Goal: Task Accomplishment & Management: Manage account settings

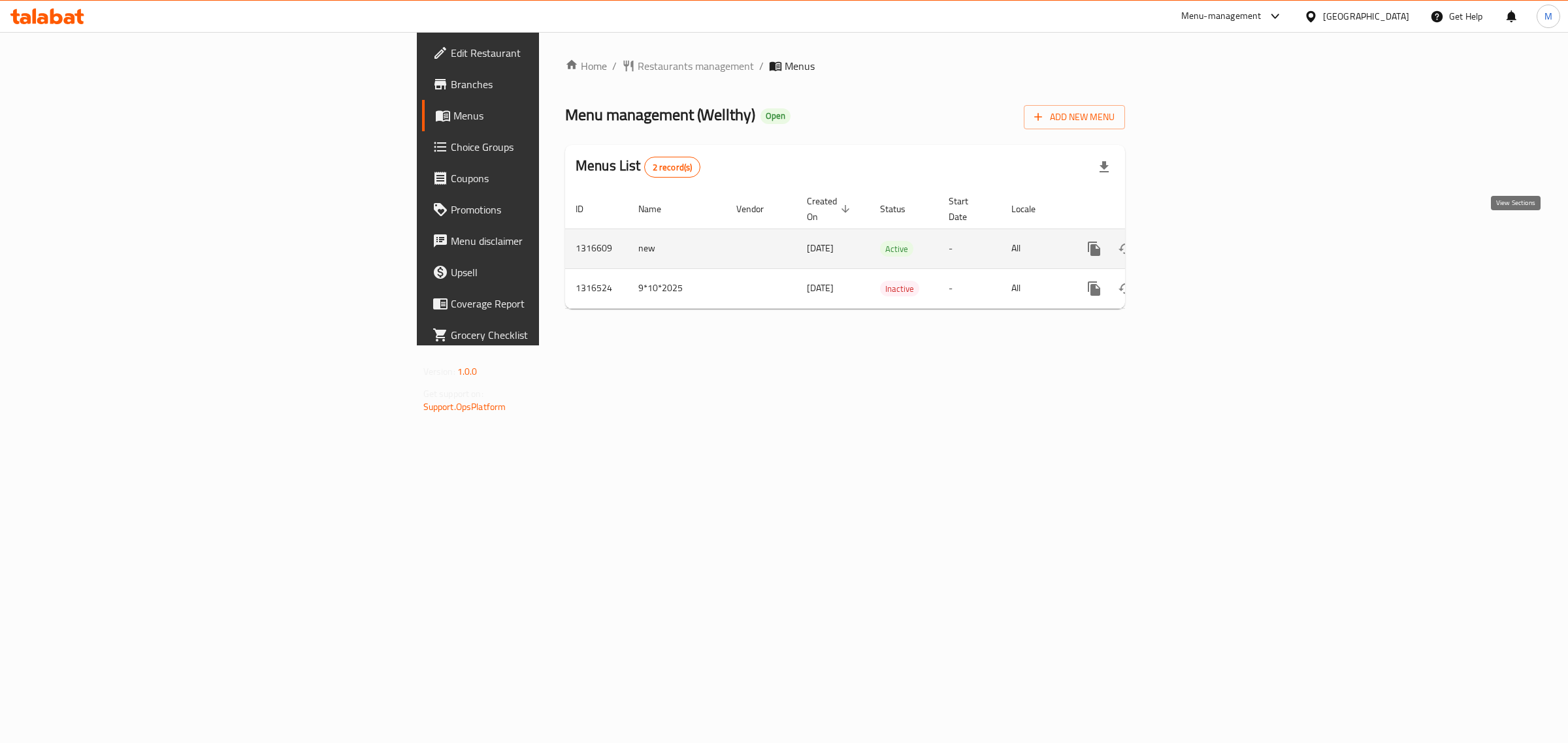
click at [1196, 241] on icon "enhanced table" at bounding box center [1188, 249] width 16 height 16
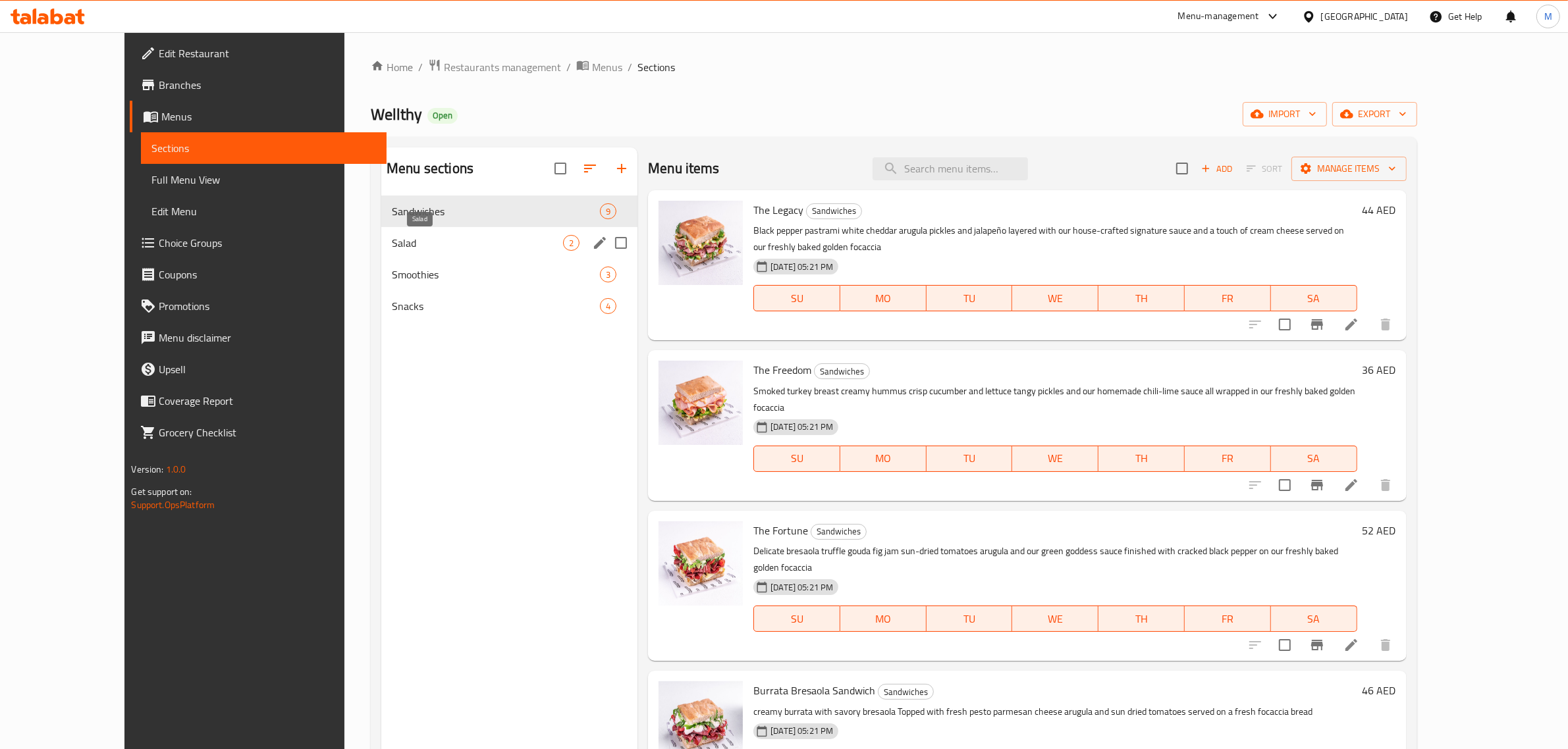
click at [392, 241] on span "Salad" at bounding box center [477, 243] width 172 height 16
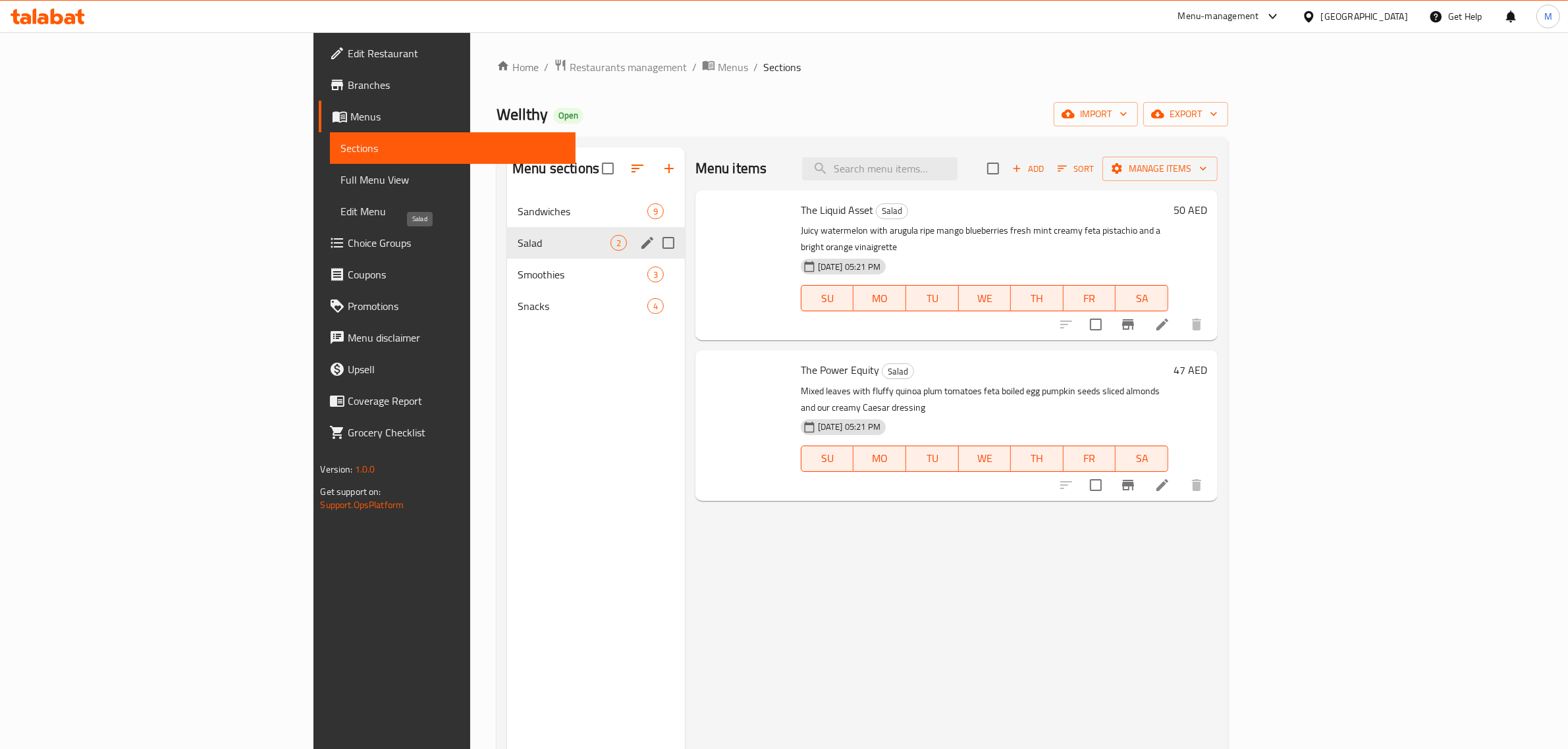
click at [517, 241] on span "Salad" at bounding box center [563, 243] width 92 height 16
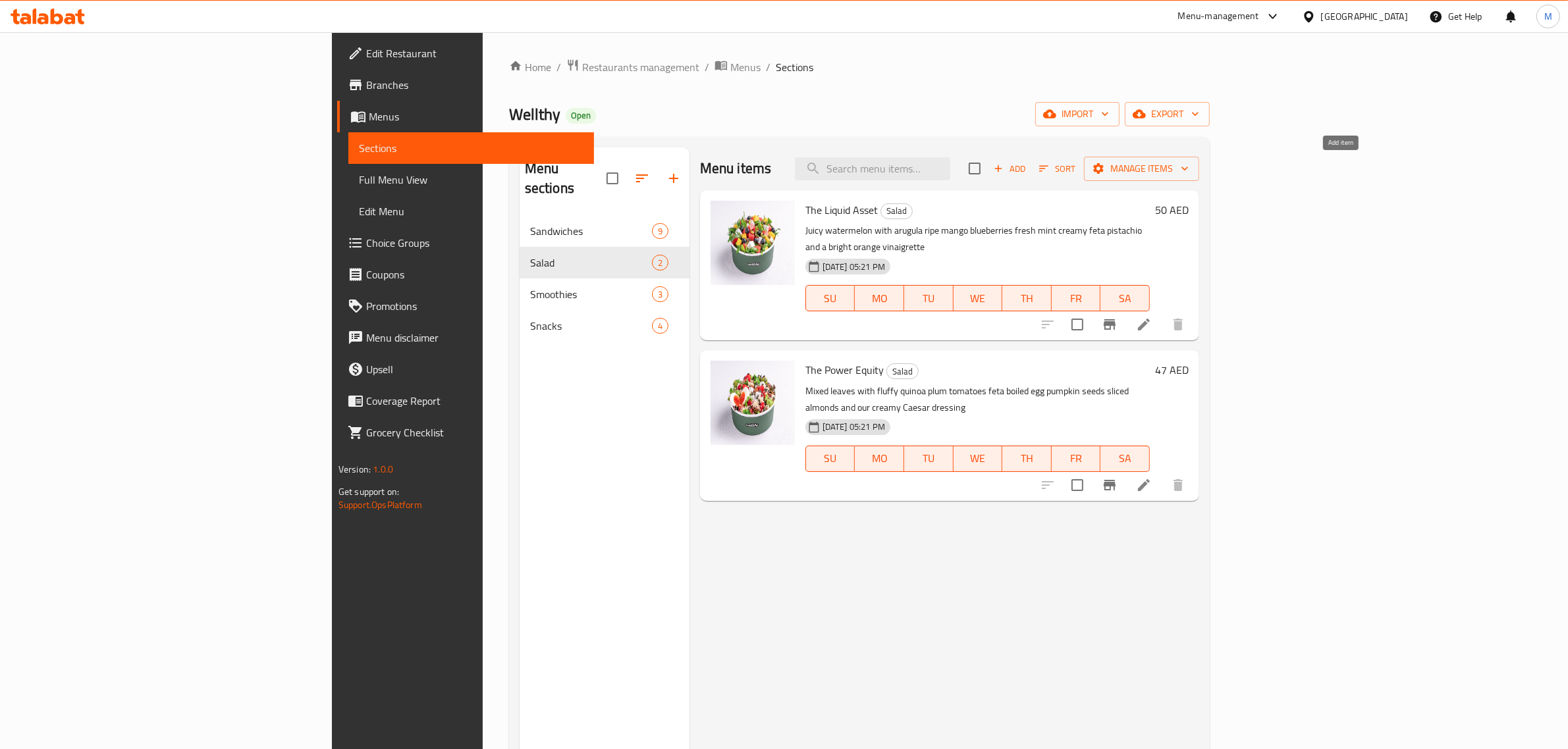
click at [1027, 172] on span "Add" at bounding box center [1009, 169] width 36 height 15
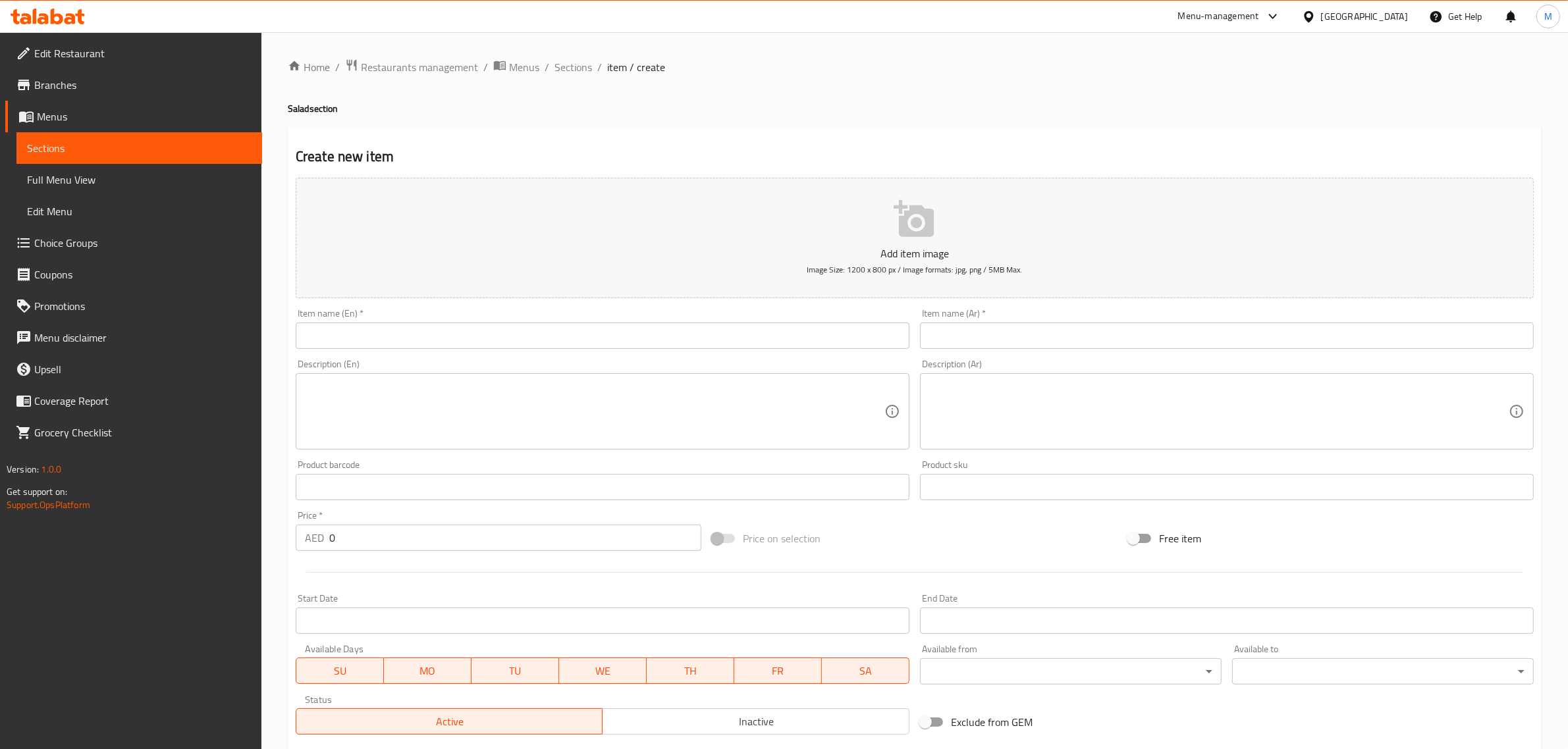
click at [1019, 336] on input "text" at bounding box center [1226, 335] width 613 height 26
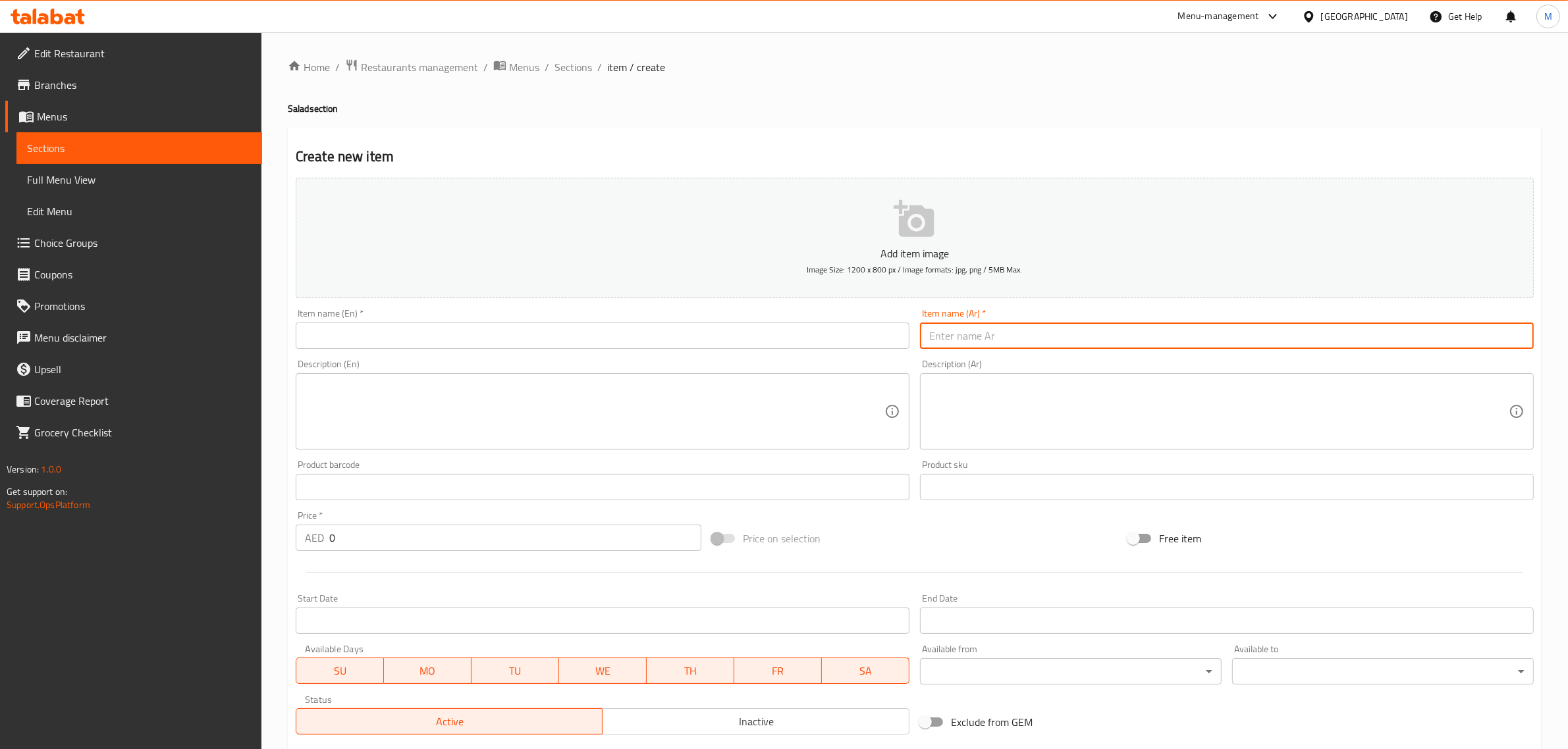
paste input "ذا أبرشيشن"
type input "ذا أبرشيشن"
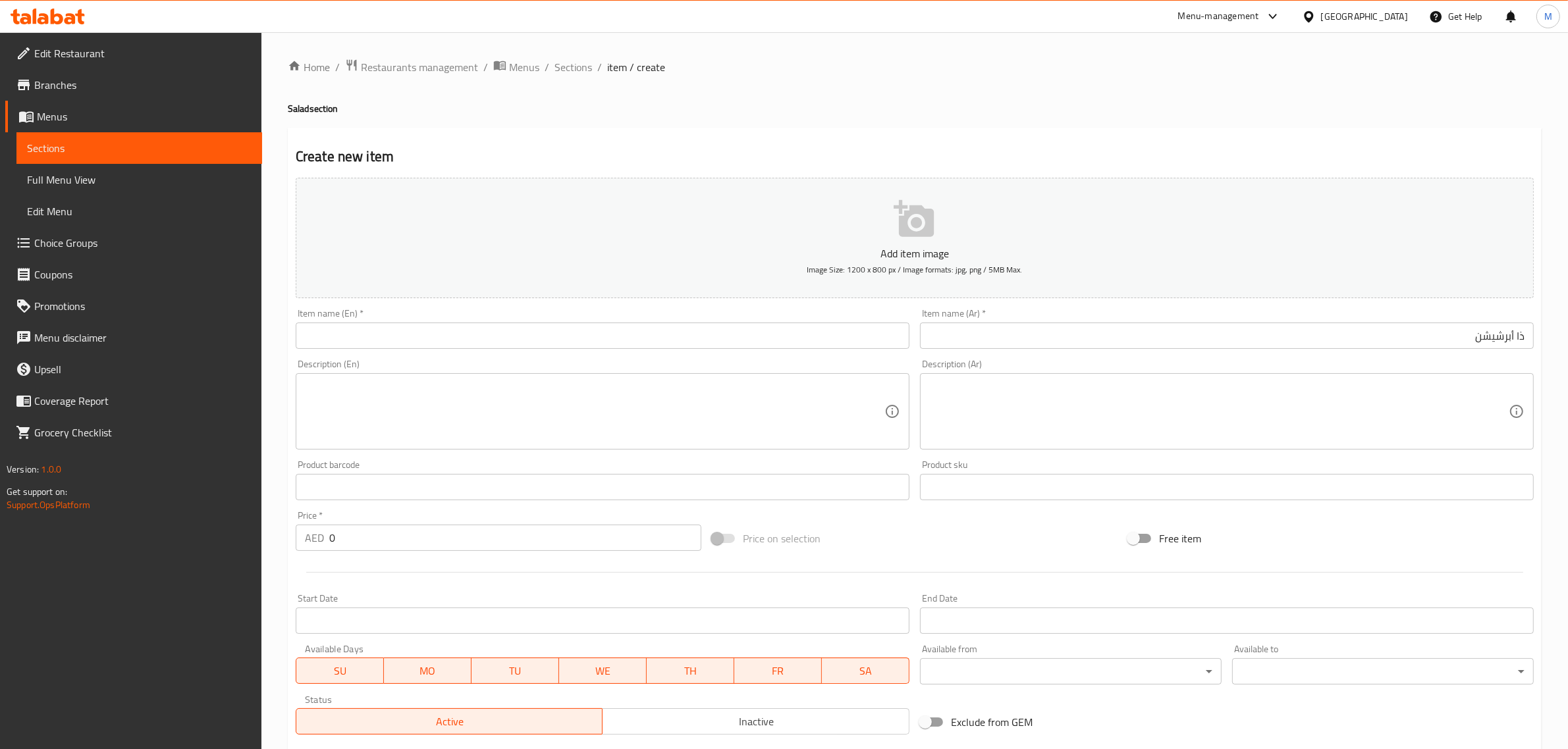
click at [455, 367] on div "Add item image Image Size: 1200 x 800 px / Image formats: jpg, png / 5MB Max. I…" at bounding box center [914, 456] width 1248 height 568
paste input "The Appreciation"
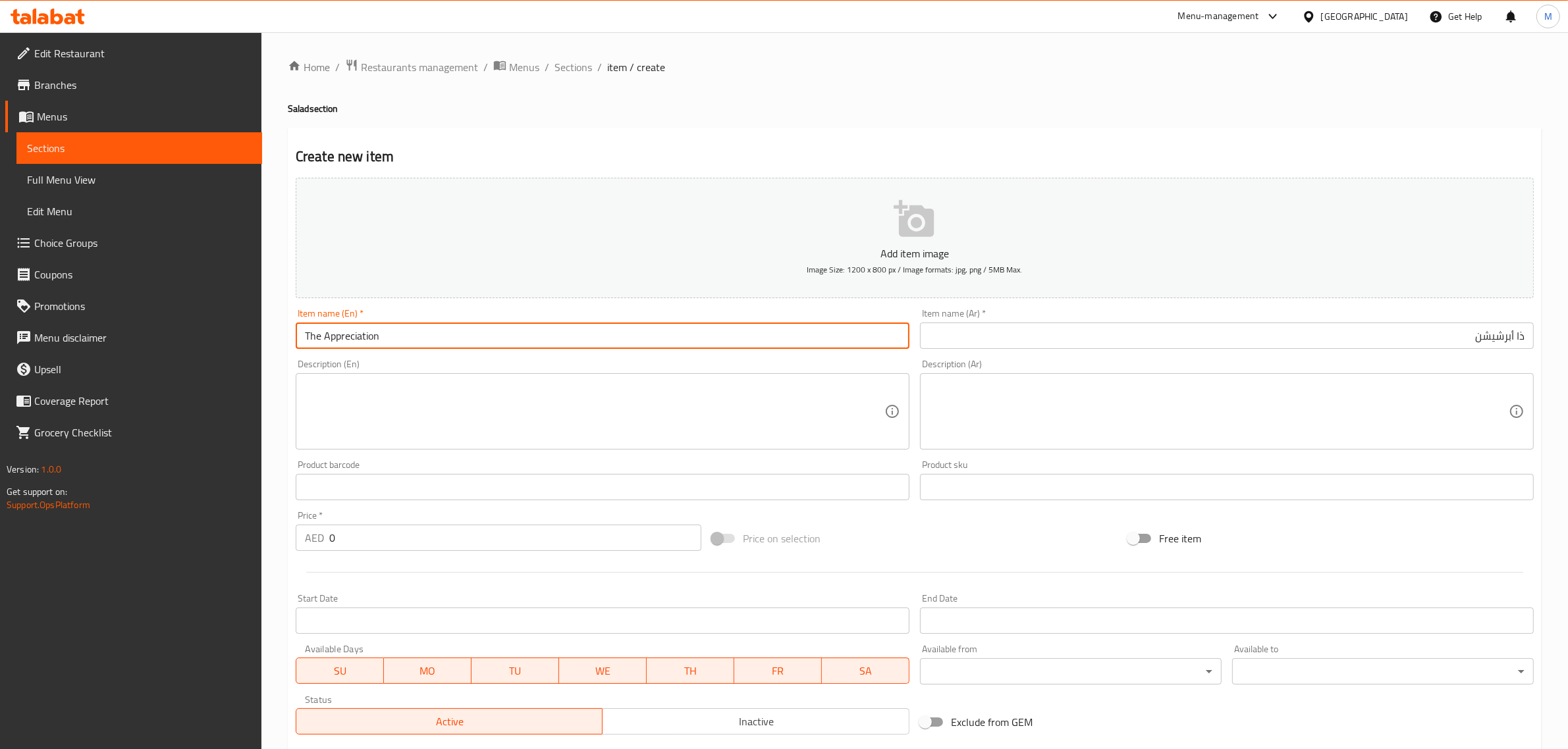
type input "The Appreciation"
click at [683, 725] on span "Inactive" at bounding box center [756, 721] width 296 height 19
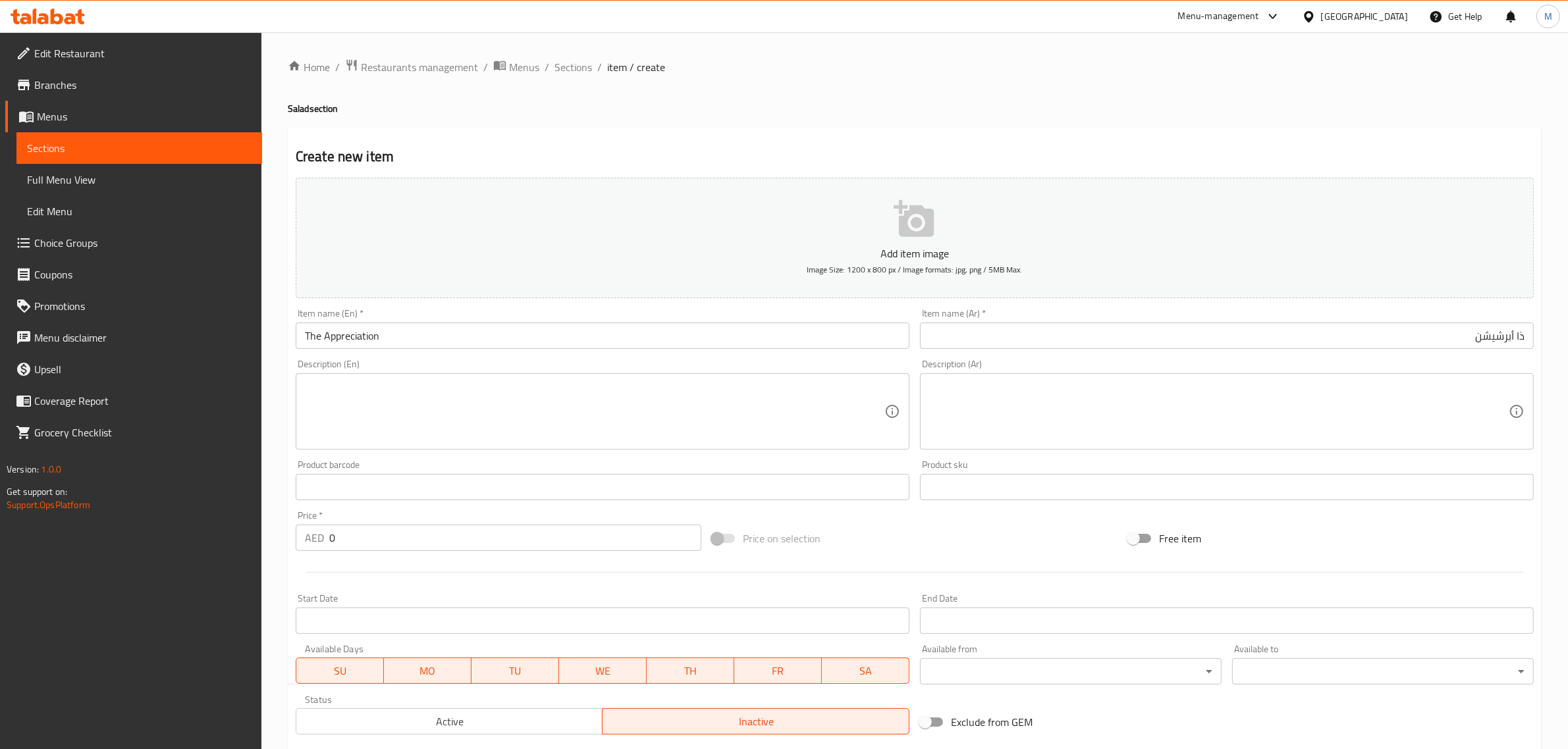
click at [1063, 722] on div "Exclude from GEM" at bounding box center [1122, 723] width 416 height 36
click at [701, 419] on textarea at bounding box center [594, 412] width 579 height 63
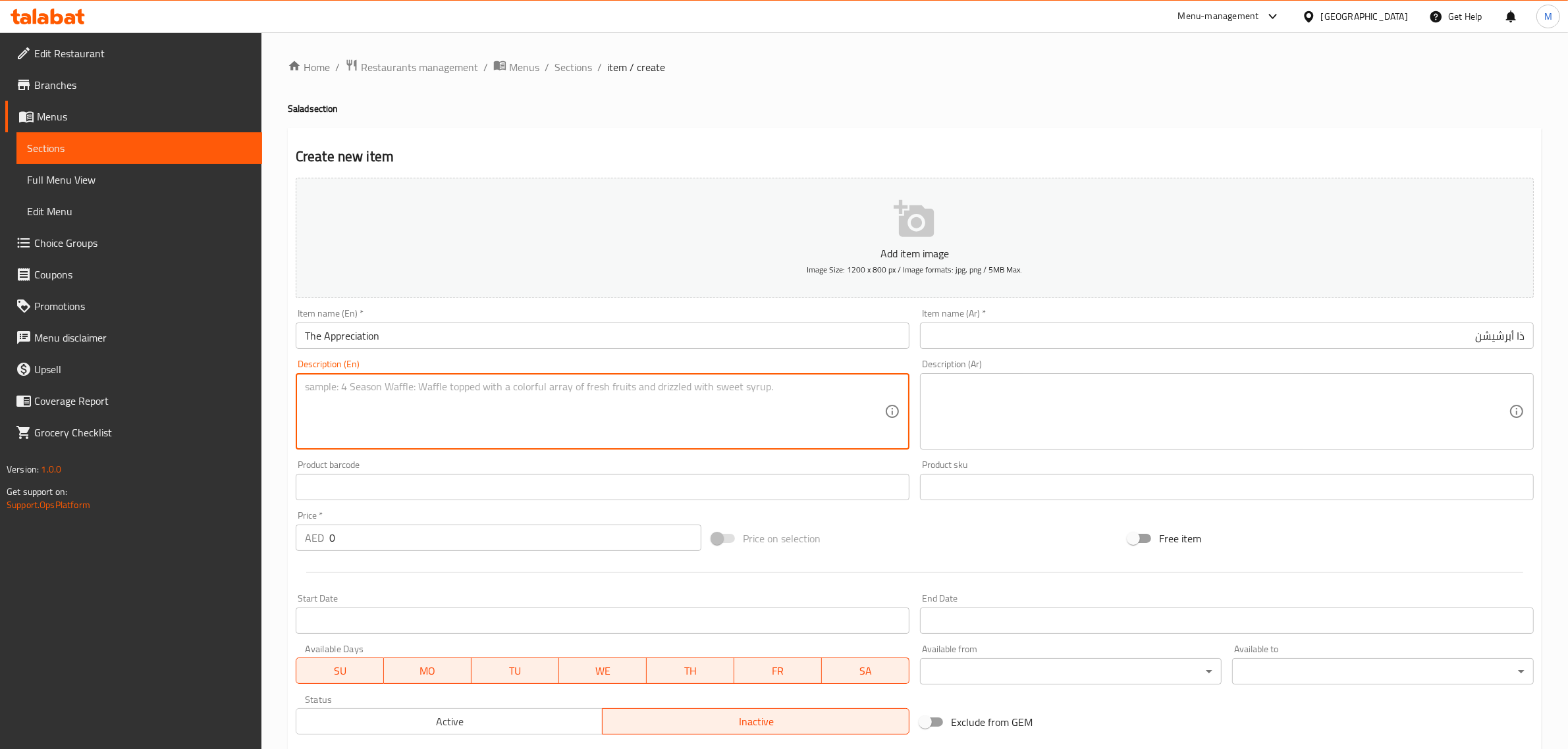
paste textarea "Mixed leaves with fresh strawberries creamy feta cheese thin-sliced red onion t…"
type textarea "Mixed leaves with fresh strawberries creamy feta cheese thin-sliced red onion t…"
drag, startPoint x: 501, startPoint y: 527, endPoint x: 499, endPoint y: 511, distance: 16.1
click at [501, 524] on input "0" at bounding box center [515, 537] width 372 height 26
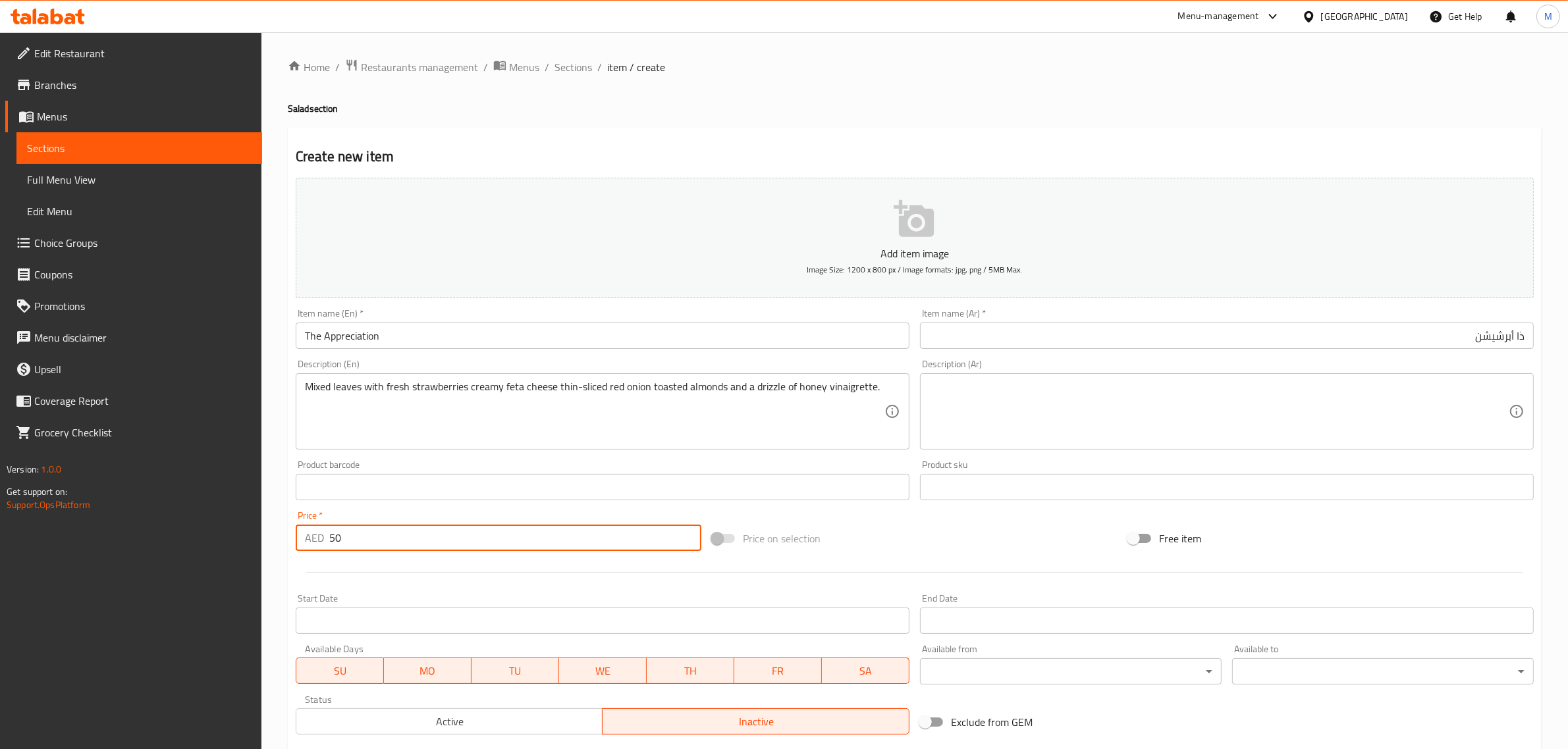
type input "50"
click at [1021, 401] on textarea at bounding box center [1219, 412] width 579 height 63
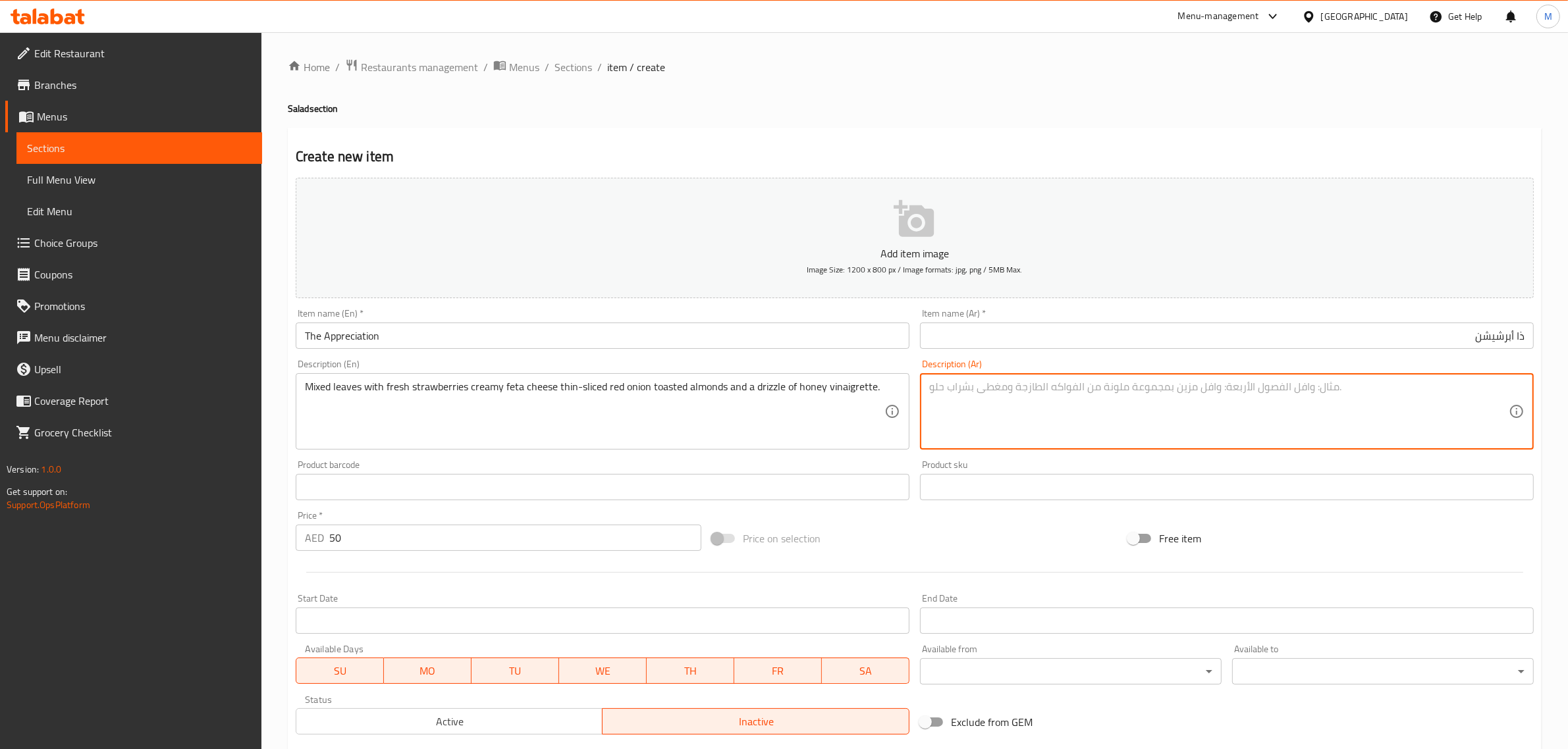
paste textarea "خليط من الأوراق الخضراء مع فراولة طازجة وجبنة فيتا كريمية وبصل أحمر مقطع رفيع و…"
type textarea "خليط من الأوراق الخضراء مع فراولة طازجة وجبنة فيتا كريمية وبصل أحمر مقطع رفيع و…"
click at [969, 532] on div "Price on selection" at bounding box center [914, 539] width 416 height 36
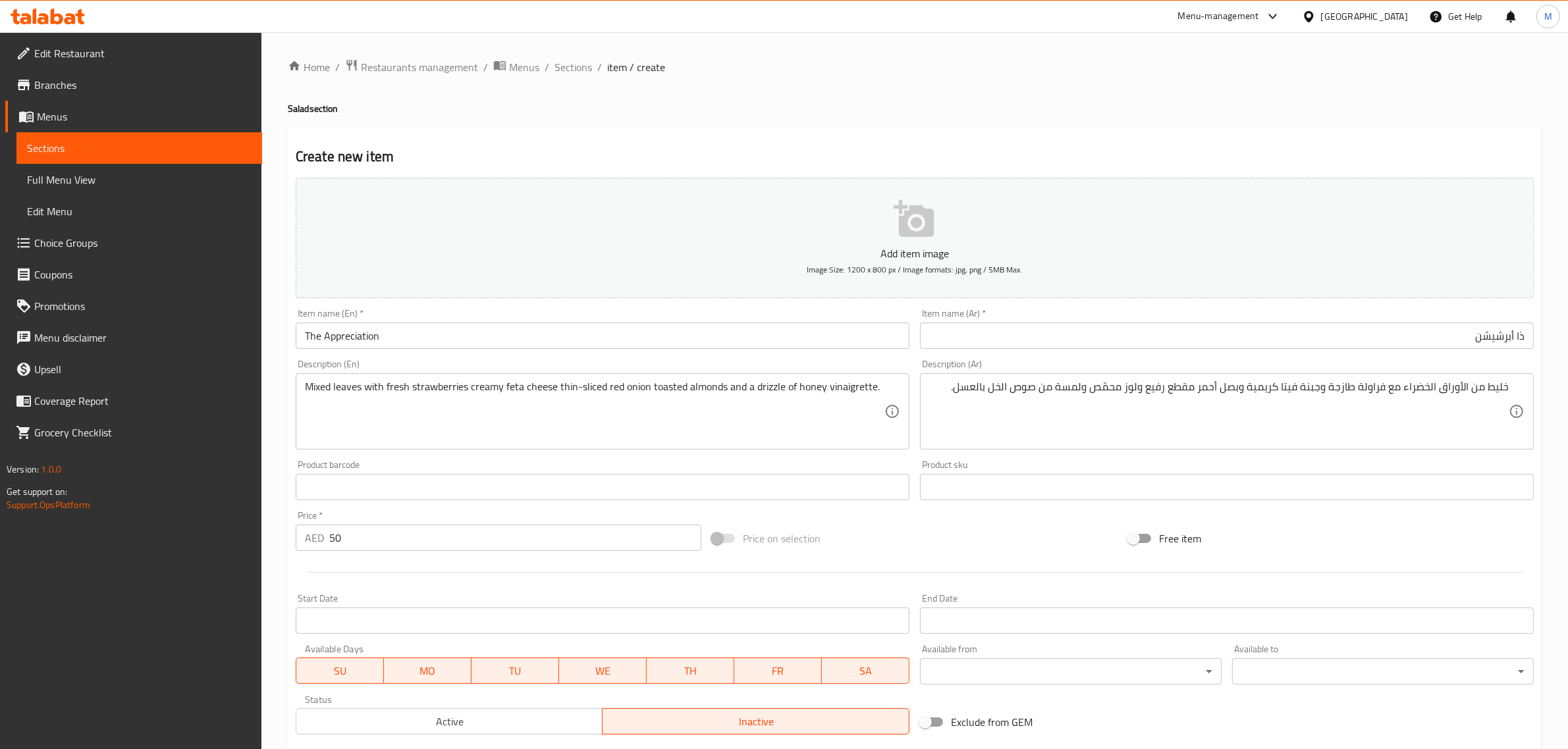
click at [959, 528] on div "Price on selection" at bounding box center [914, 539] width 416 height 36
click at [965, 557] on div at bounding box center [914, 573] width 1248 height 32
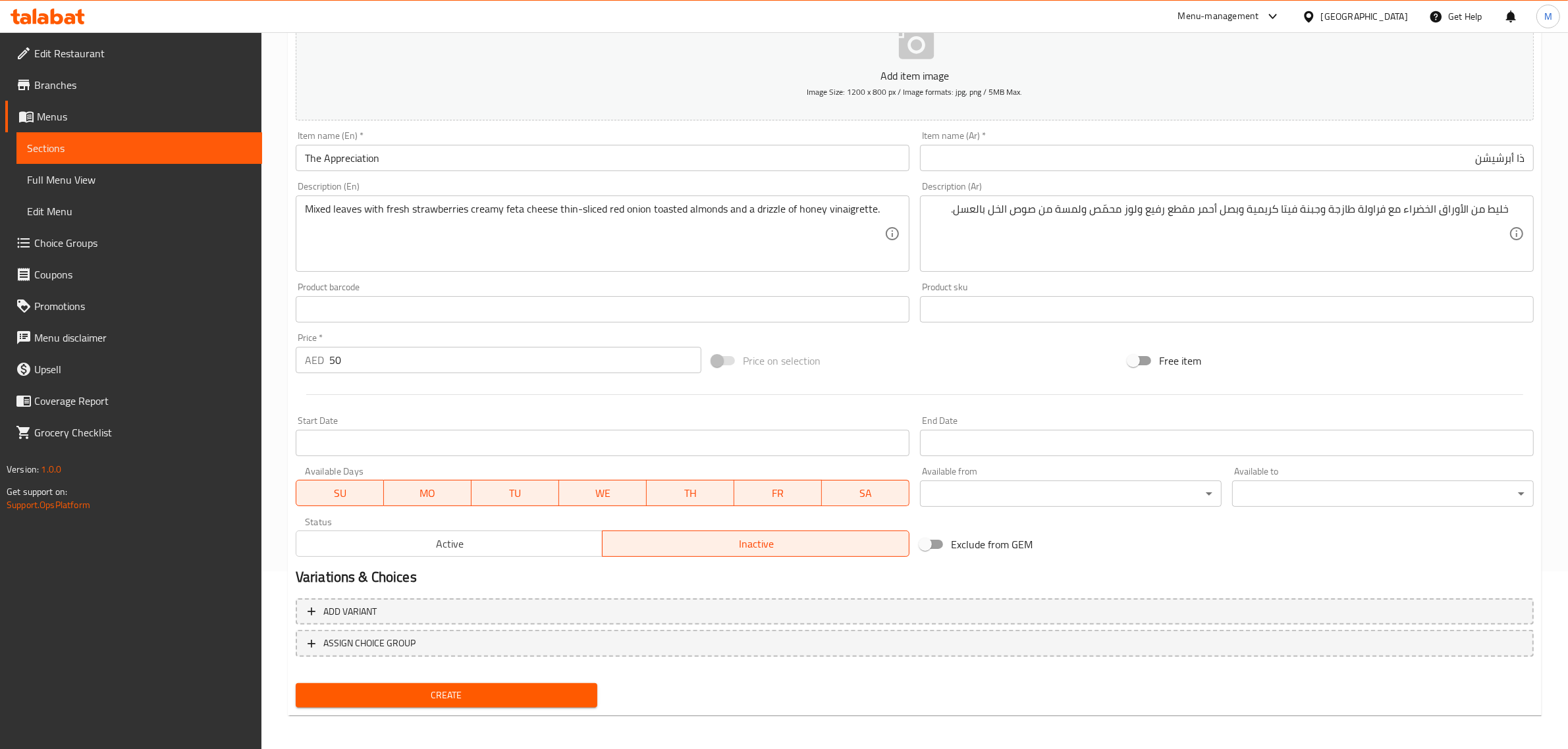
scroll to position [179, 0]
click at [507, 695] on span "Create" at bounding box center [446, 695] width 280 height 16
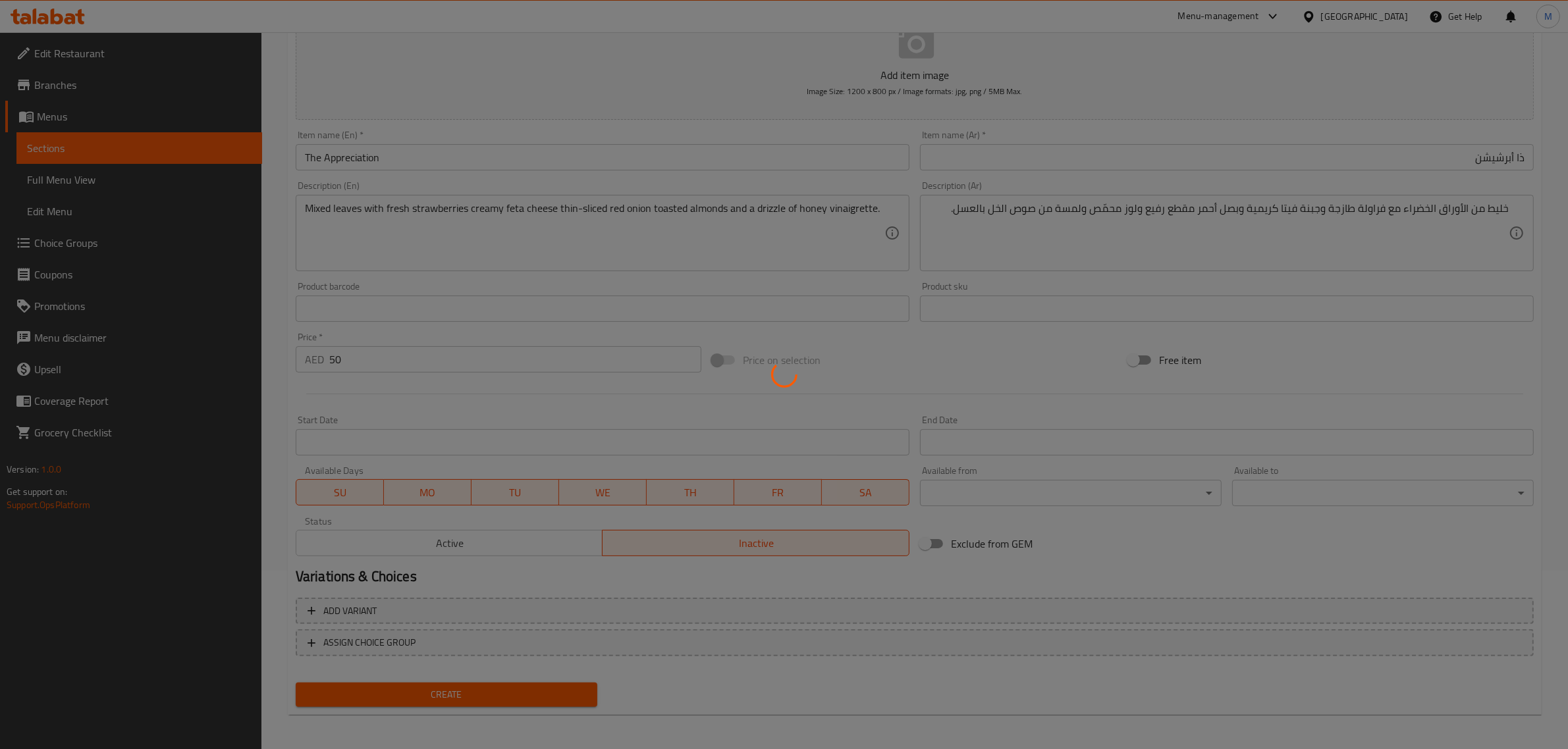
type input "0"
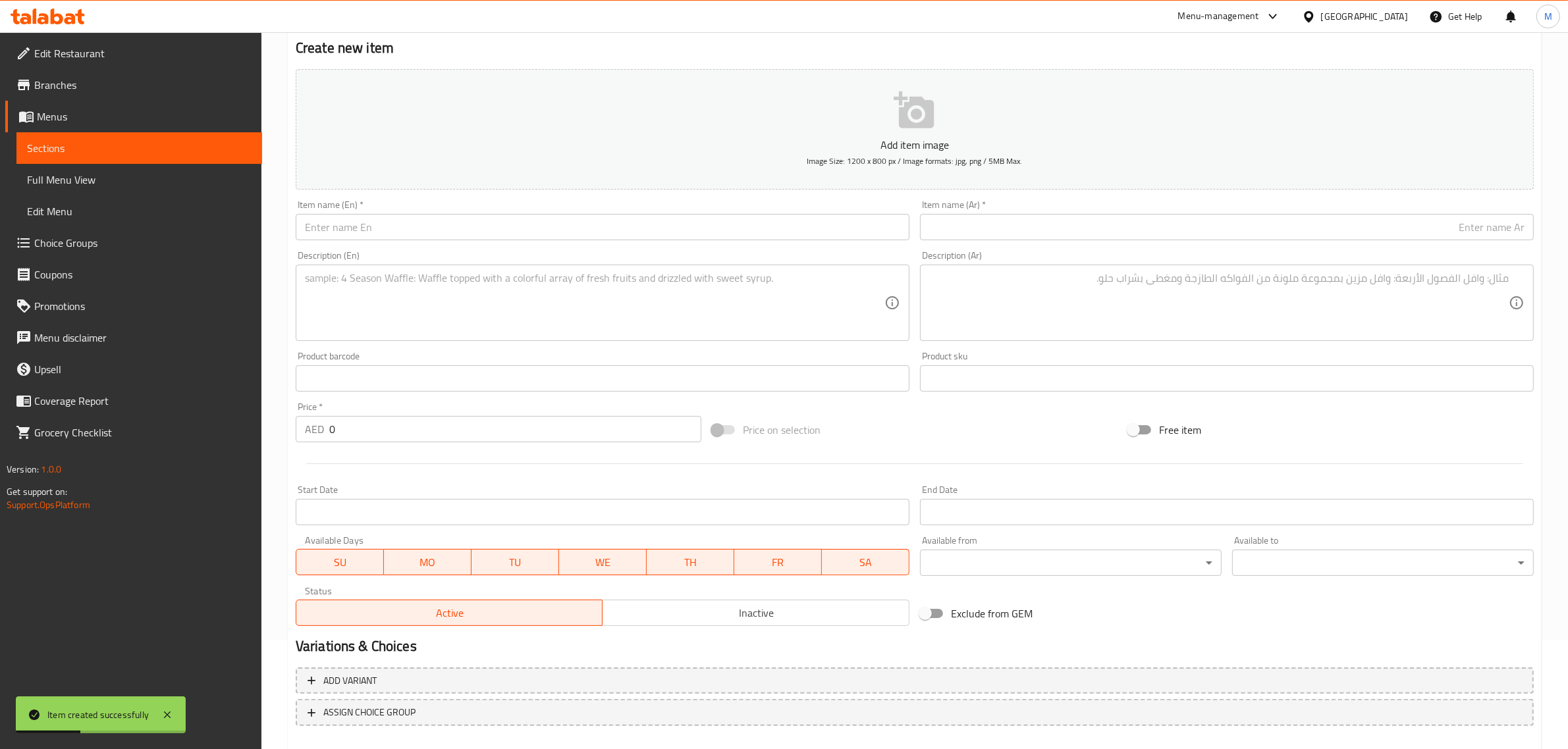
scroll to position [0, 0]
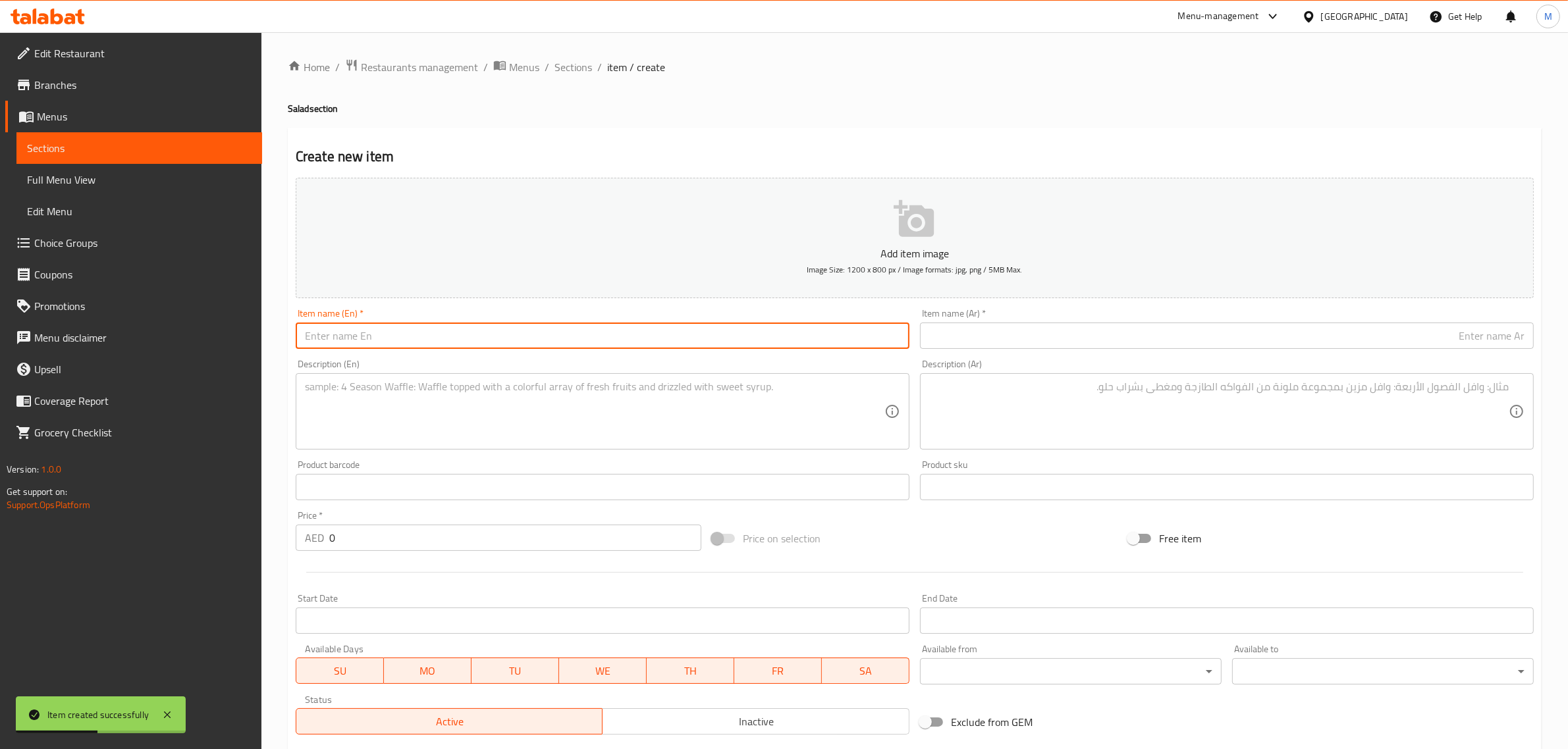
click at [590, 326] on input "text" at bounding box center [602, 335] width 613 height 26
paste input "The Balance Sheet"
type input "The Balance Sheet"
click at [1037, 340] on input "text" at bounding box center [1226, 335] width 613 height 26
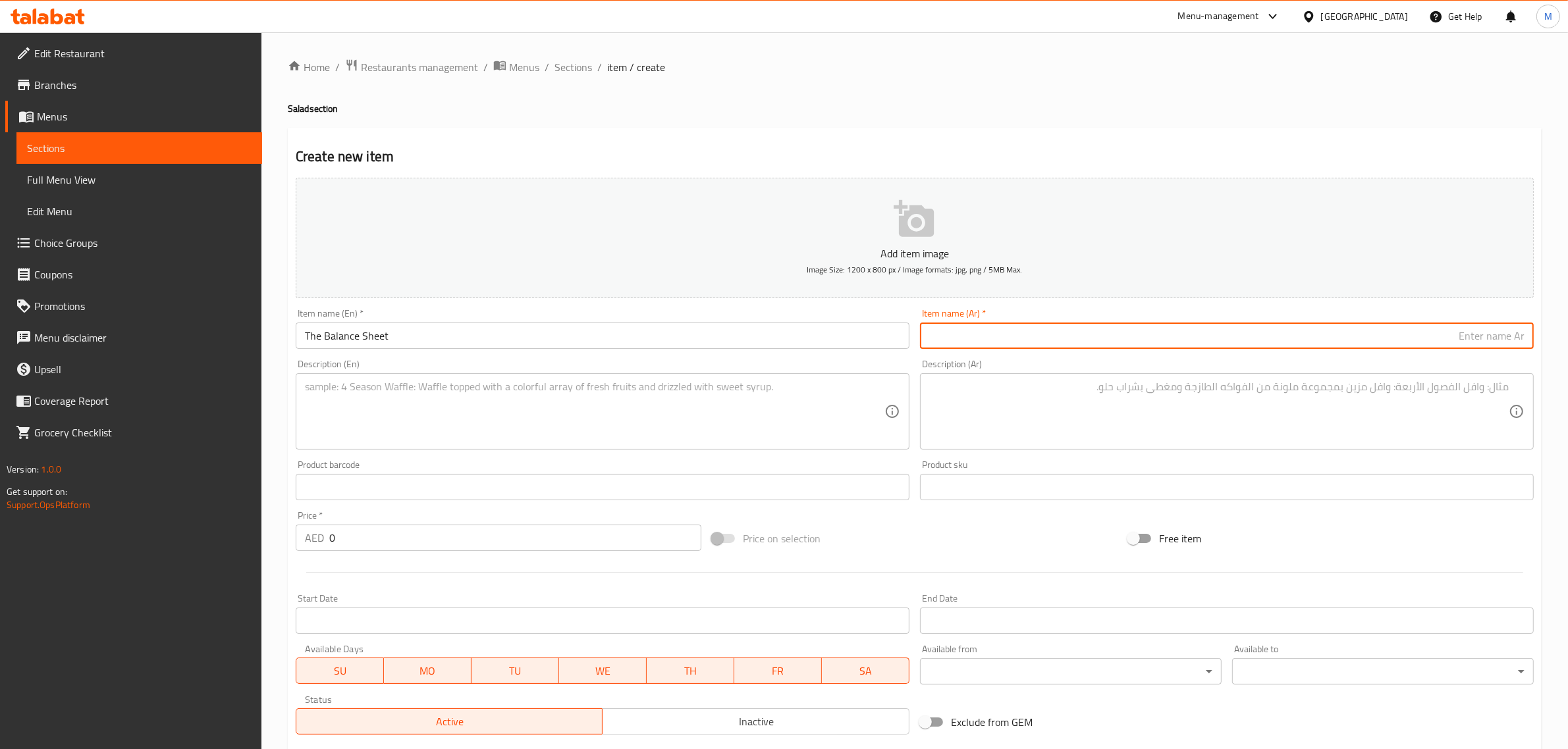
paste input "ذا بلانس شيت"
type input "ذا بلانس شيت"
click at [1098, 401] on textarea at bounding box center [1219, 412] width 579 height 63
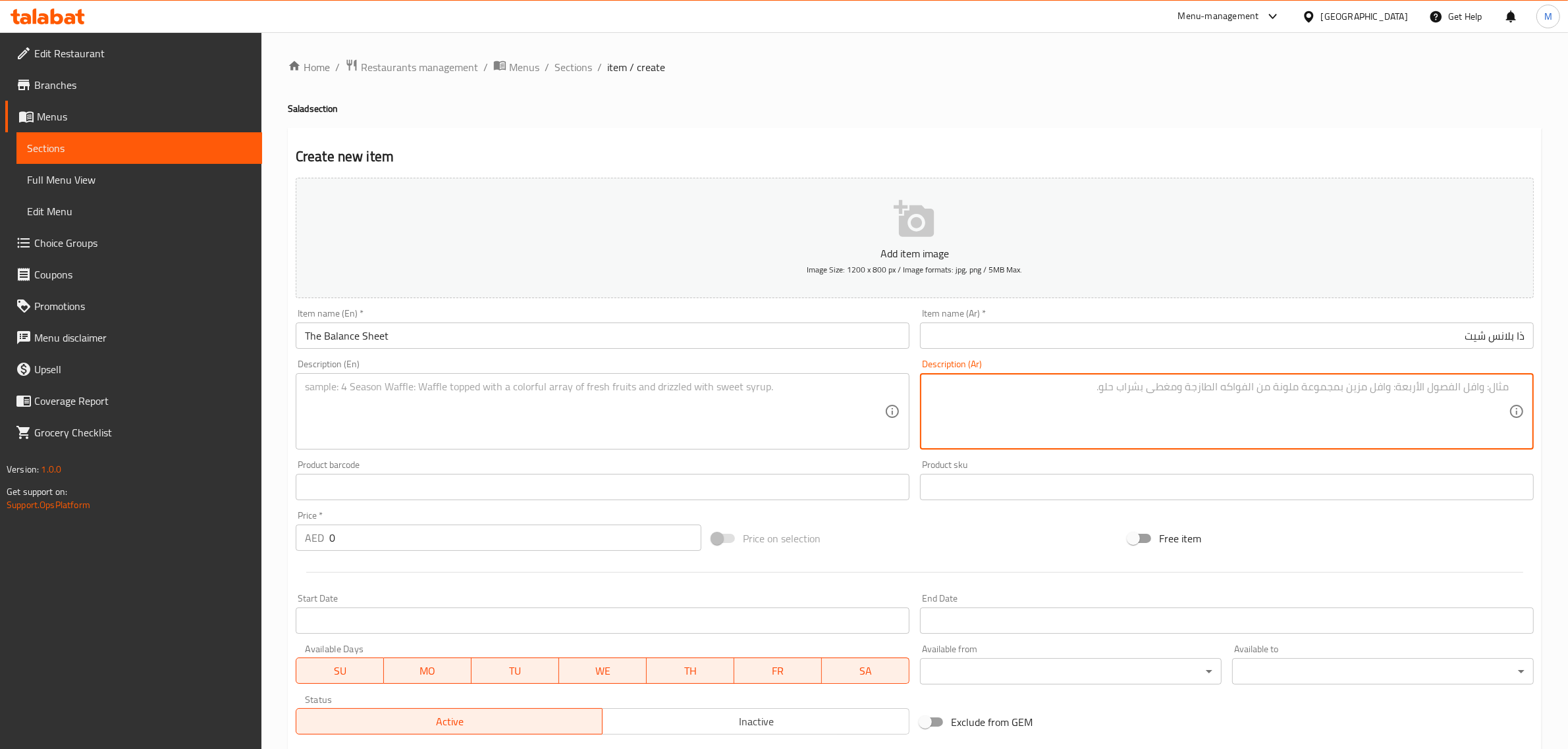
paste textarea "خليط من الأوراق الخضراء مع كاكي فويو ناضج ورمان عصيري وجبن ماعز طري وبذور يقطين…"
type textarea "خليط من الأوراق الخضراء مع كاكي فويو ناضج ورمان عصيري وجبن ماعز طري وبذور يقطين…"
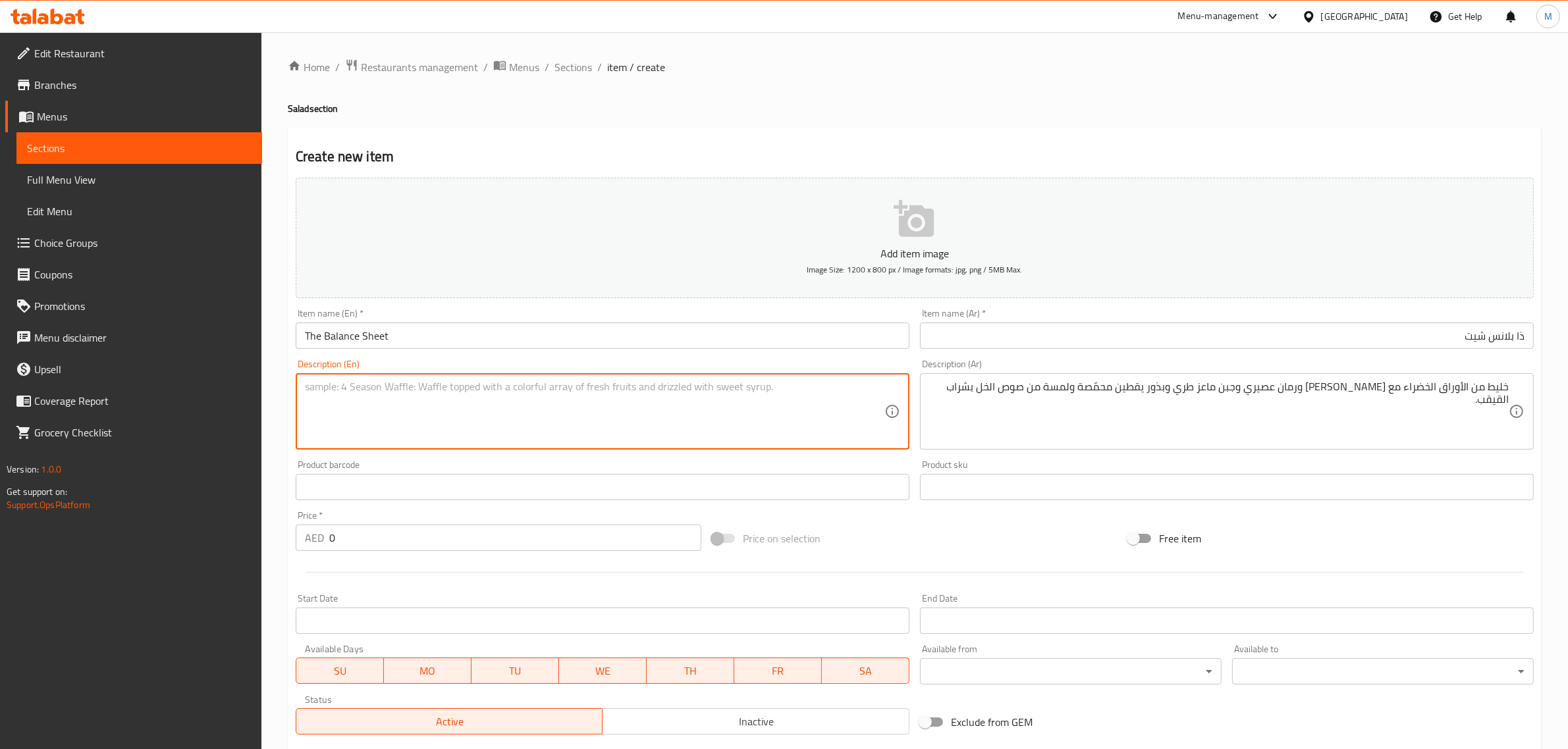
click at [791, 419] on textarea at bounding box center [594, 412] width 579 height 63
paste textarea "Mixed leaves with ripe Fuyu persimmon juicy pomegranate soft goat cheese toaste…"
type textarea "Mixed leaves with ripe Fuyu persimmon juicy pomegranate soft goat cheese toaste…"
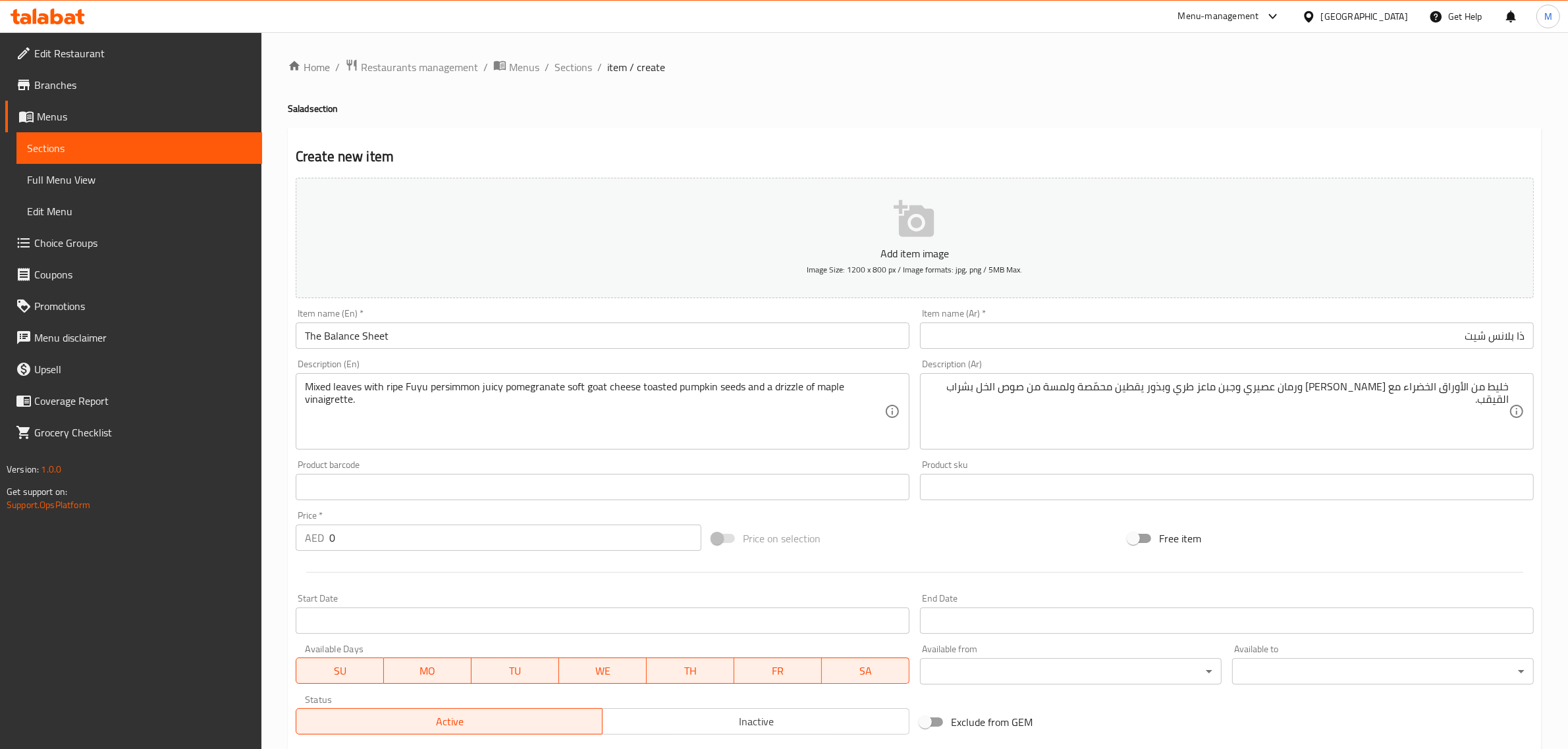
click at [1027, 522] on div "Price on selection" at bounding box center [914, 539] width 416 height 36
click at [559, 533] on input "0" at bounding box center [515, 537] width 372 height 26
type input "50"
click at [921, 534] on div "Price on selection" at bounding box center [914, 539] width 416 height 36
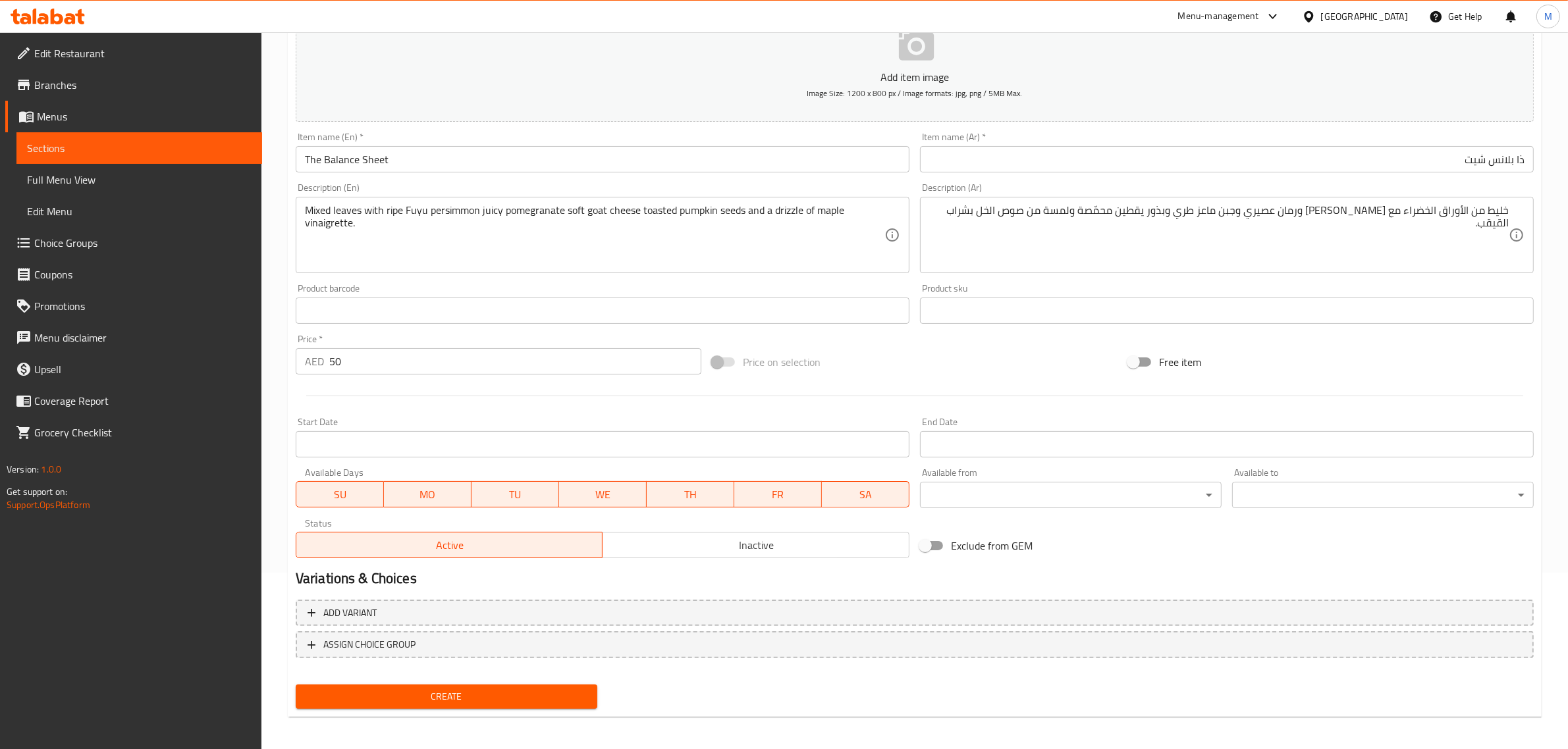
scroll to position [179, 0]
click at [721, 551] on span "Inactive" at bounding box center [756, 543] width 296 height 19
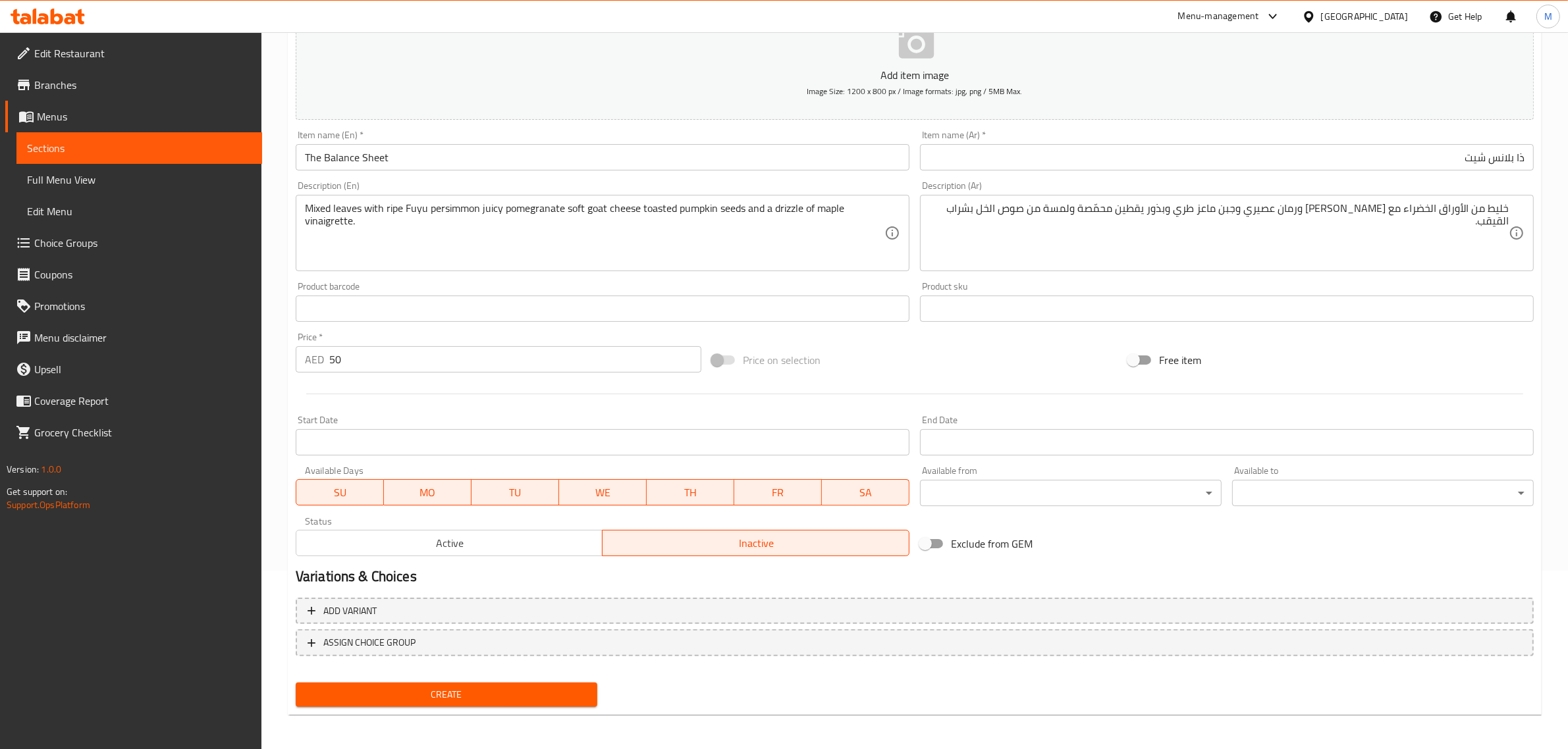
click at [478, 693] on span "Create" at bounding box center [446, 695] width 280 height 16
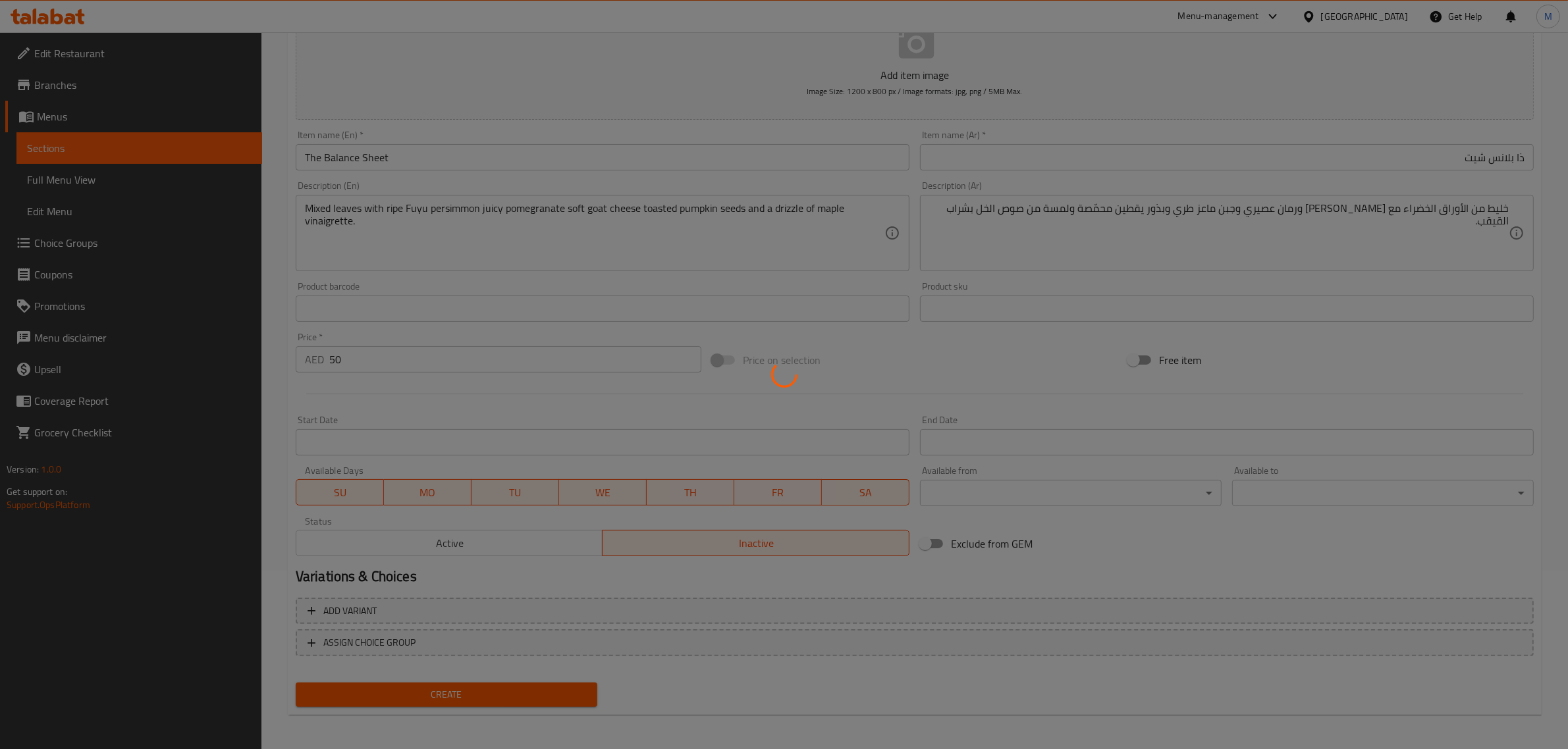
type input "0"
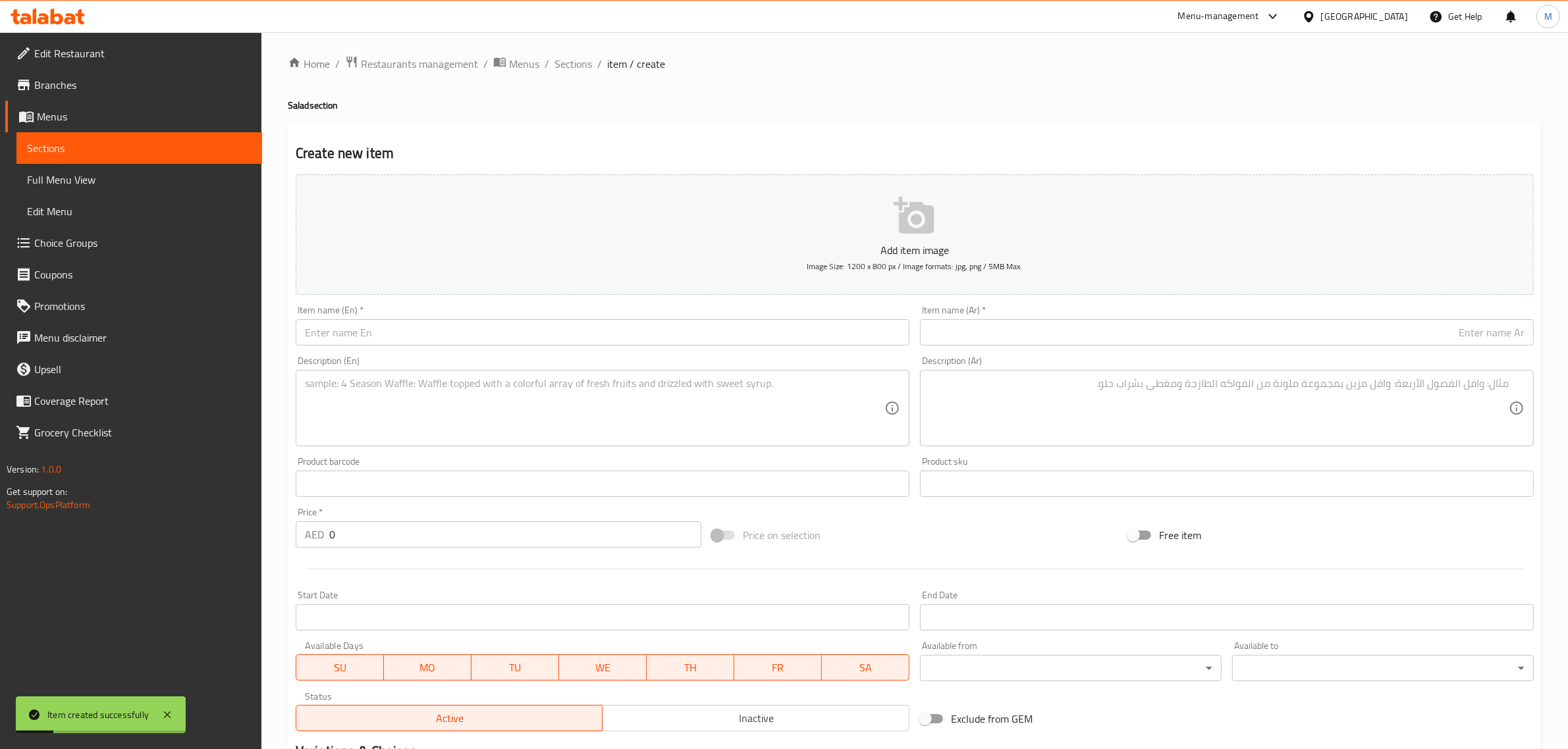
scroll to position [0, 0]
drag, startPoint x: 606, startPoint y: 122, endPoint x: 575, endPoint y: 102, distance: 36.9
click at [604, 122] on div "Home / Restaurants management / Menus / Sections / item / create Salad section …" at bounding box center [914, 480] width 1254 height 845
click at [577, 66] on span "Sections" at bounding box center [573, 67] width 38 height 16
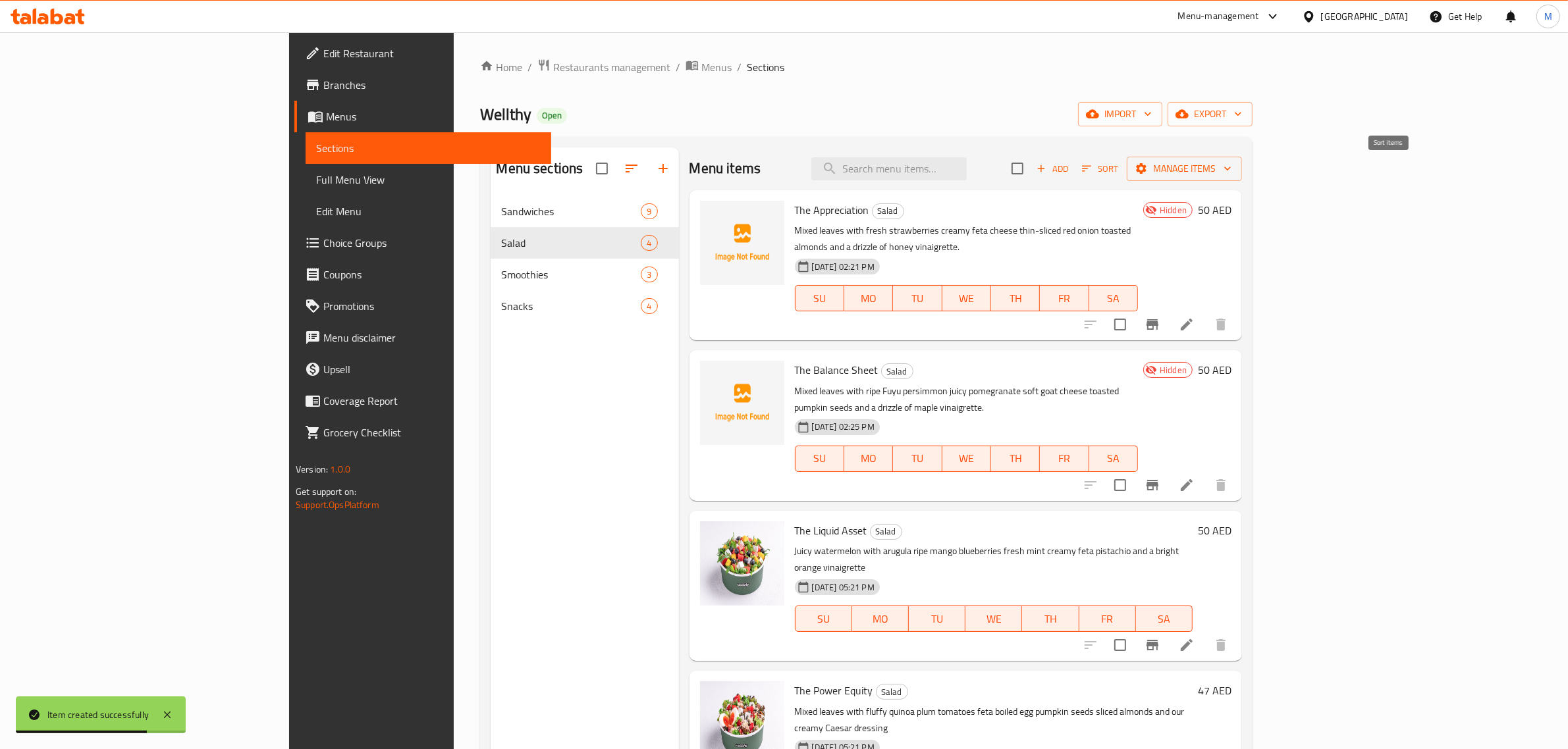
click at [1091, 166] on icon "button" at bounding box center [1087, 169] width 9 height 6
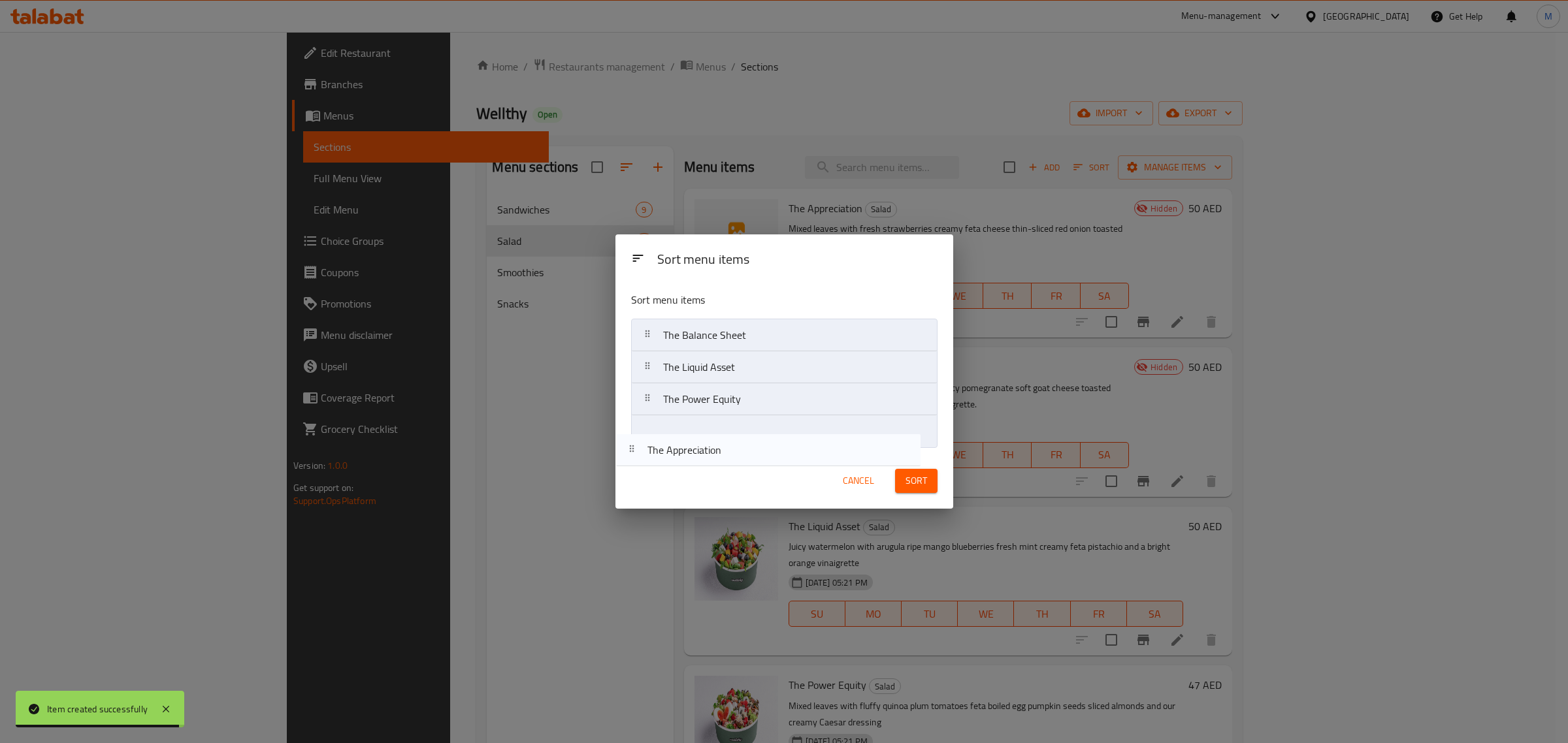
drag, startPoint x: 756, startPoint y: 339, endPoint x: 749, endPoint y: 439, distance: 100.2
click at [741, 459] on div "Sort menu items Sort menu items The Appreciation The Balance Sheet The Liquid A…" at bounding box center [784, 372] width 338 height 274
drag, startPoint x: 759, startPoint y: 339, endPoint x: 760, endPoint y: 459, distance: 120.0
click at [760, 459] on div "Sort menu items Sort menu items The Balance Sheet The Liquid Asset The Power Eq…" at bounding box center [784, 372] width 338 height 274
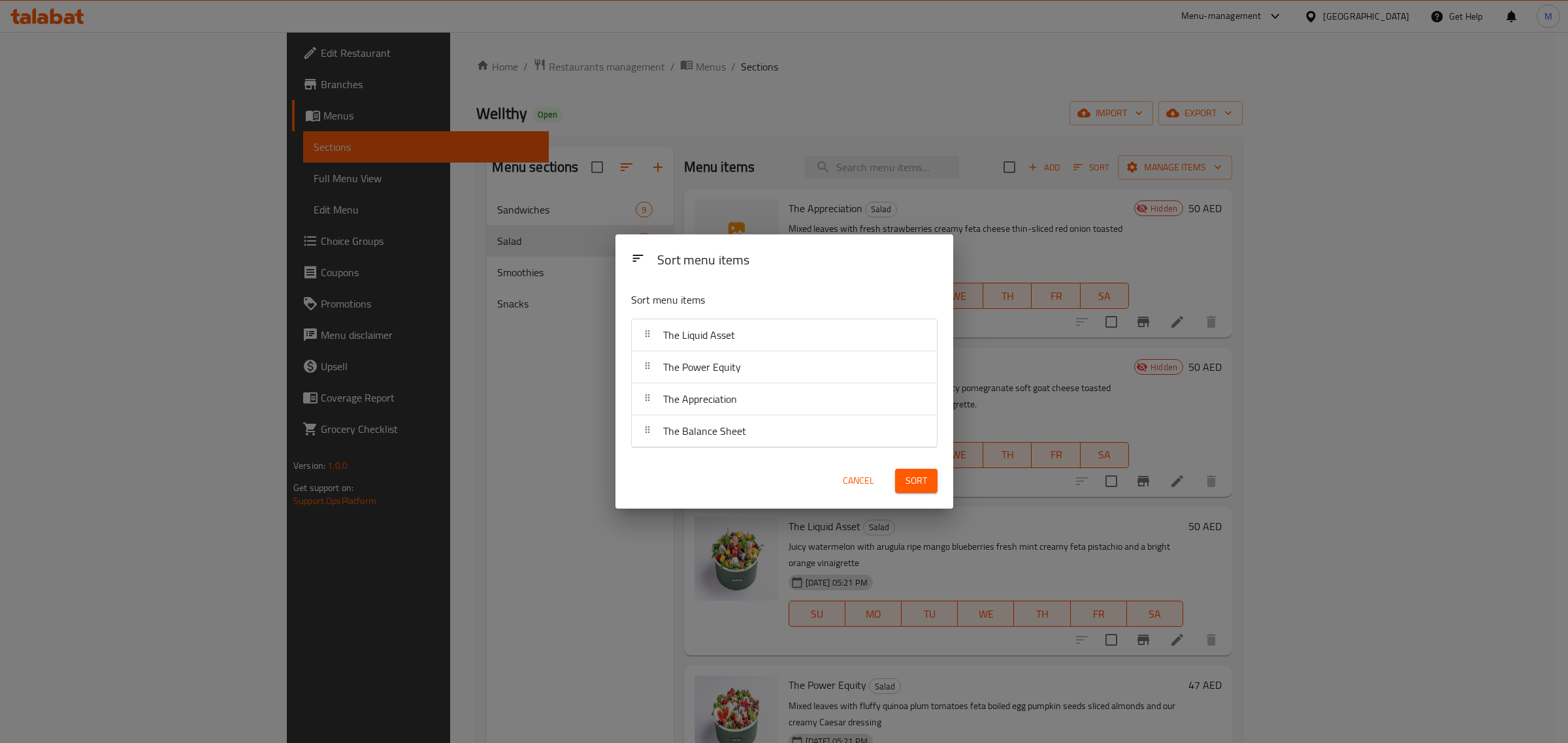
click at [915, 468] on div "Sort" at bounding box center [916, 481] width 58 height 40
click at [922, 478] on span "Sort" at bounding box center [916, 481] width 21 height 16
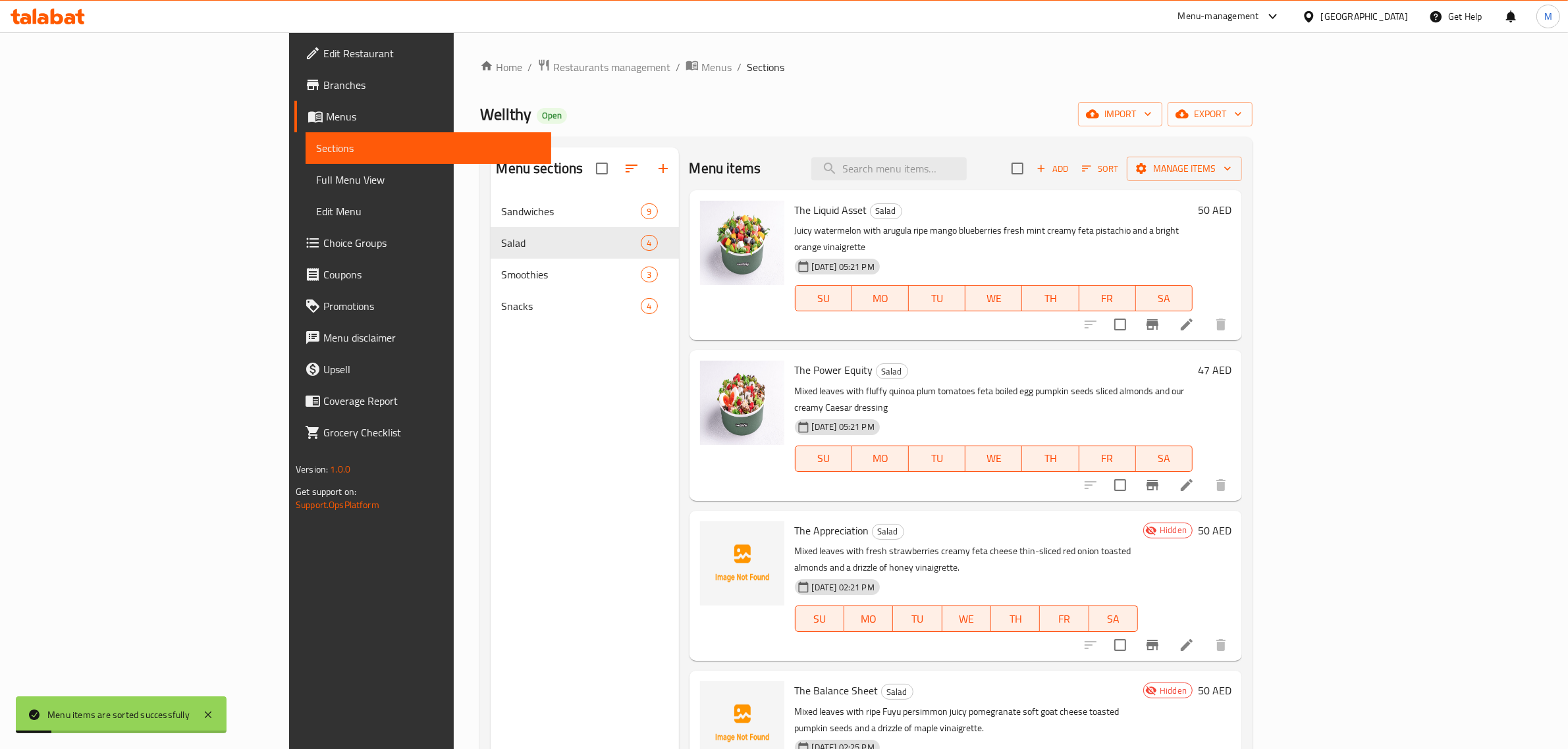
drag, startPoint x: 929, startPoint y: 453, endPoint x: 914, endPoint y: 445, distance: 17.0
drag, startPoint x: 914, startPoint y: 445, endPoint x: 525, endPoint y: 469, distance: 389.7
click at [537, 471] on div "Menu sections Sandwiches 9 Salad 4 Smoothies 3 Snacks 4" at bounding box center [584, 522] width 188 height 749
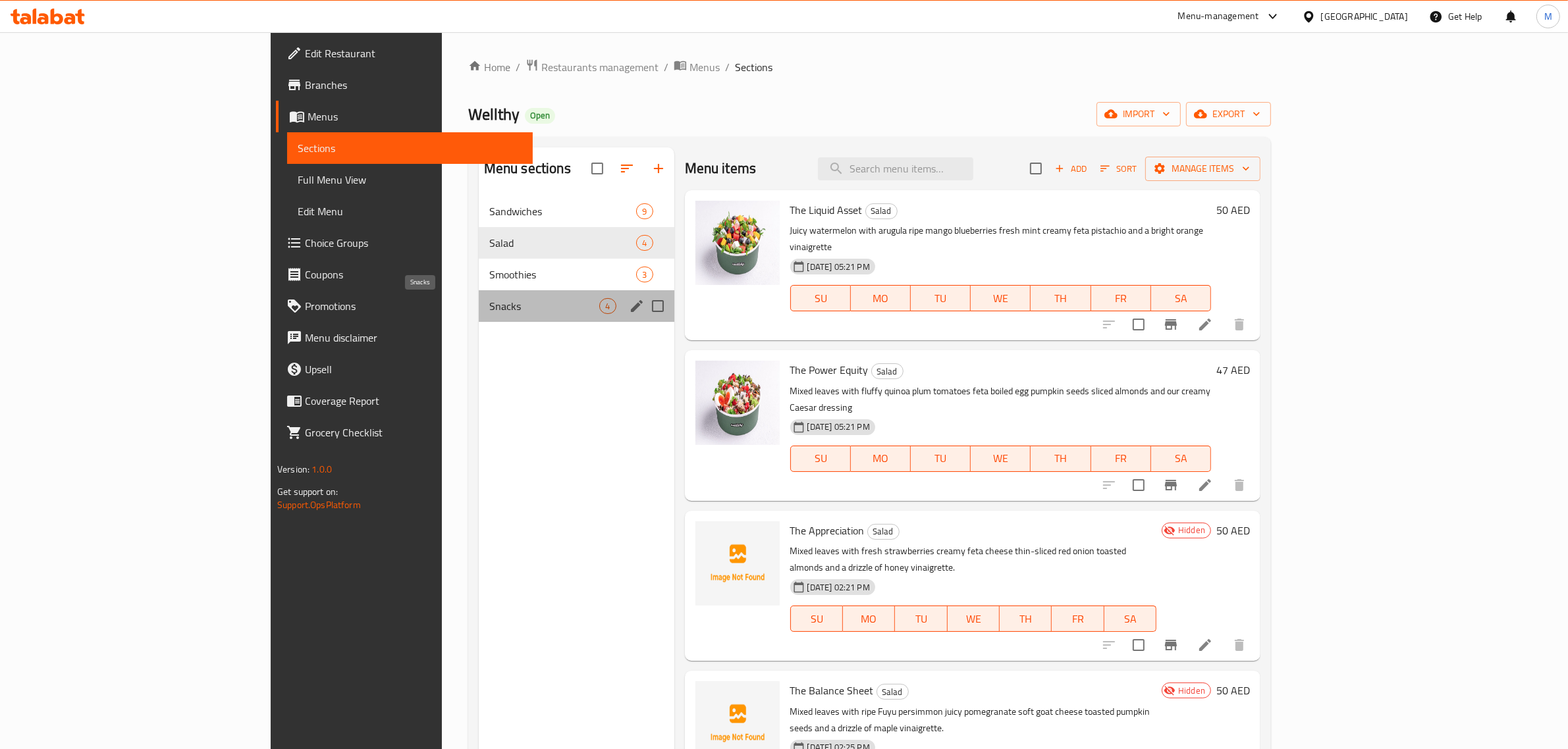
click at [489, 303] on span "Snacks" at bounding box center [544, 306] width 110 height 16
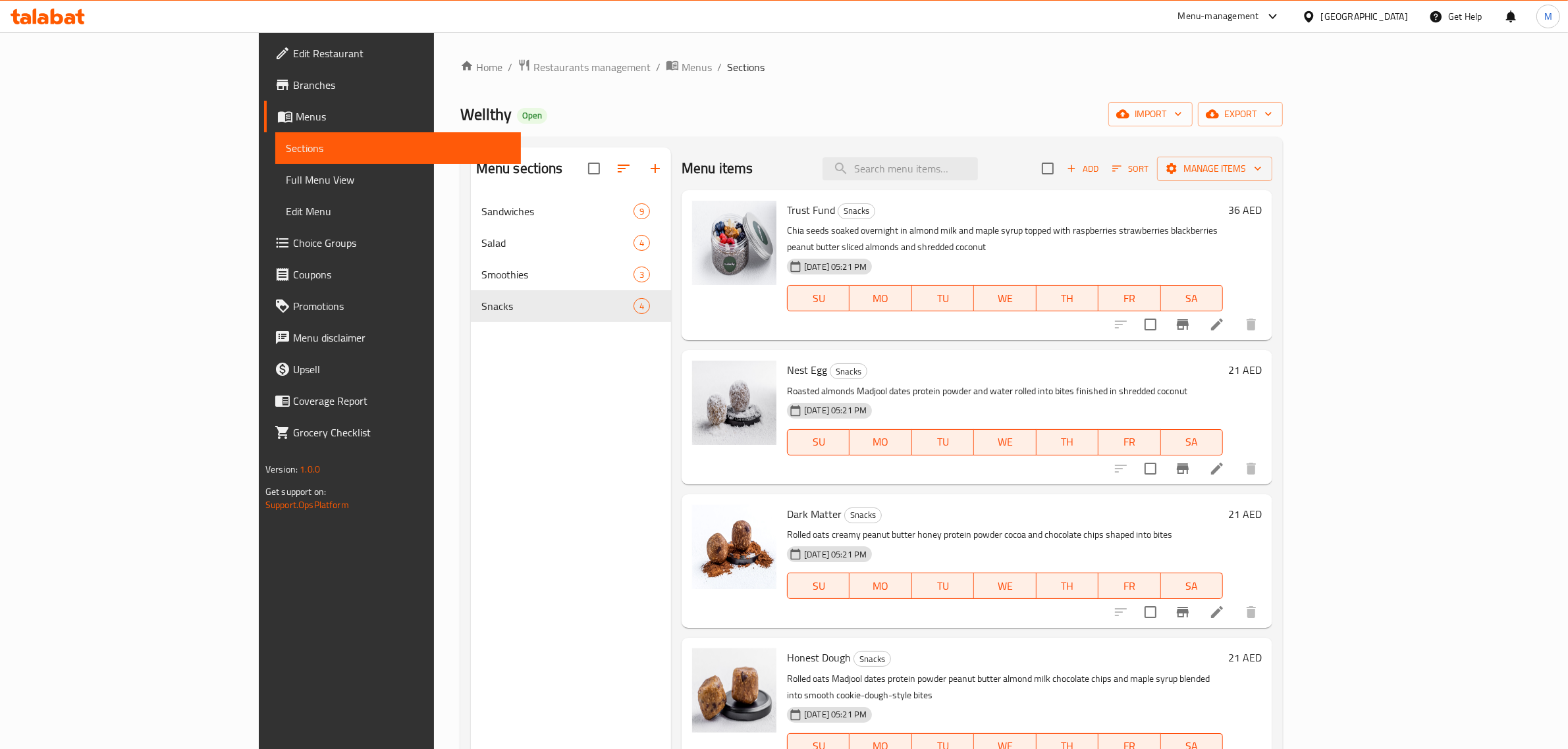
click at [1100, 165] on span "Add" at bounding box center [1083, 169] width 36 height 15
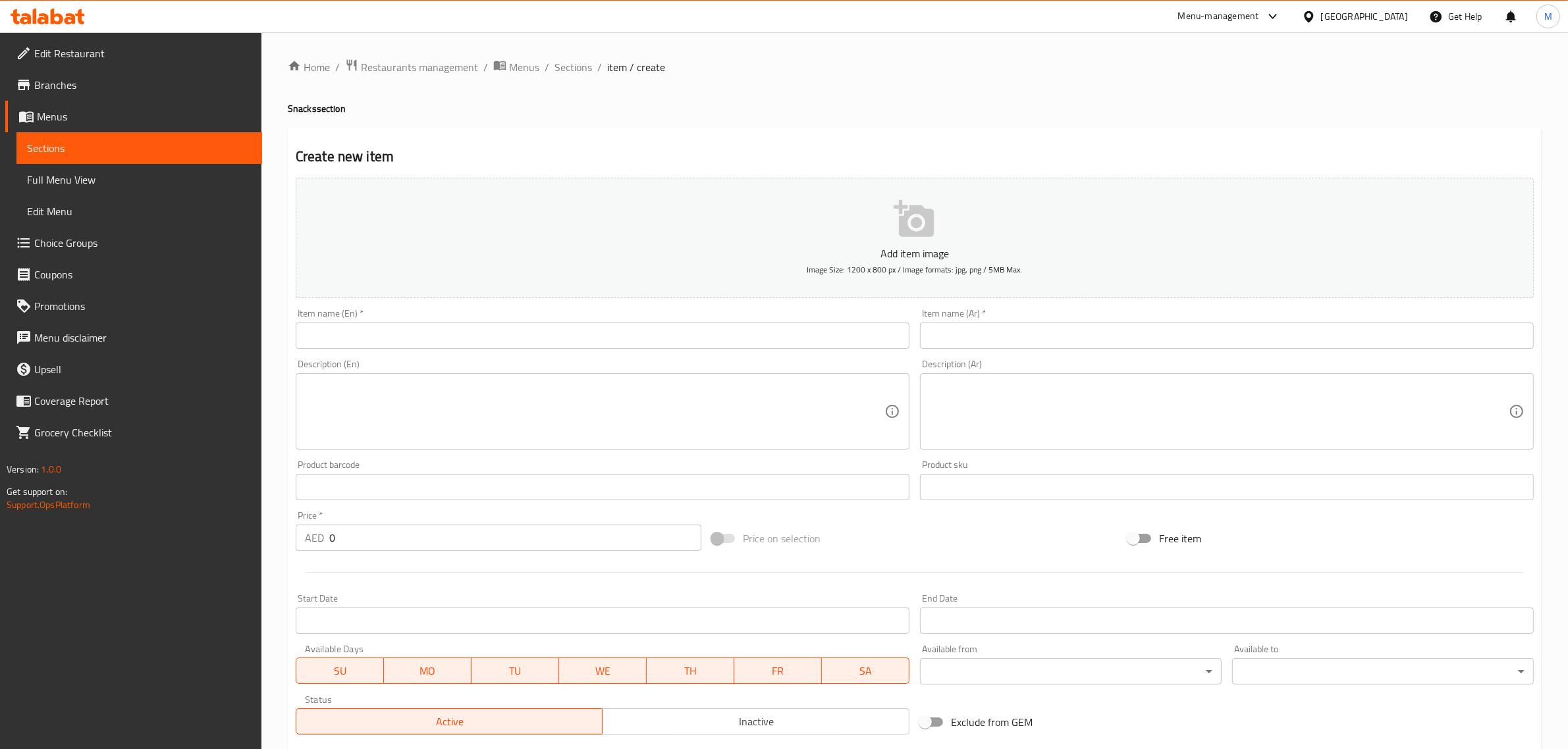
click at [594, 347] on input "text" at bounding box center [602, 335] width 613 height 26
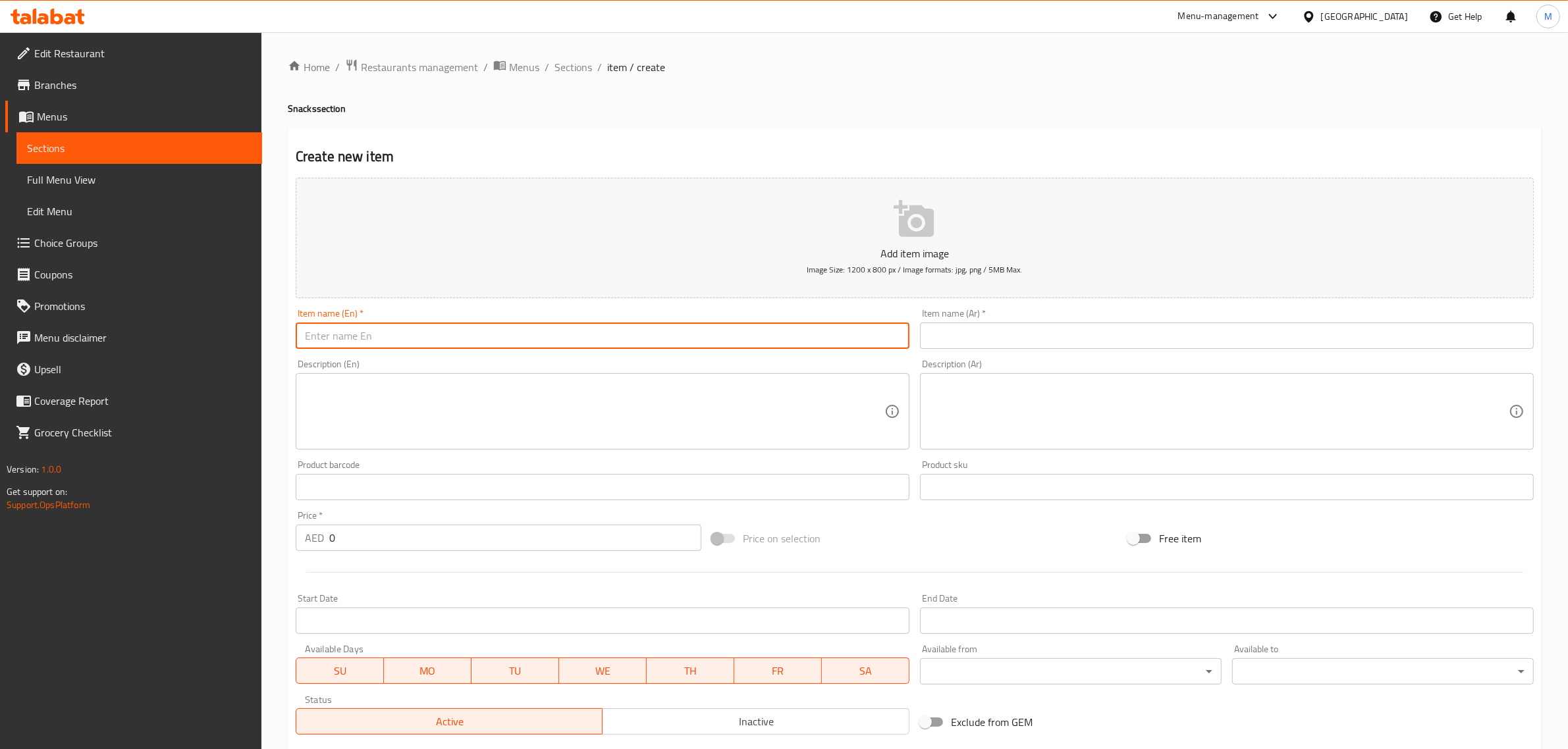
paste input "The Core"
type input "The Core"
click at [1016, 349] on div "Item name (Ar)   * Item name (Ar) *" at bounding box center [1226, 329] width 624 height 50
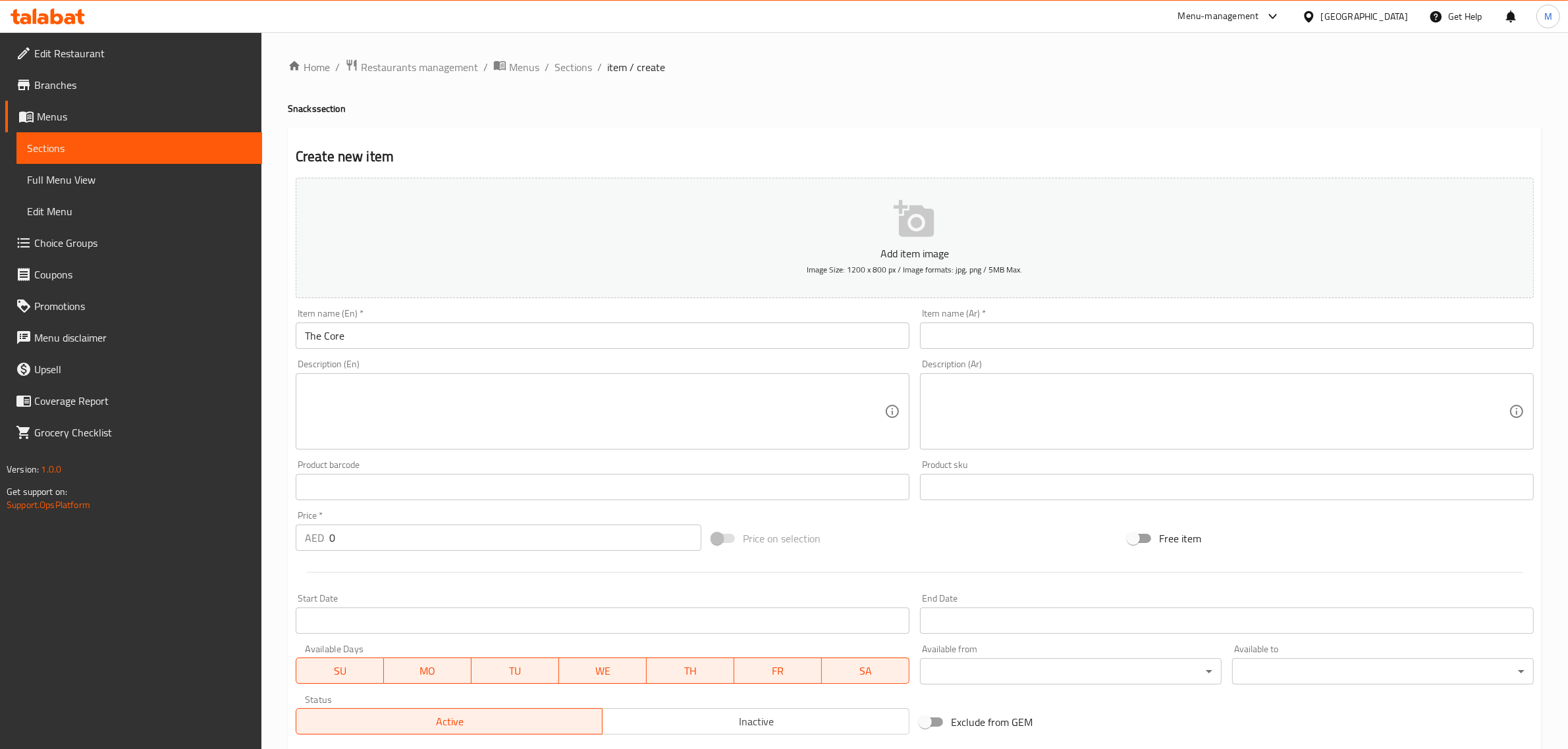
click at [1016, 340] on input "text" at bounding box center [1226, 335] width 613 height 26
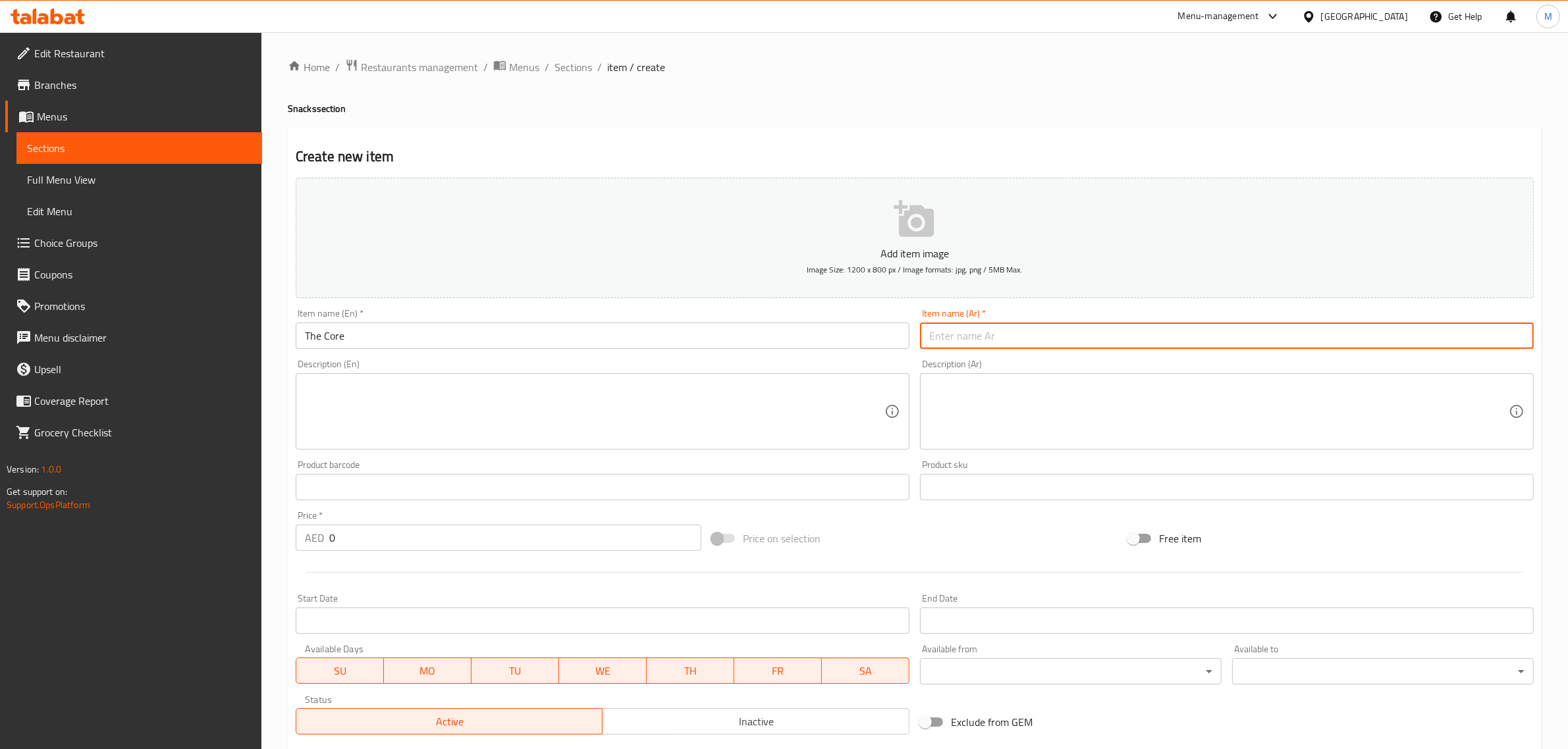
paste input "ذا كور"
type input "ذا كور"
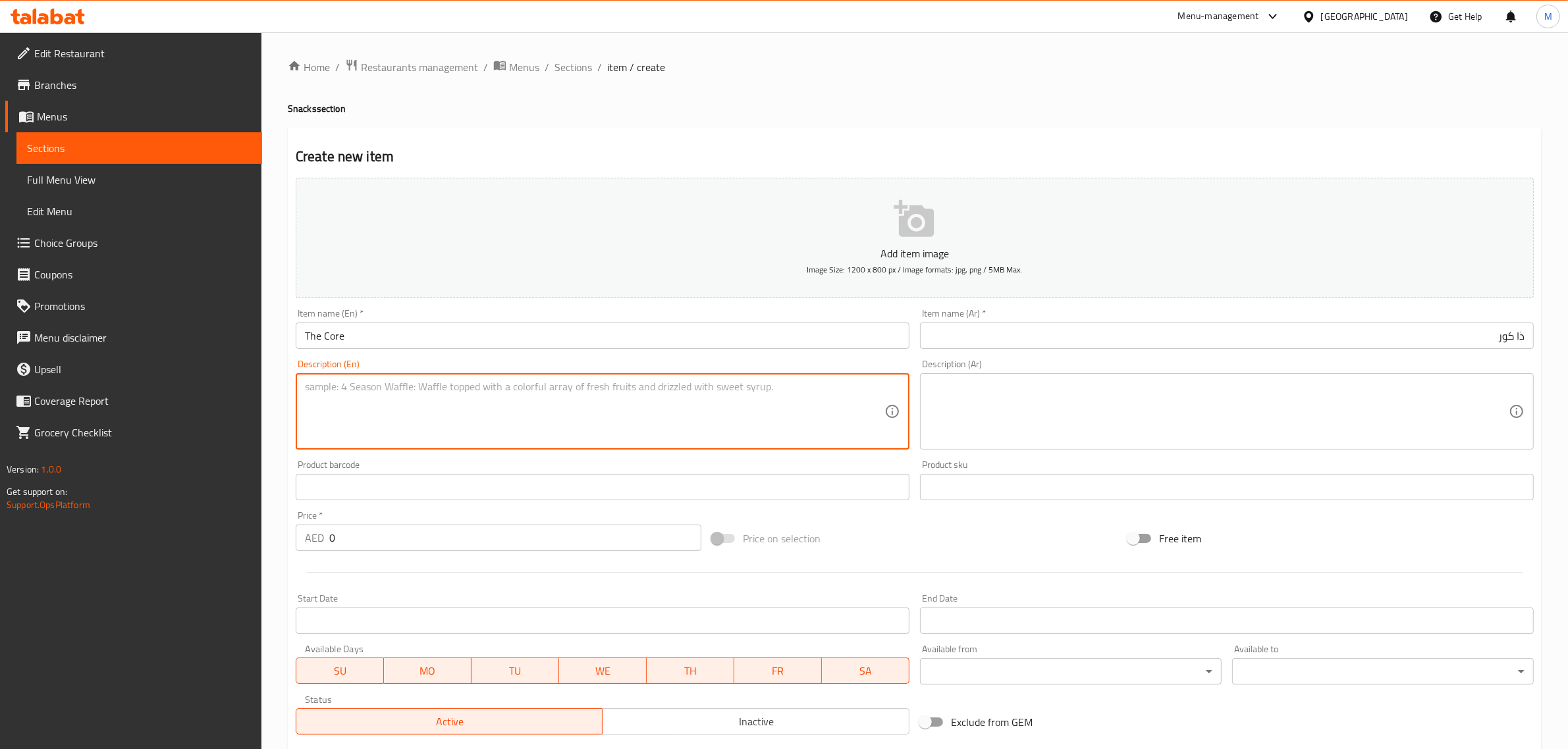
click at [571, 416] on textarea at bounding box center [594, 412] width 579 height 63
paste textarea "Cashews shredded coconut Madjool dates and protein powder mixed into bites roll…"
drag, startPoint x: 830, startPoint y: 410, endPoint x: 832, endPoint y: 403, distance: 7.3
click at [831, 407] on textarea "Cashews shredded coconut Madjool dates and protein powder mixed into bites roll…" at bounding box center [594, 412] width 579 height 63
click at [857, 400] on textarea "Cashews shredded coconut Madjool dates and protein powder mixed into bites roll…" at bounding box center [594, 412] width 579 height 63
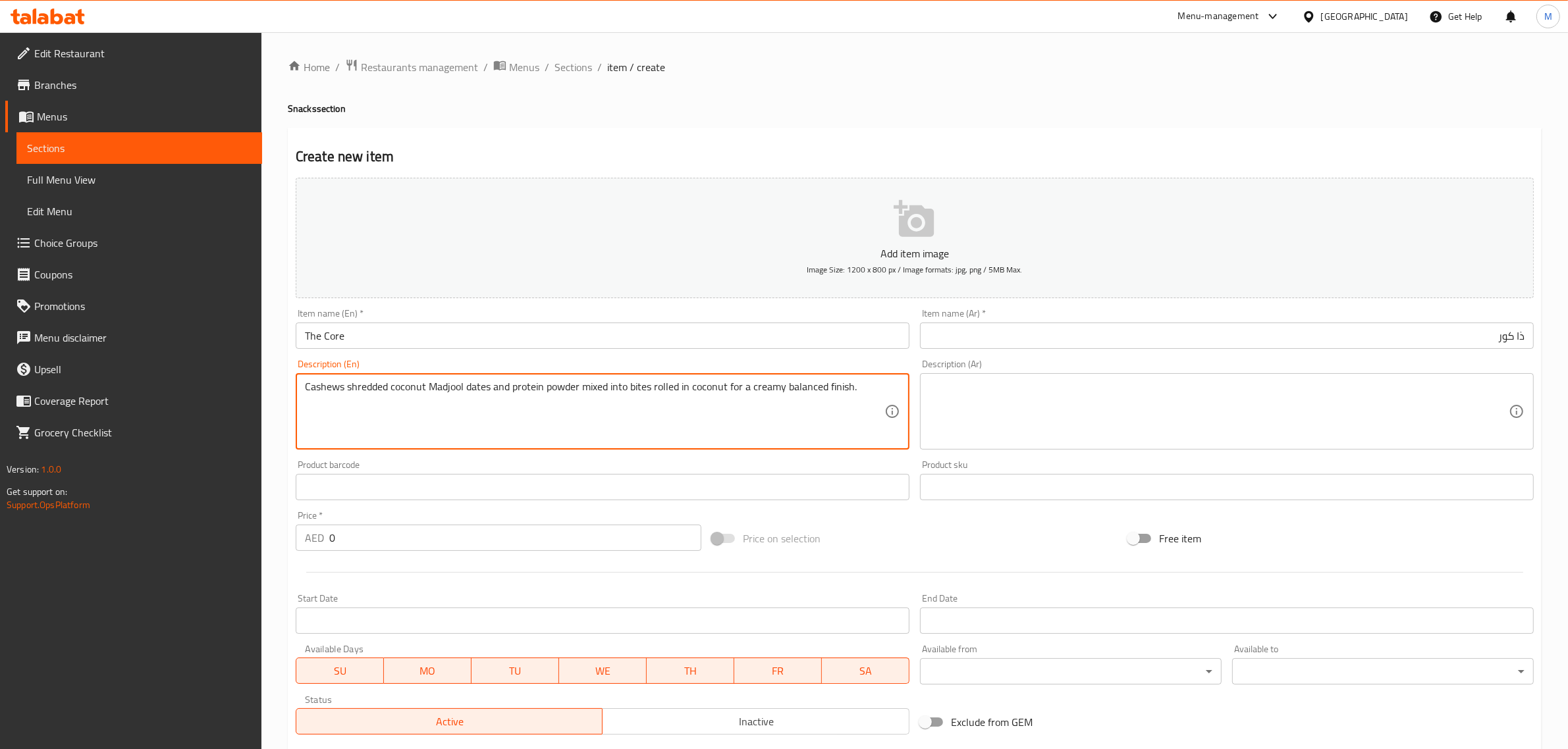
type textarea "Cashews shredded coconut Madjool dates and protein powder mixed into bites roll…"
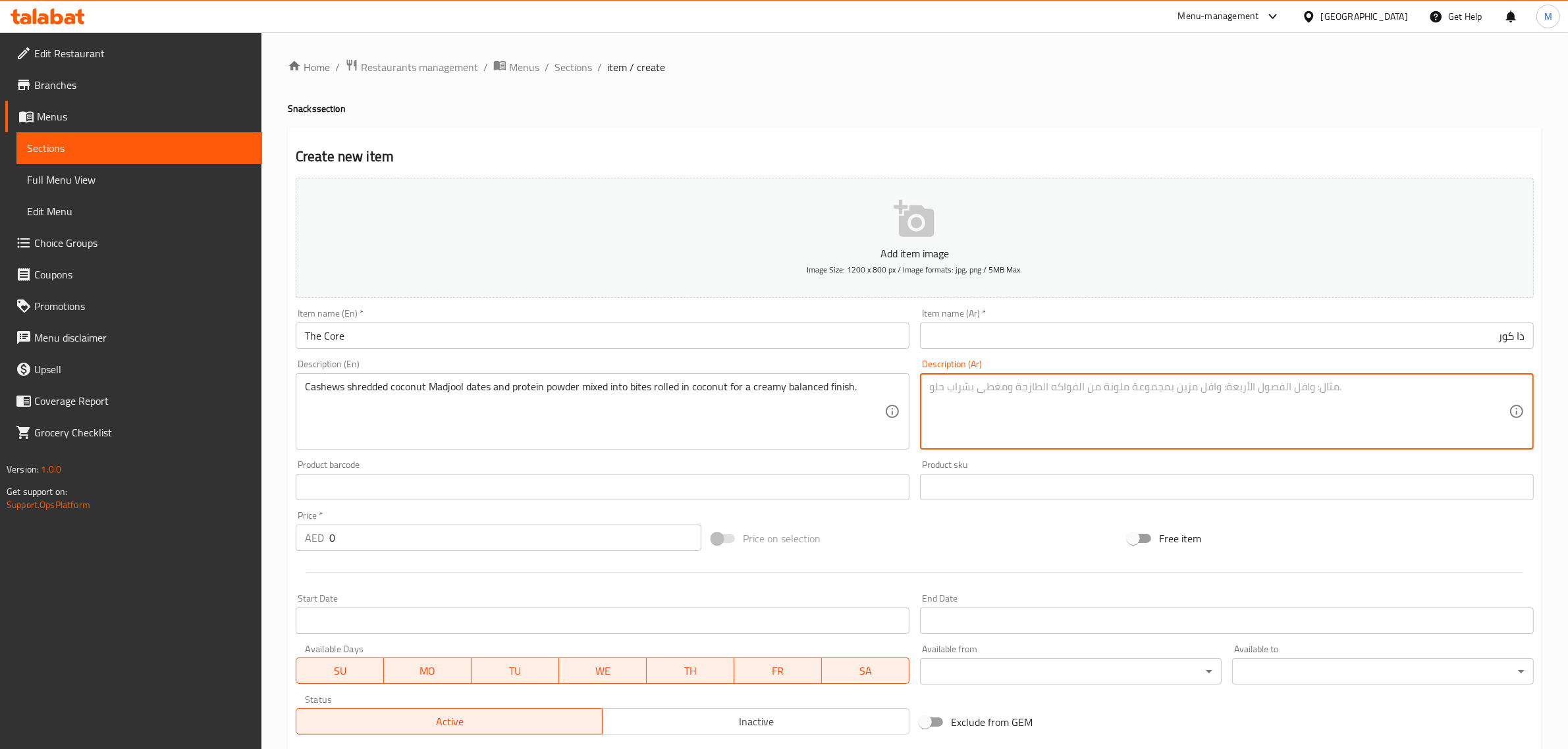
click at [1077, 406] on textarea at bounding box center [1219, 412] width 579 height 63
paste textarea "كاجو وجوز هند مبشور وتمور مدجول وبروتين بودرة ممزوجة على شكل كرات صغيرة ومغلّفة…"
type textarea "كاجو وجوز هند مبشور وتمور مدجول وبروتين بودرة ممزوجة على شكل كرات صغيرة ومغلّفة…"
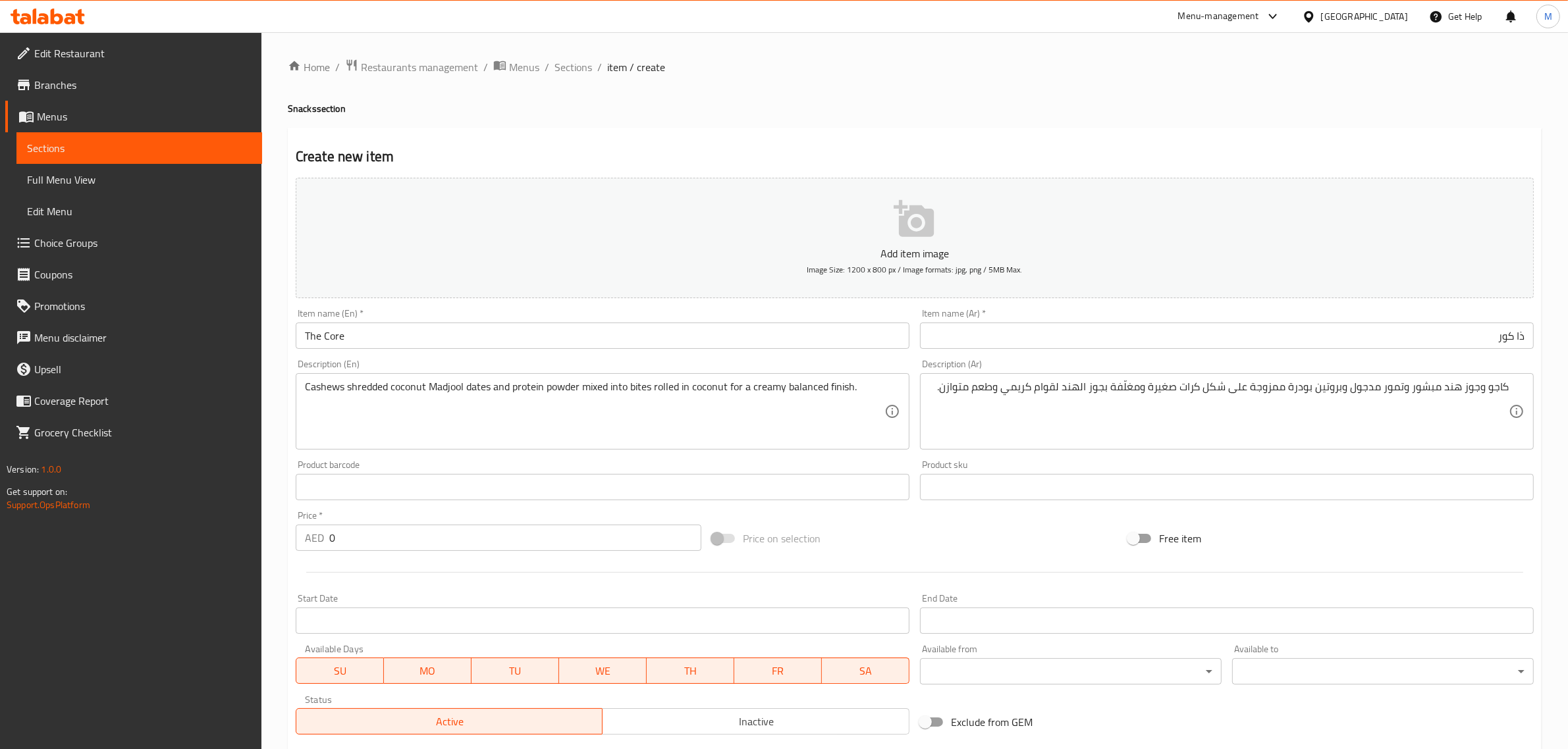
click at [1018, 542] on div "Price on selection" at bounding box center [914, 539] width 416 height 36
click at [985, 527] on div "Price on selection" at bounding box center [914, 539] width 416 height 36
click at [1009, 522] on div "Price on selection" at bounding box center [914, 539] width 416 height 36
click at [510, 534] on input "0" at bounding box center [515, 537] width 372 height 26
type input "21"
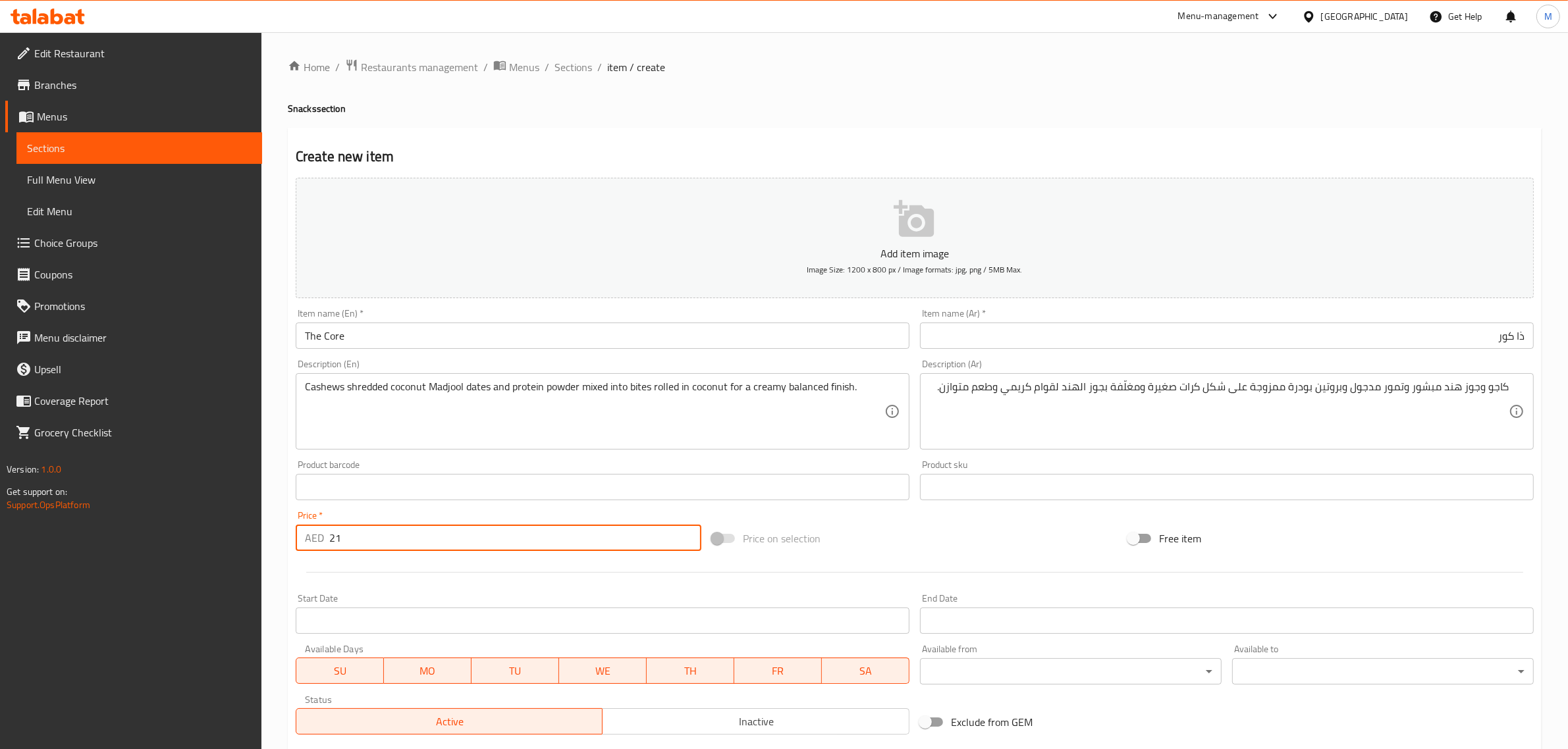
click at [828, 534] on div "Price on selection" at bounding box center [914, 539] width 416 height 36
click at [946, 527] on div "Price on selection" at bounding box center [914, 539] width 416 height 36
click at [939, 515] on div "Add item image Image Size: 1200 x 800 px / Image formats: jpg, png / 5MB Max. I…" at bounding box center [914, 456] width 1248 height 568
click at [925, 529] on div "Price on selection" at bounding box center [914, 539] width 416 height 36
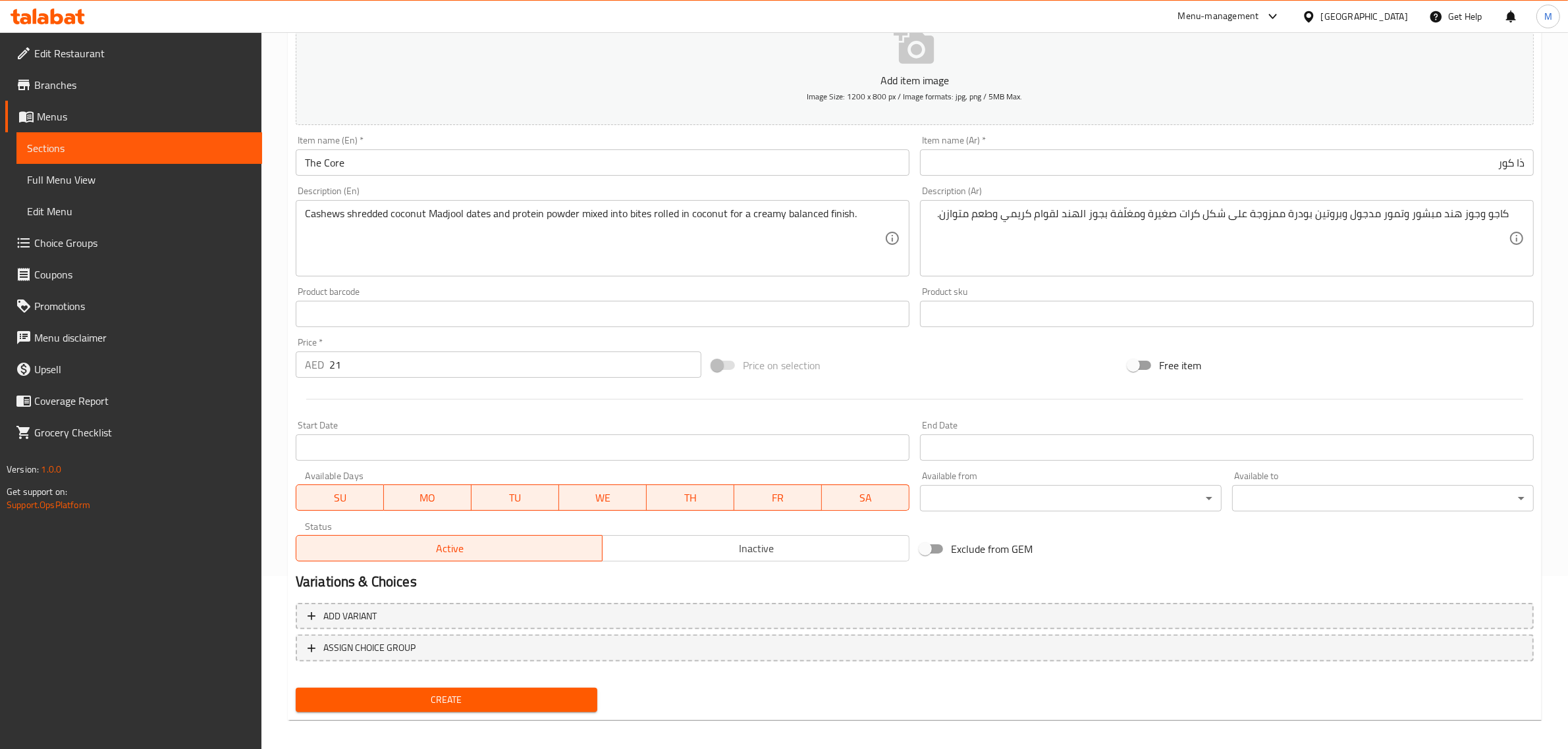
scroll to position [179, 0]
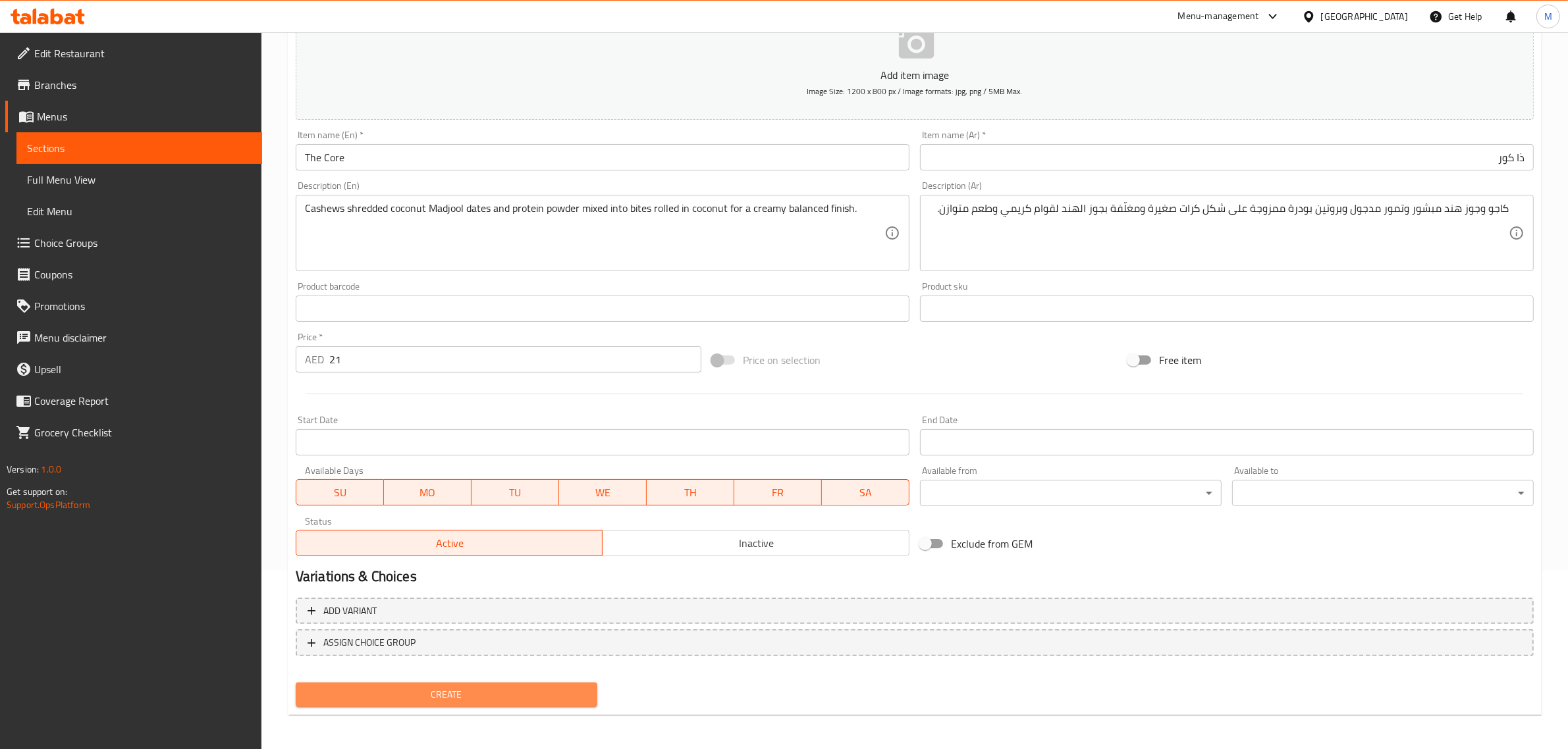
click at [548, 688] on span "Create" at bounding box center [446, 695] width 280 height 16
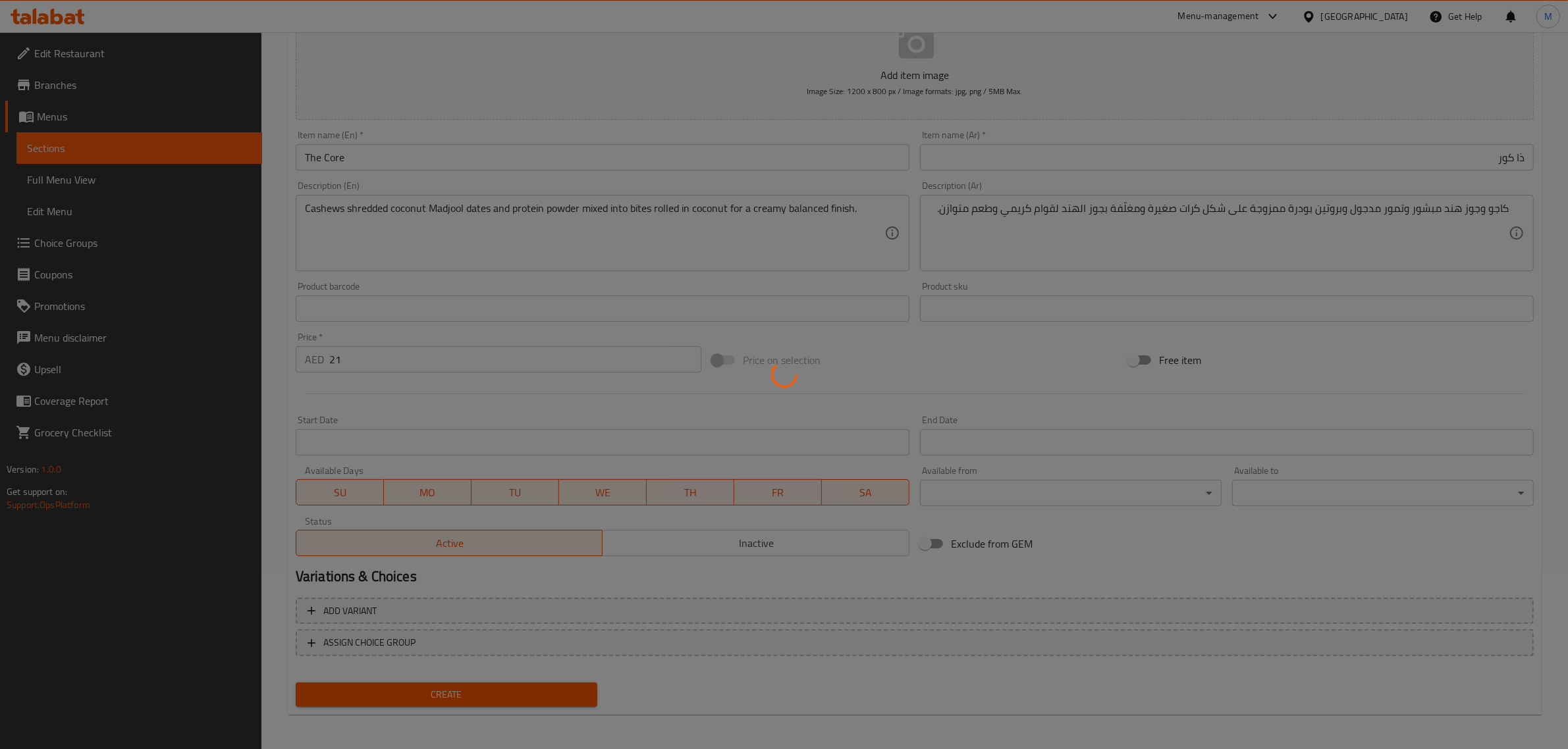
type input "0"
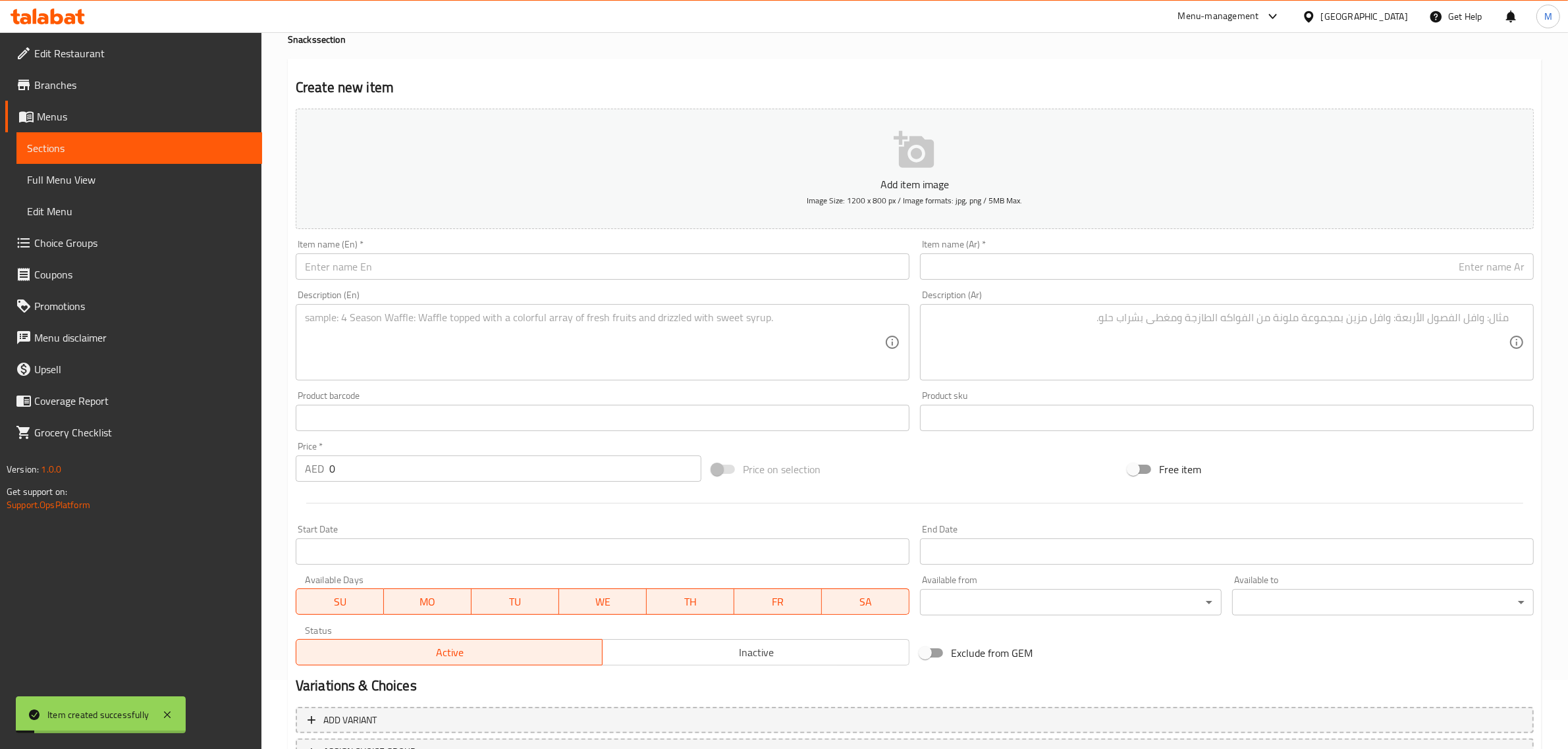
scroll to position [0, 0]
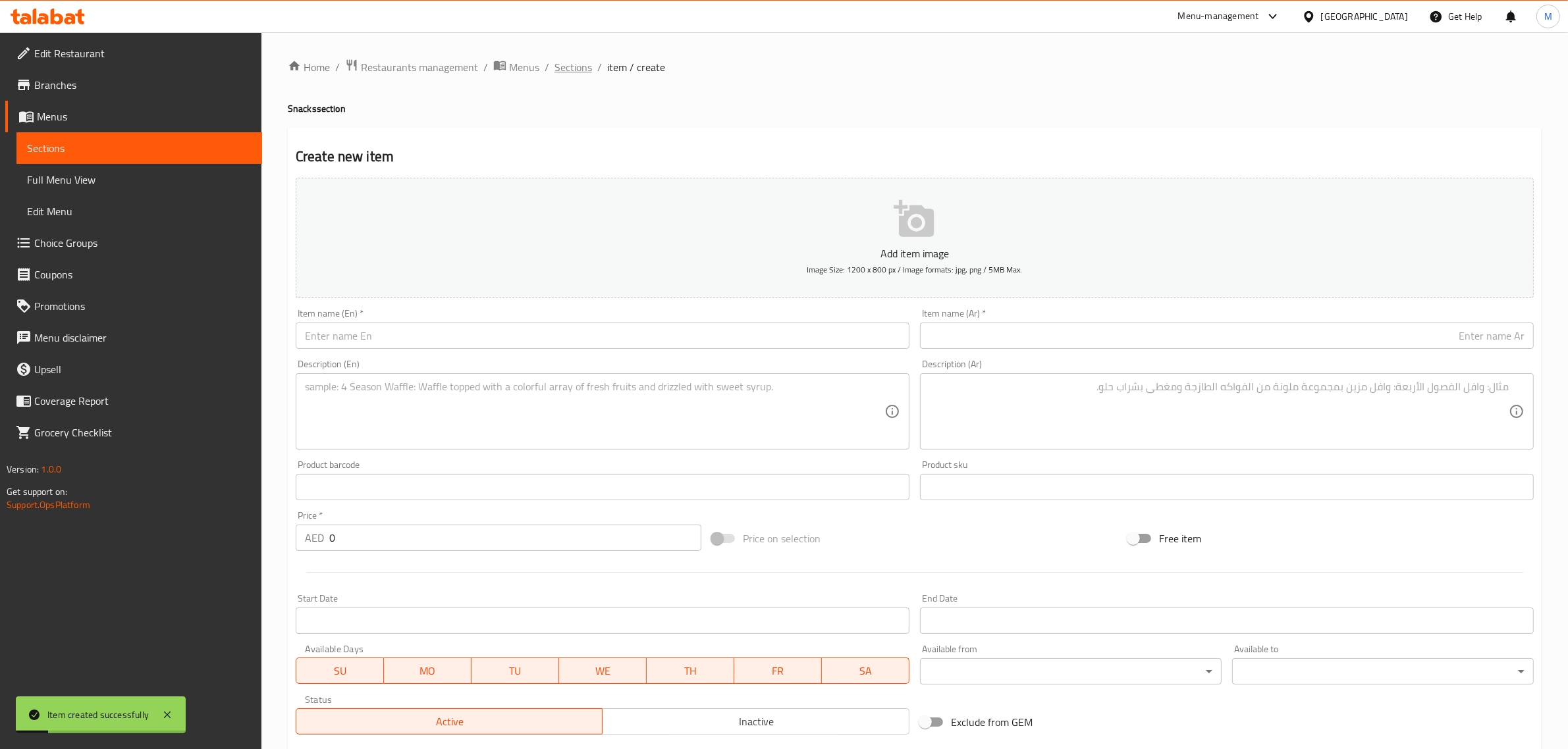
click at [564, 70] on span "Sections" at bounding box center [573, 67] width 38 height 16
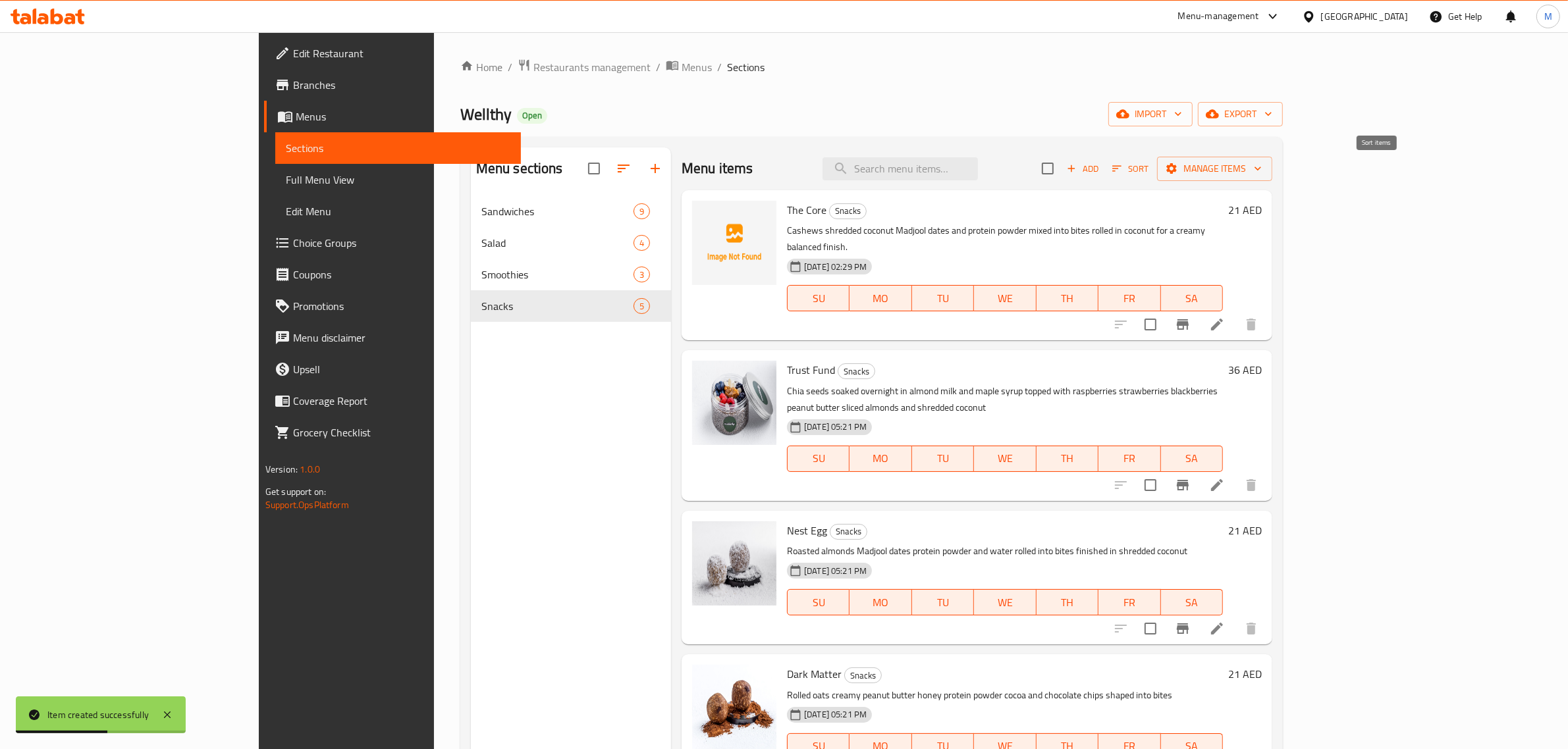
click at [1151, 168] on button "Sort" at bounding box center [1131, 169] width 43 height 21
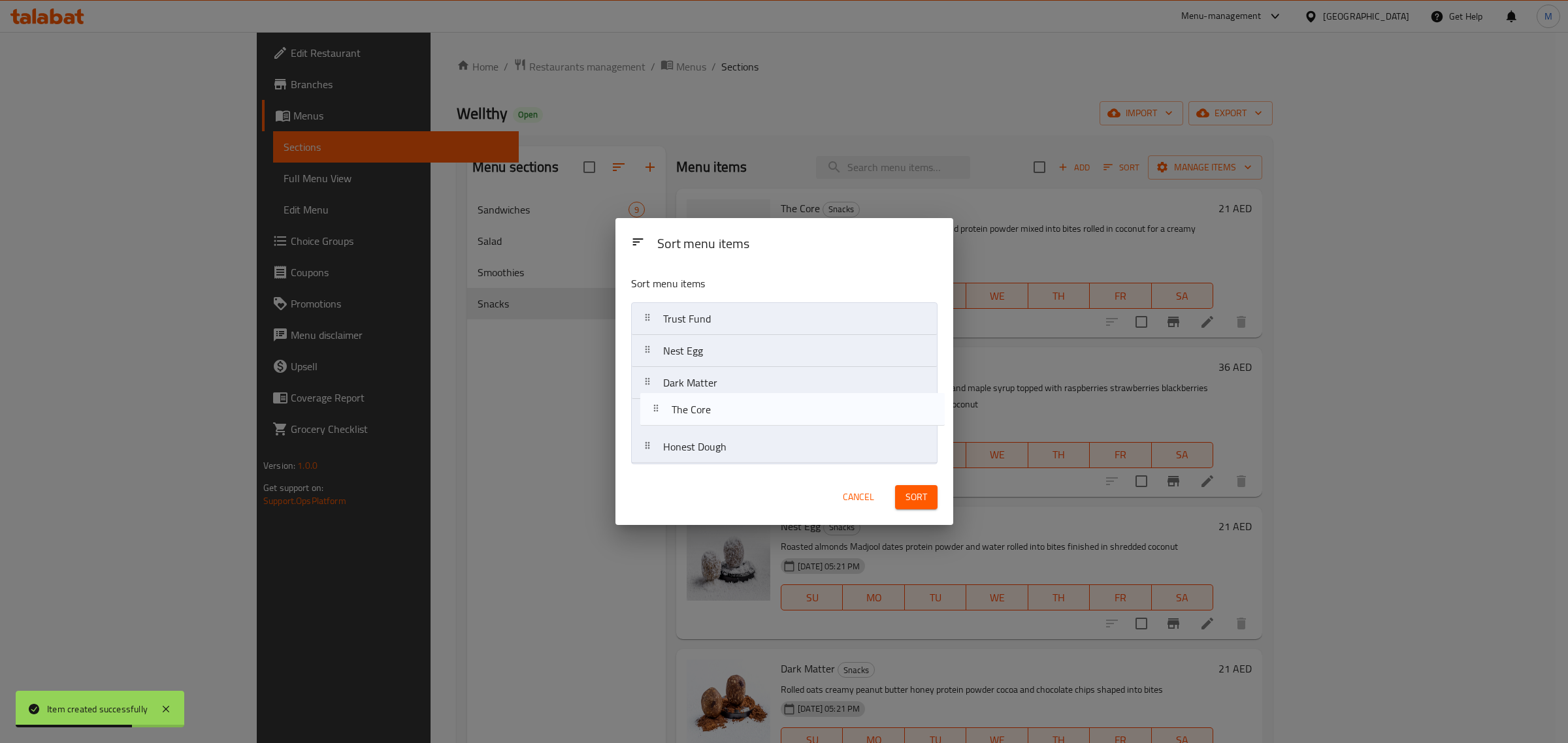
drag, startPoint x: 709, startPoint y: 318, endPoint x: 717, endPoint y: 534, distance: 216.1
click at [717, 535] on div "Sort menu items Sort menu items The Core Trust Fund Nest Egg Dark Matter Honest…" at bounding box center [784, 372] width 1568 height 743
drag, startPoint x: 753, startPoint y: 322, endPoint x: 747, endPoint y: 451, distance: 129.1
click at [747, 451] on nav "The Core Trust Fund Nest Egg Dark Matter Honest Dough" at bounding box center [784, 382] width 306 height 161
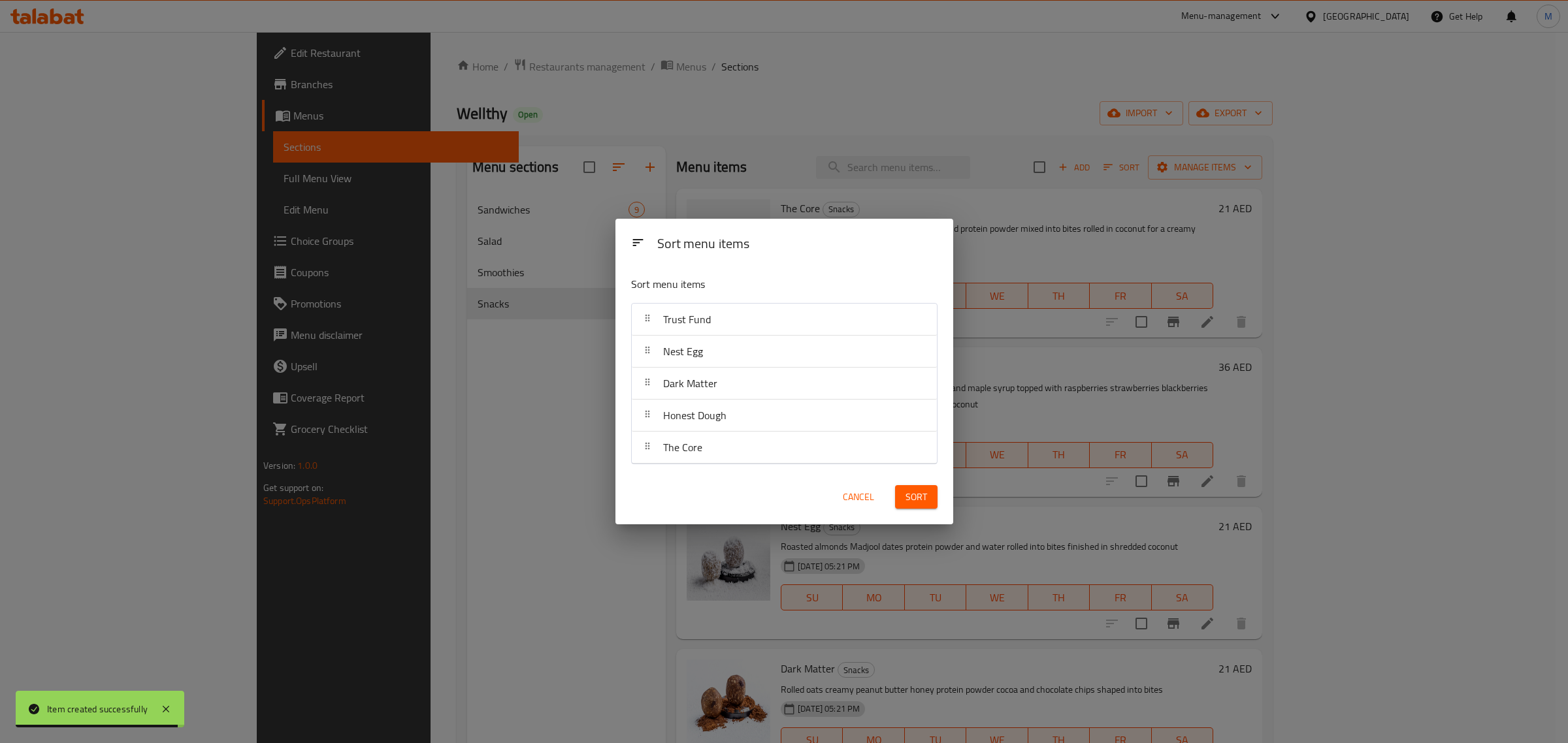
click at [922, 494] on span "Sort" at bounding box center [916, 497] width 21 height 16
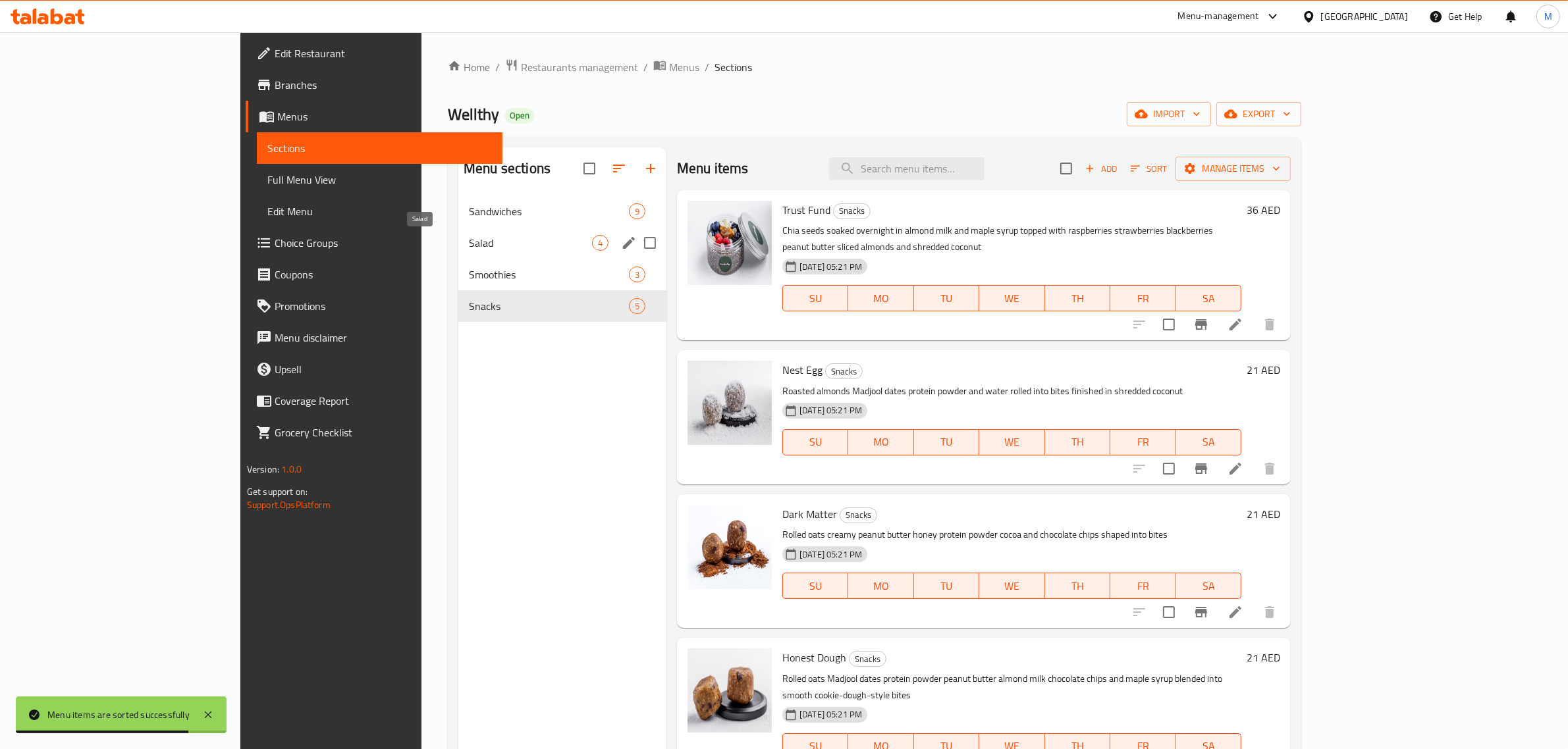
click at [469, 241] on span "Salad" at bounding box center [530, 243] width 123 height 16
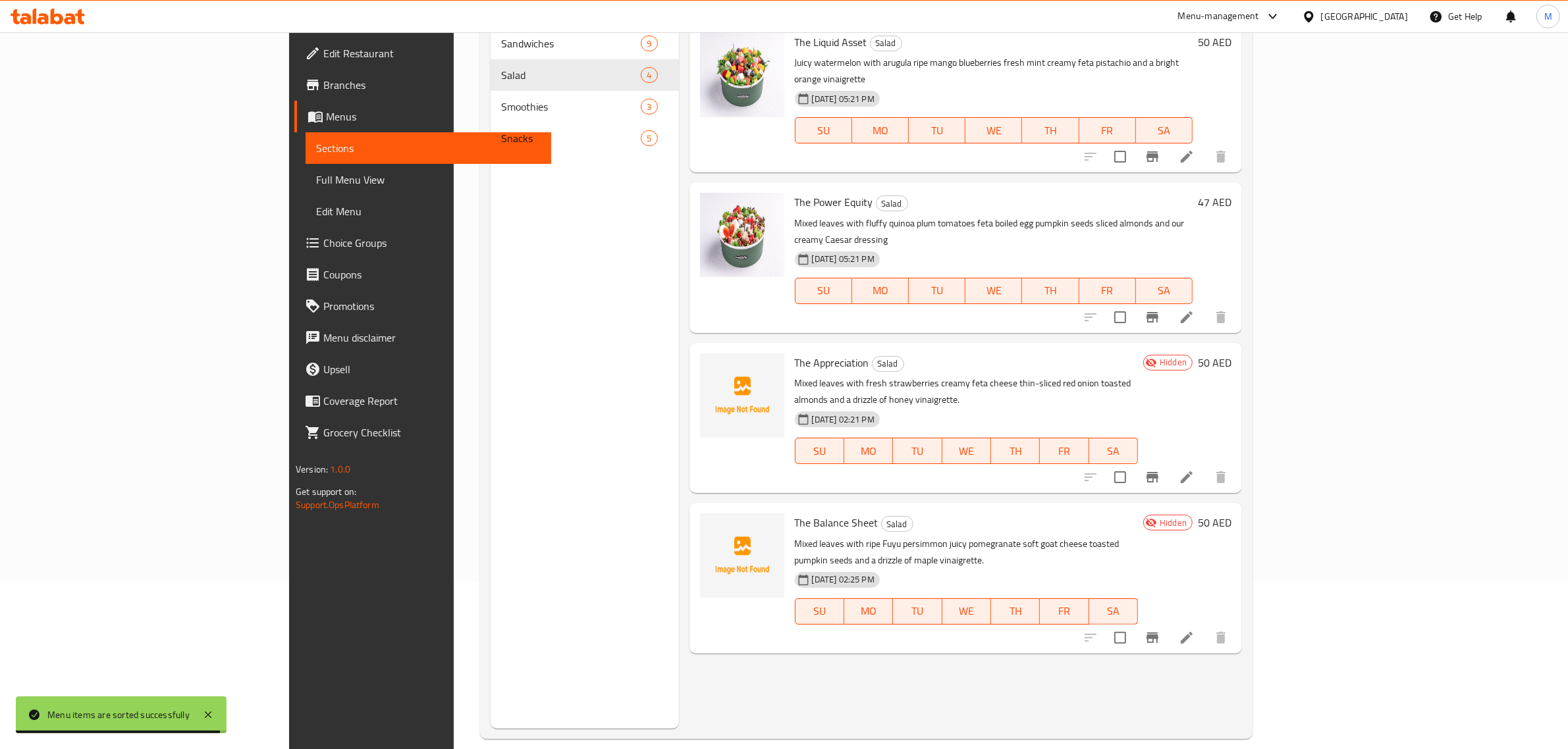
scroll to position [185, 0]
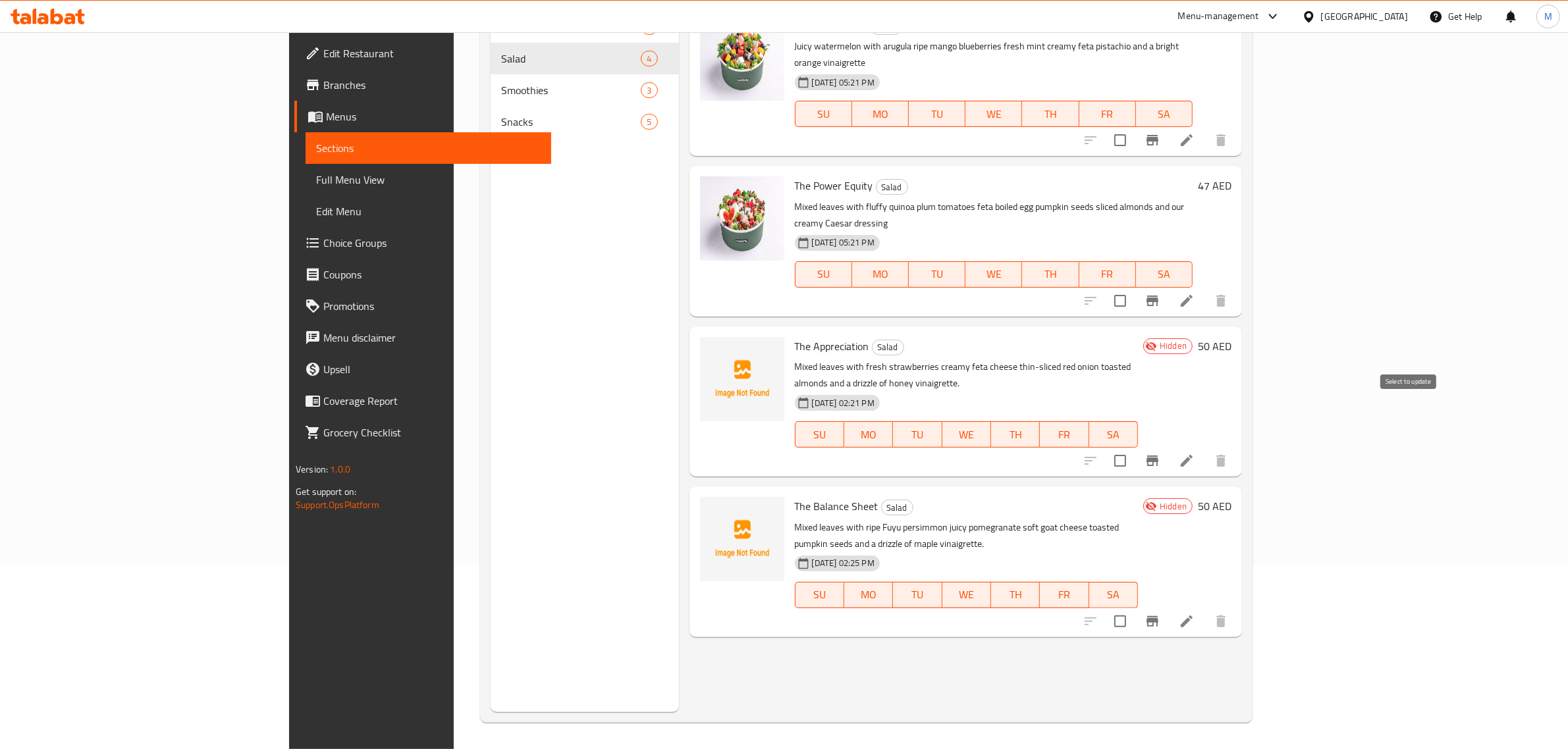
click at [1134, 447] on input "checkbox" at bounding box center [1120, 461] width 28 height 28
checkbox input "true"
click at [1134, 608] on input "checkbox" at bounding box center [1120, 621] width 28 height 28
checkbox input "true"
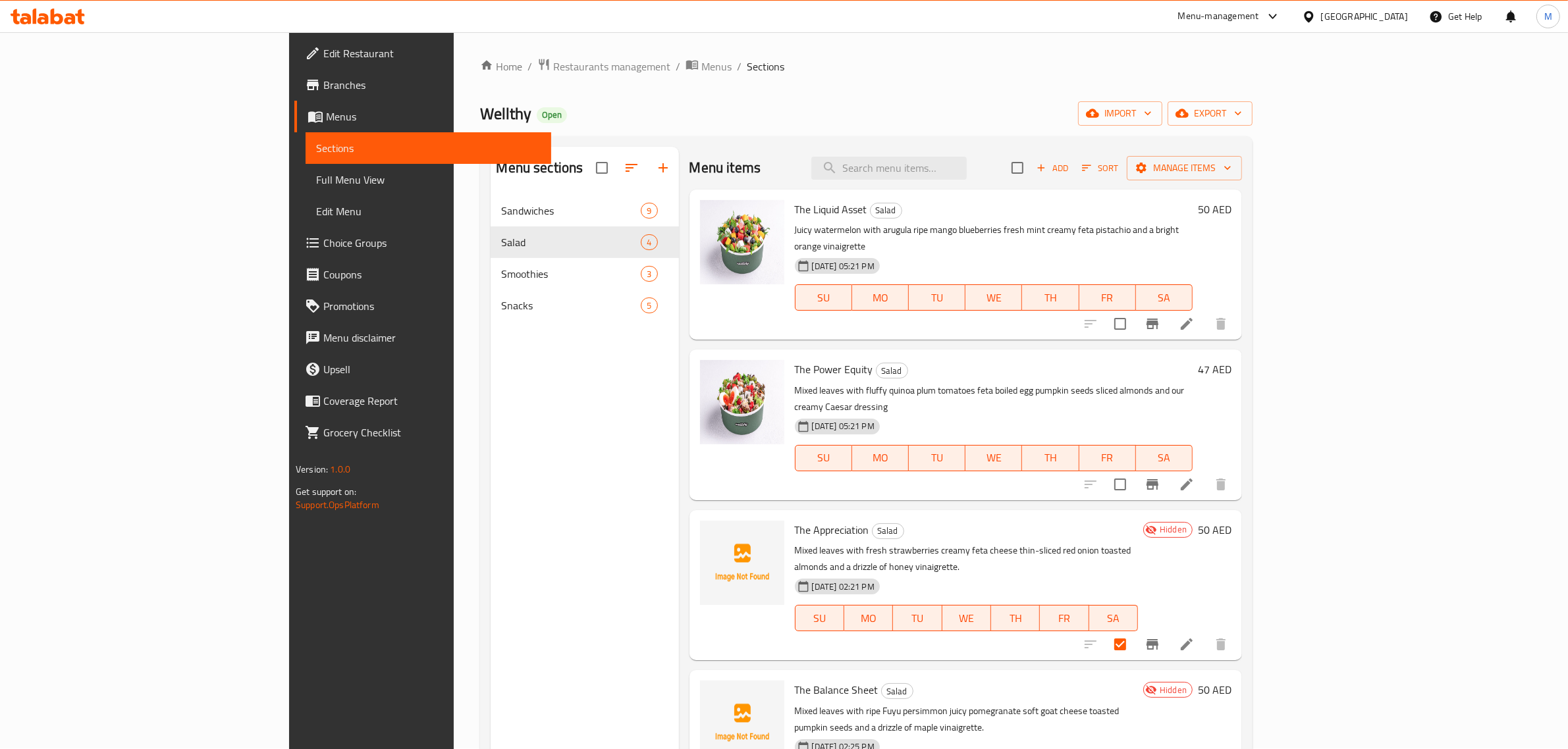
scroll to position [0, 0]
click at [1231, 172] on span "Manage items" at bounding box center [1184, 169] width 94 height 16
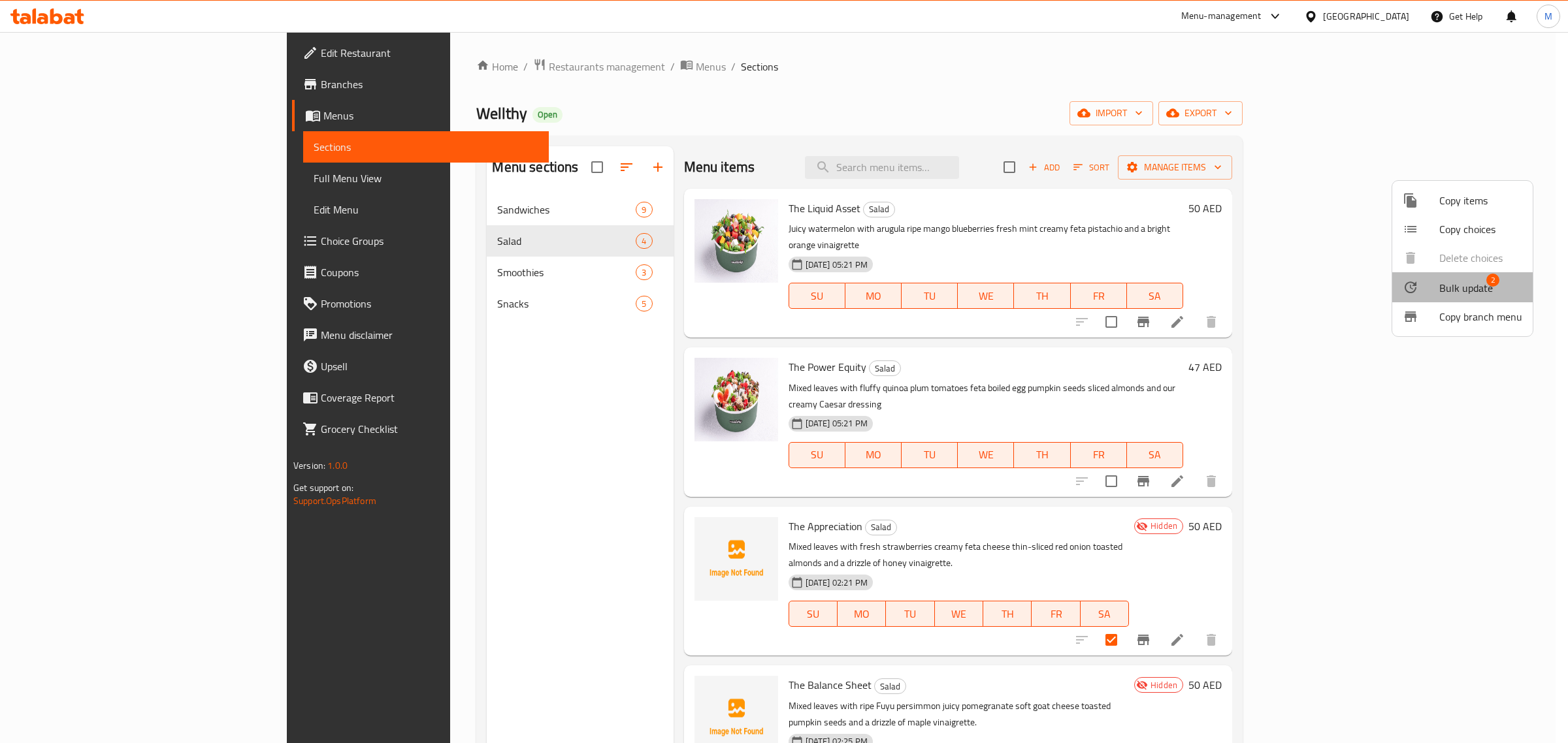
click at [1462, 289] on span "Bulk update" at bounding box center [1466, 289] width 53 height 16
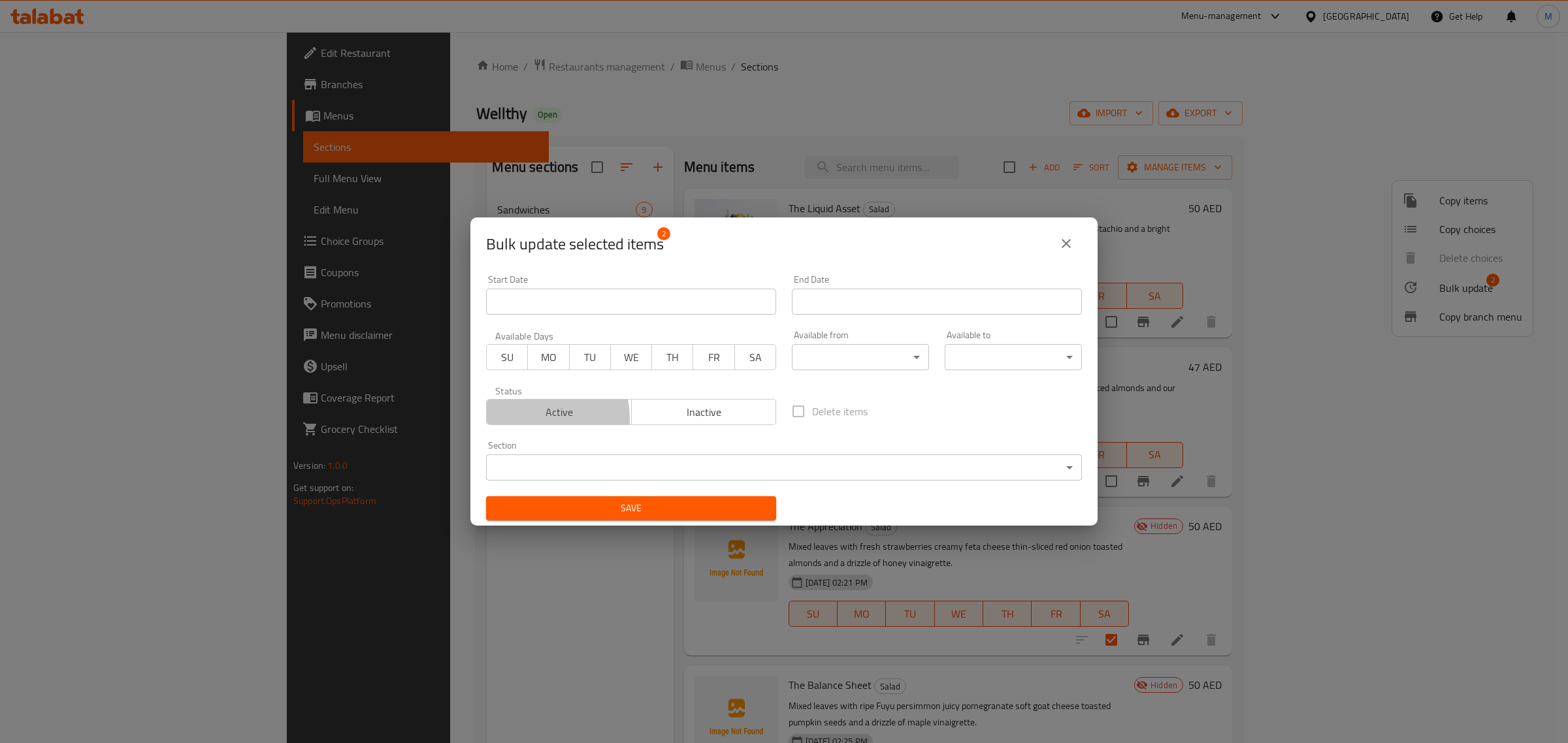
click at [535, 419] on span "Active" at bounding box center [559, 412] width 135 height 19
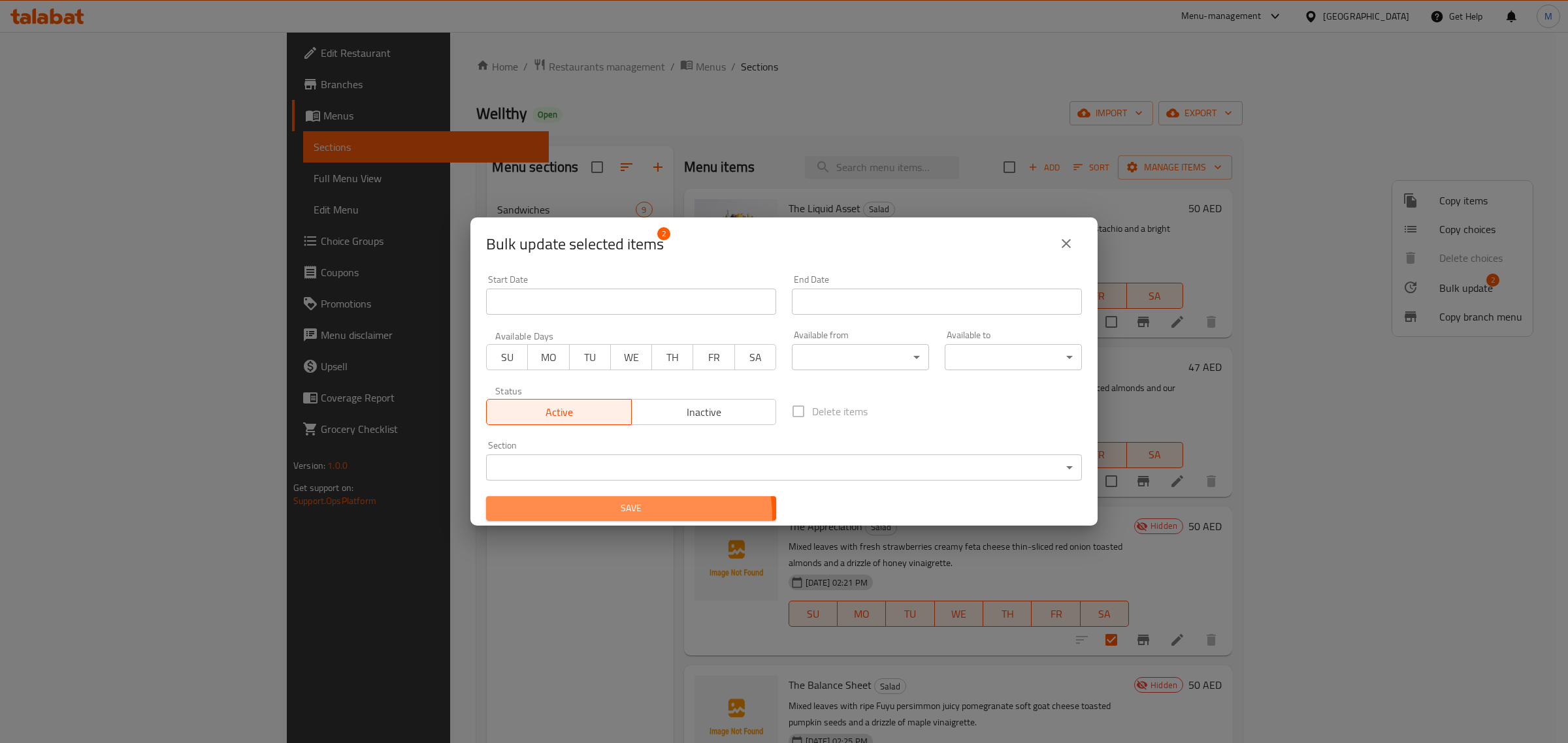
click at [625, 518] on button "Save" at bounding box center [631, 508] width 290 height 24
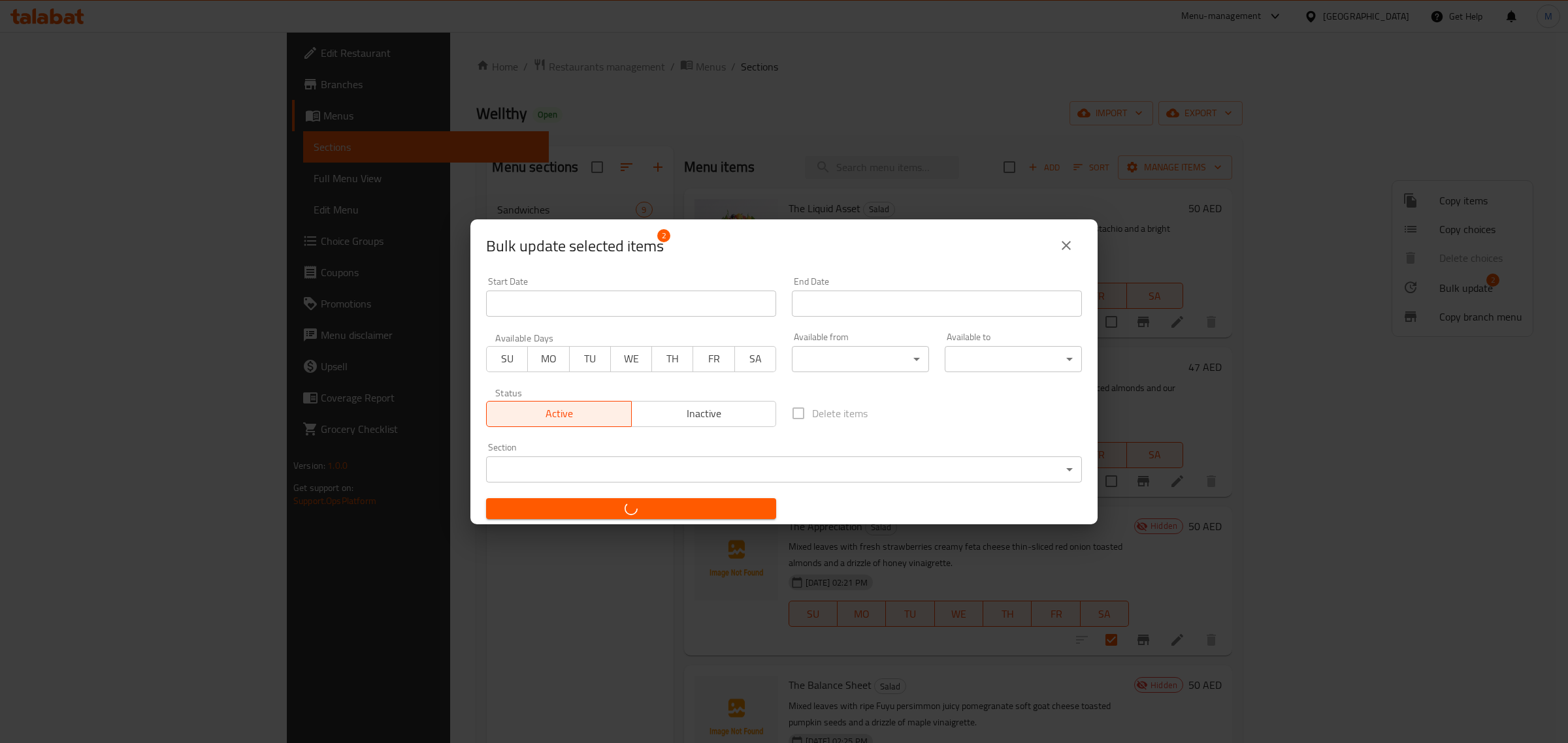
checkbox input "false"
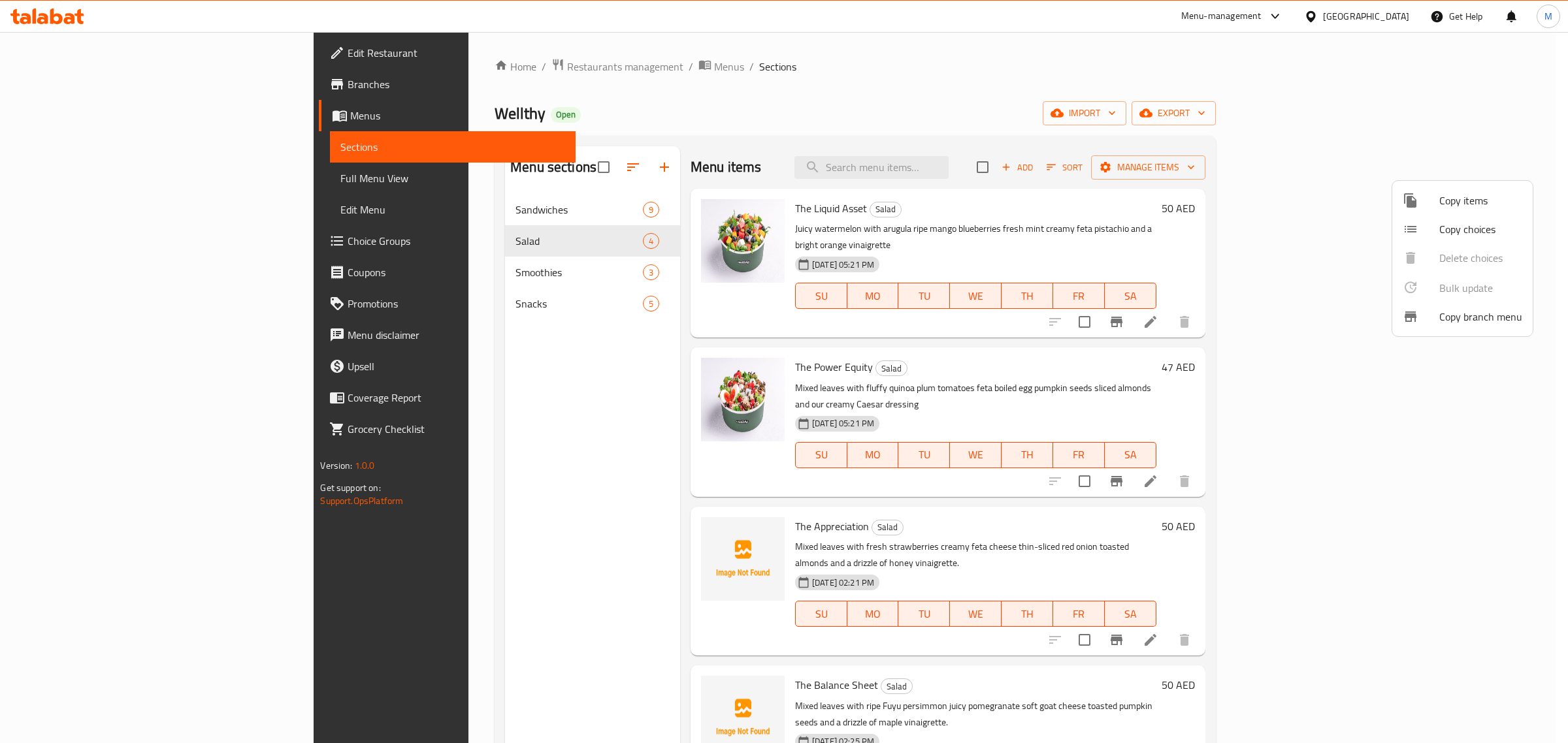
click at [550, 388] on div at bounding box center [784, 372] width 1568 height 743
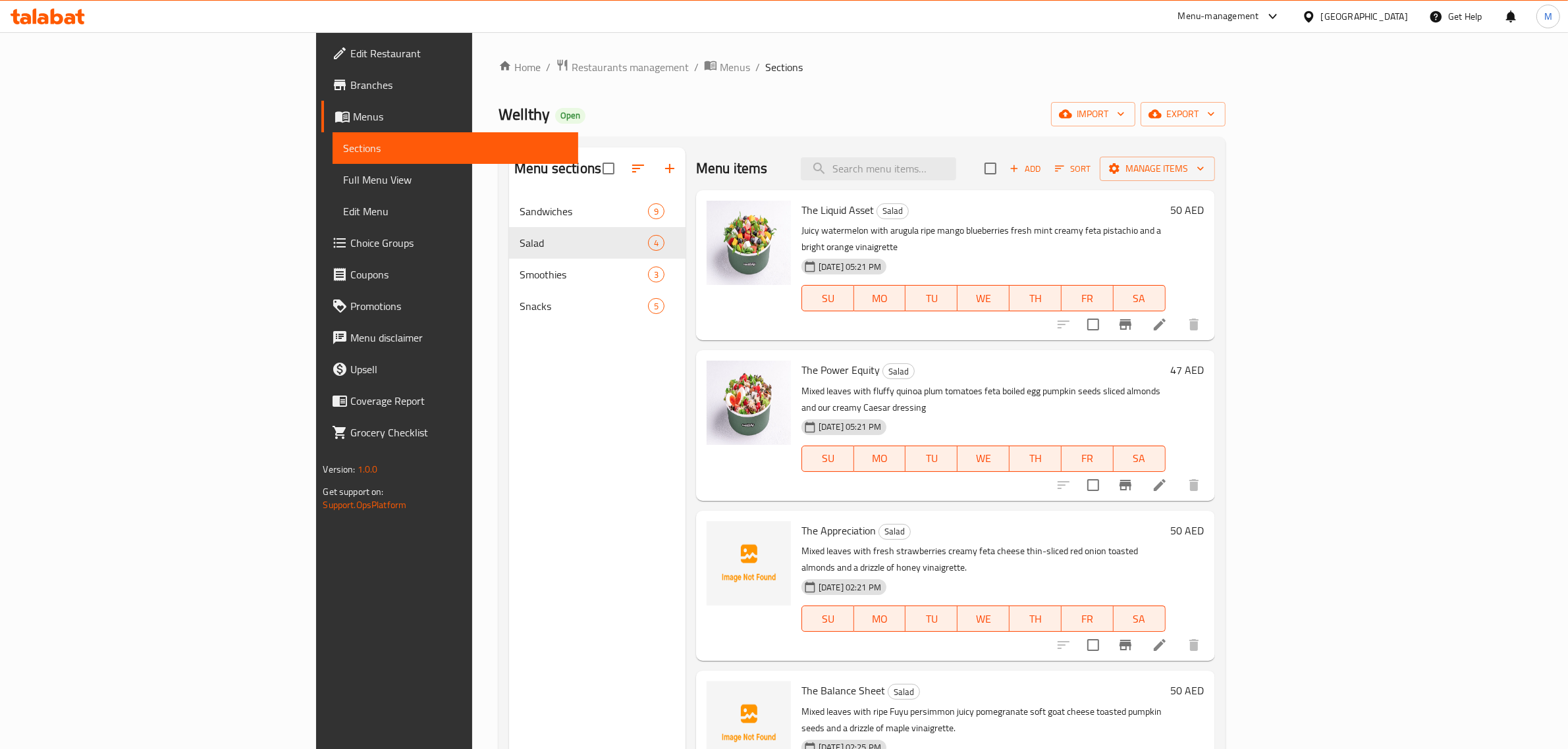
click at [1347, 11] on div "United Arab Emirates" at bounding box center [1364, 16] width 87 height 14
click at [1221, 139] on div "[GEOGRAPHIC_DATA]" at bounding box center [1264, 136] width 87 height 14
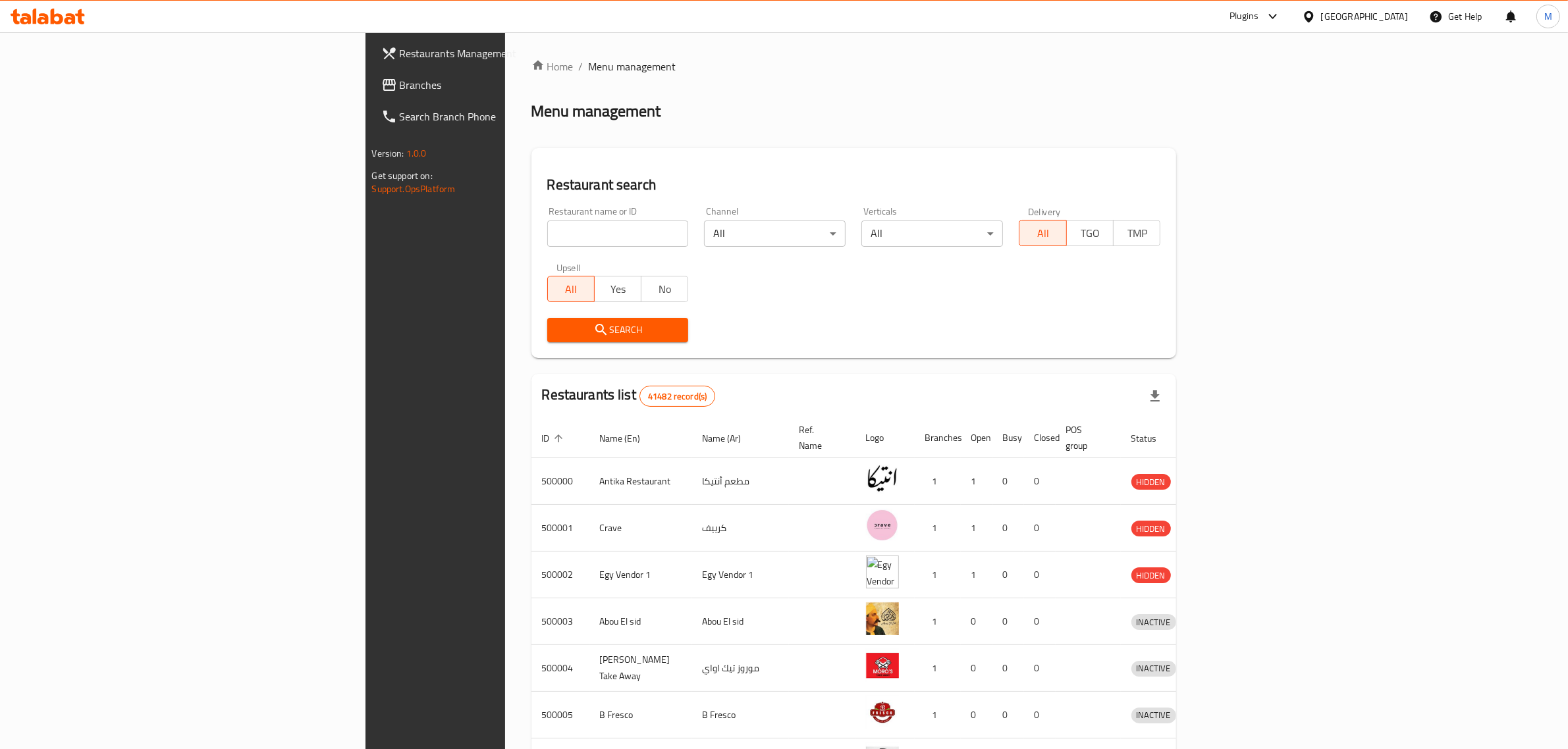
click at [1258, 16] on div "Plugins" at bounding box center [1244, 17] width 29 height 16
click at [1191, 211] on div "Restaurant-Management" at bounding box center [1210, 211] width 103 height 14
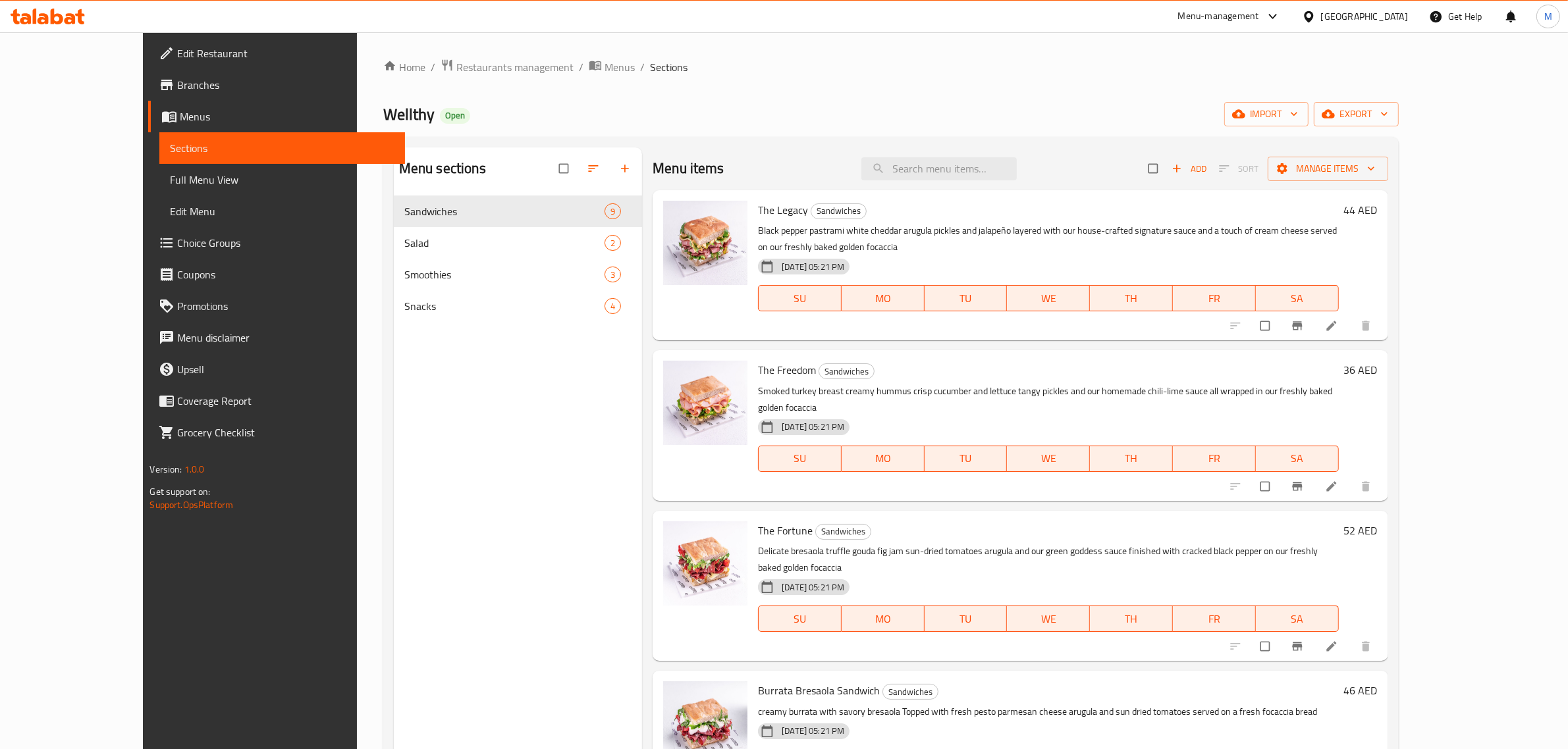
click at [170, 172] on span "Full Menu View" at bounding box center [282, 180] width 225 height 16
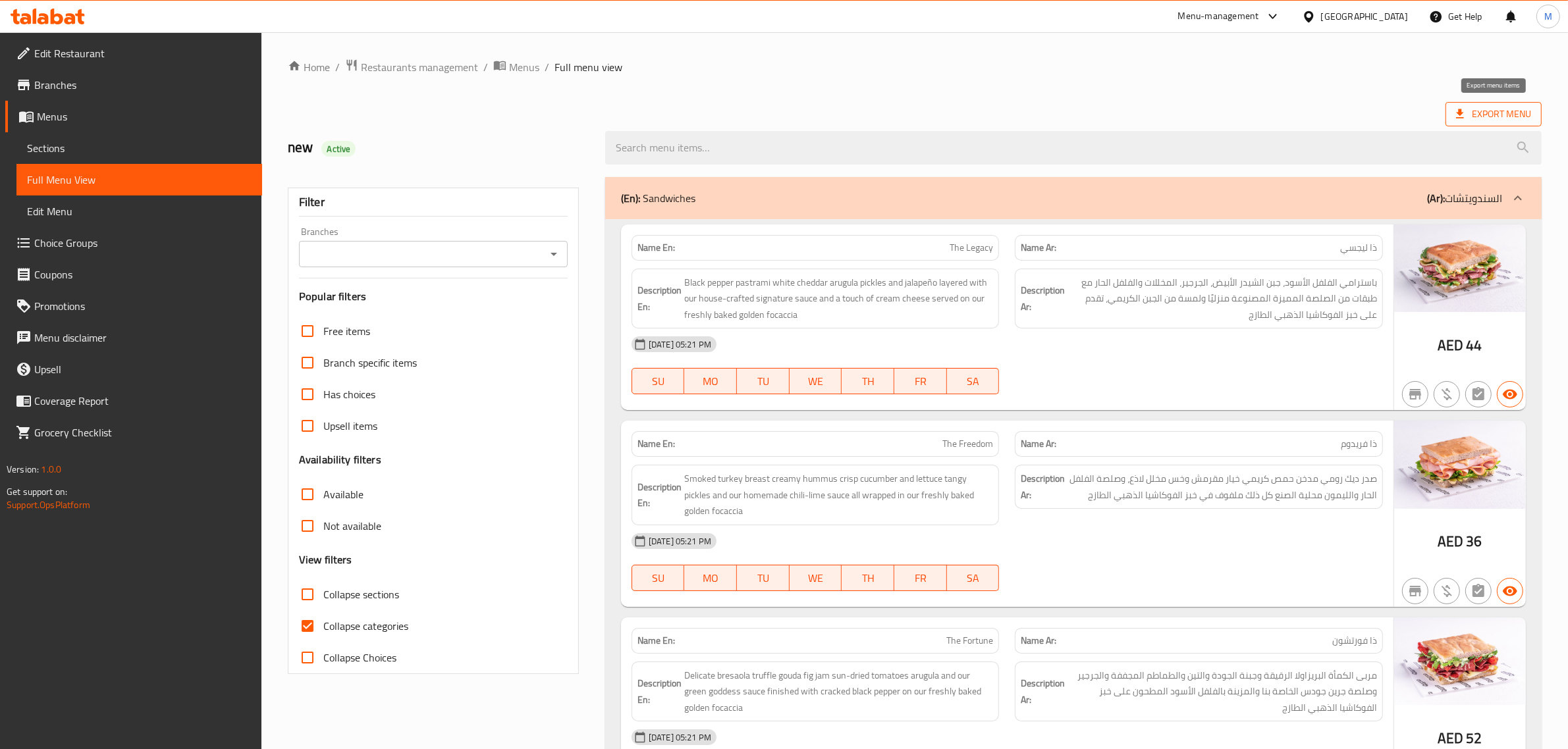
click at [1498, 119] on span "Export Menu" at bounding box center [1493, 114] width 75 height 16
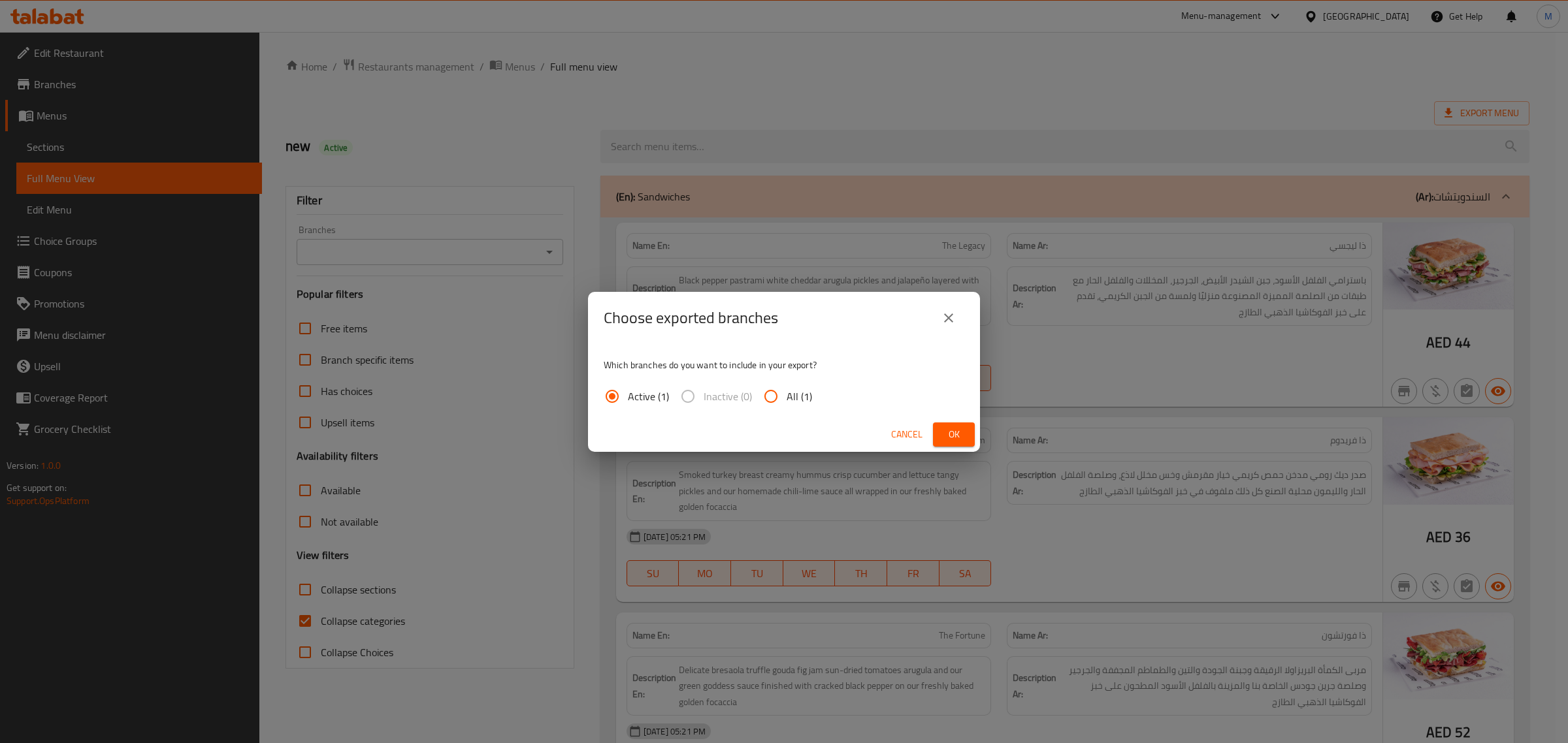
click at [959, 427] on span "Ok" at bounding box center [953, 435] width 20 height 16
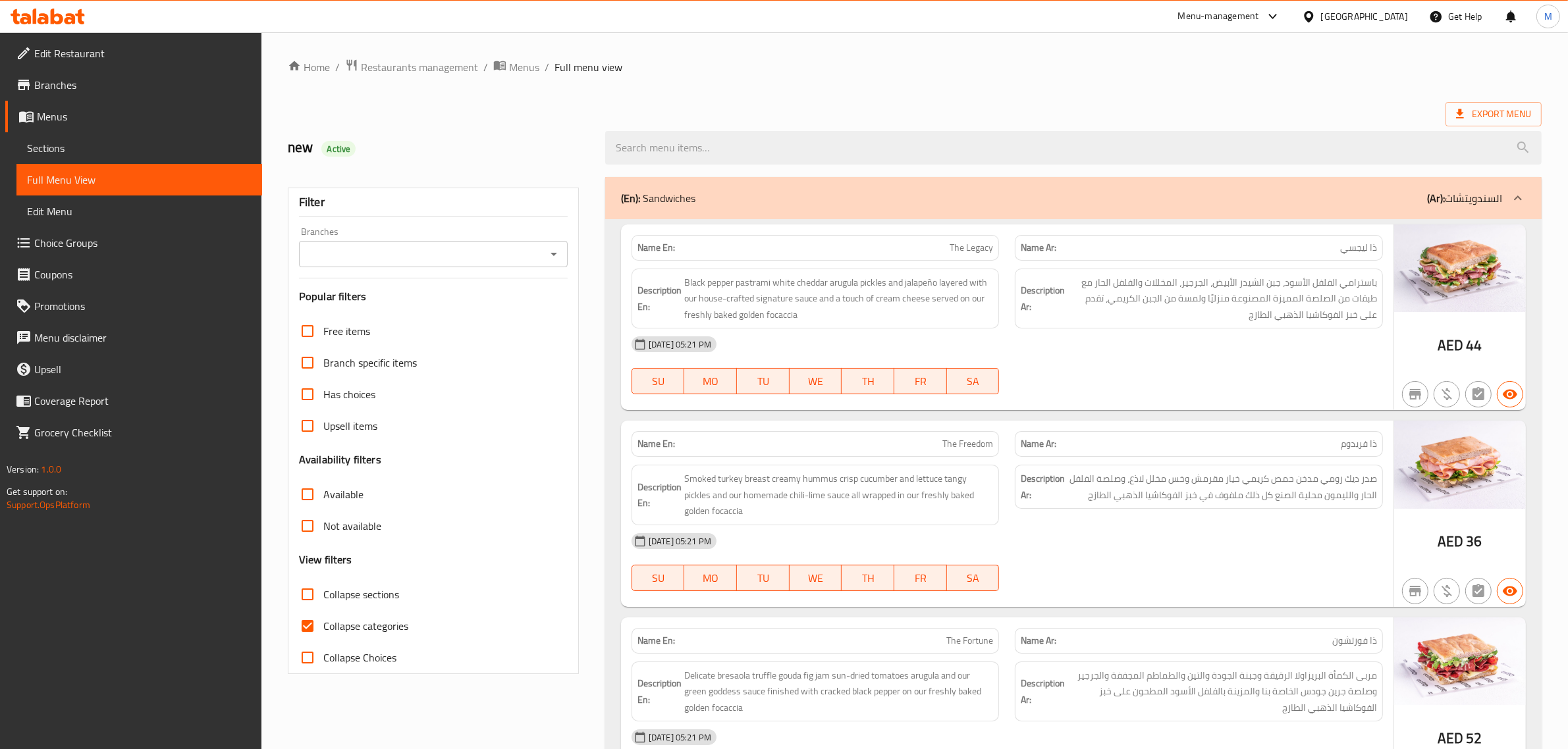
click at [639, 110] on div "Export Menu" at bounding box center [914, 114] width 1254 height 24
click at [547, 251] on icon "Open" at bounding box center [554, 254] width 16 height 16
click at [495, 243] on div "Branches" at bounding box center [433, 253] width 269 height 26
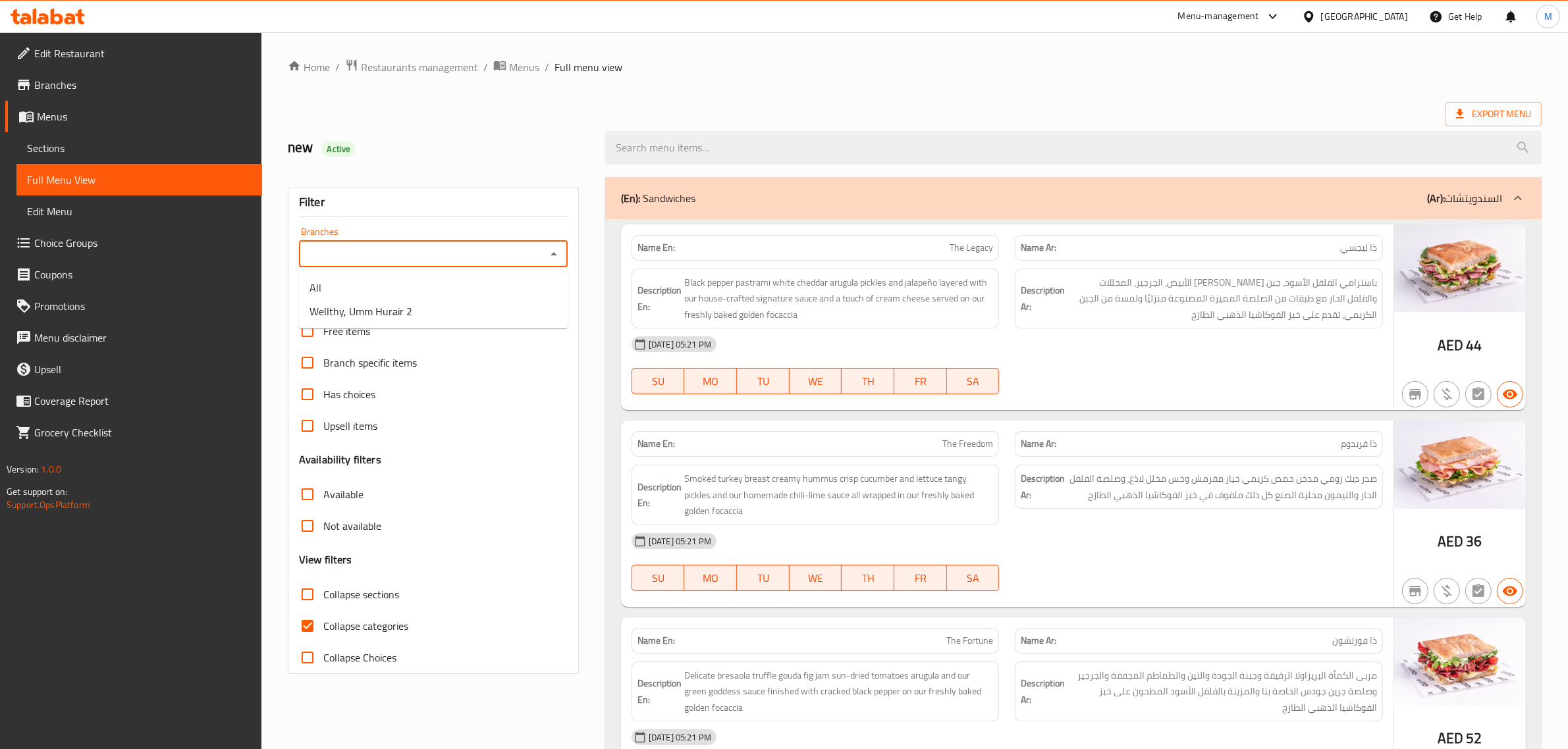
click at [512, 258] on input "Branches" at bounding box center [422, 254] width 239 height 19
click at [399, 313] on span "Wellthy, Umm Hurair 2" at bounding box center [361, 312] width 102 height 16
type input "Wellthy, Umm Hurair 2"
click at [1274, 116] on div "Export Menu" at bounding box center [914, 114] width 1254 height 24
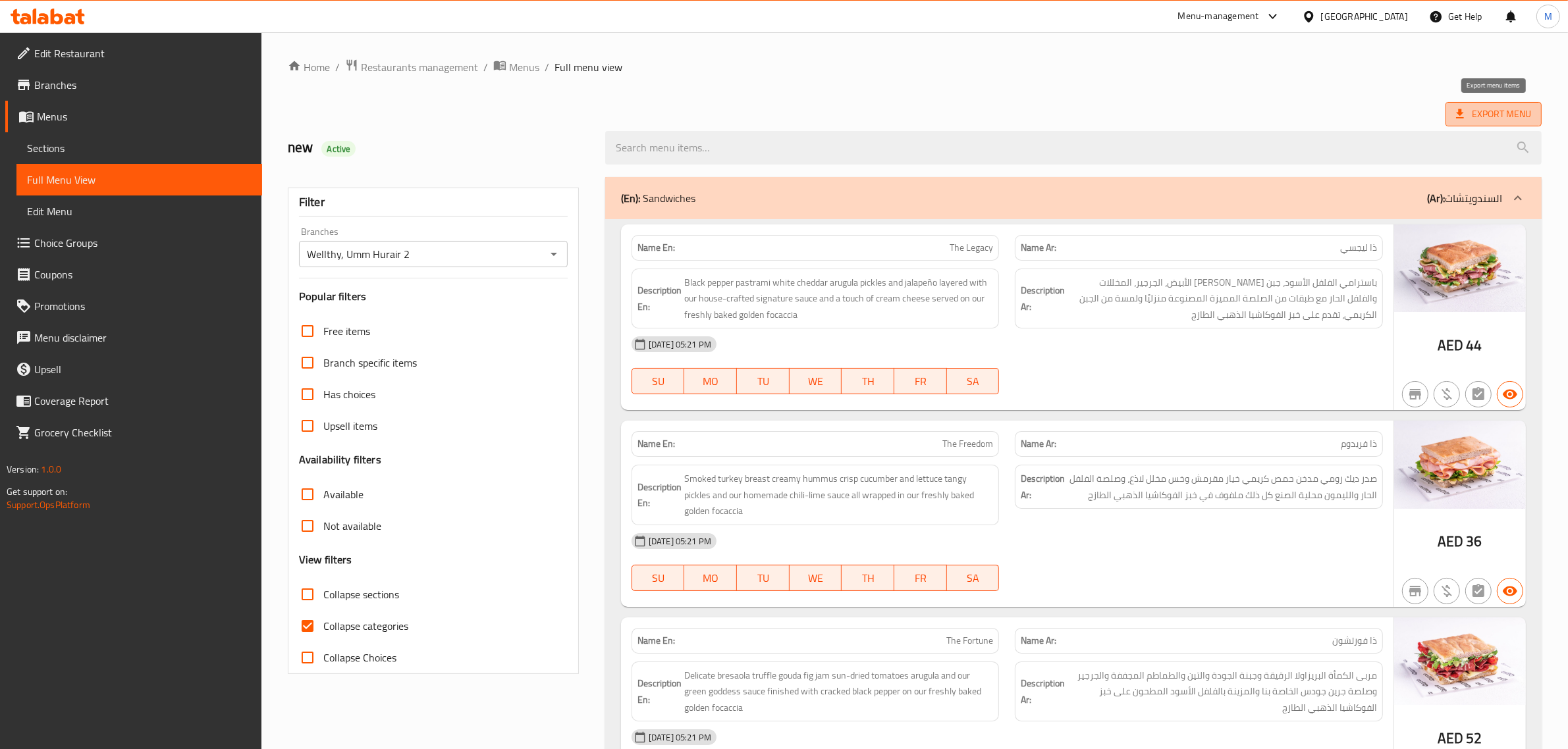
click at [1472, 112] on span "Export Menu" at bounding box center [1493, 114] width 75 height 16
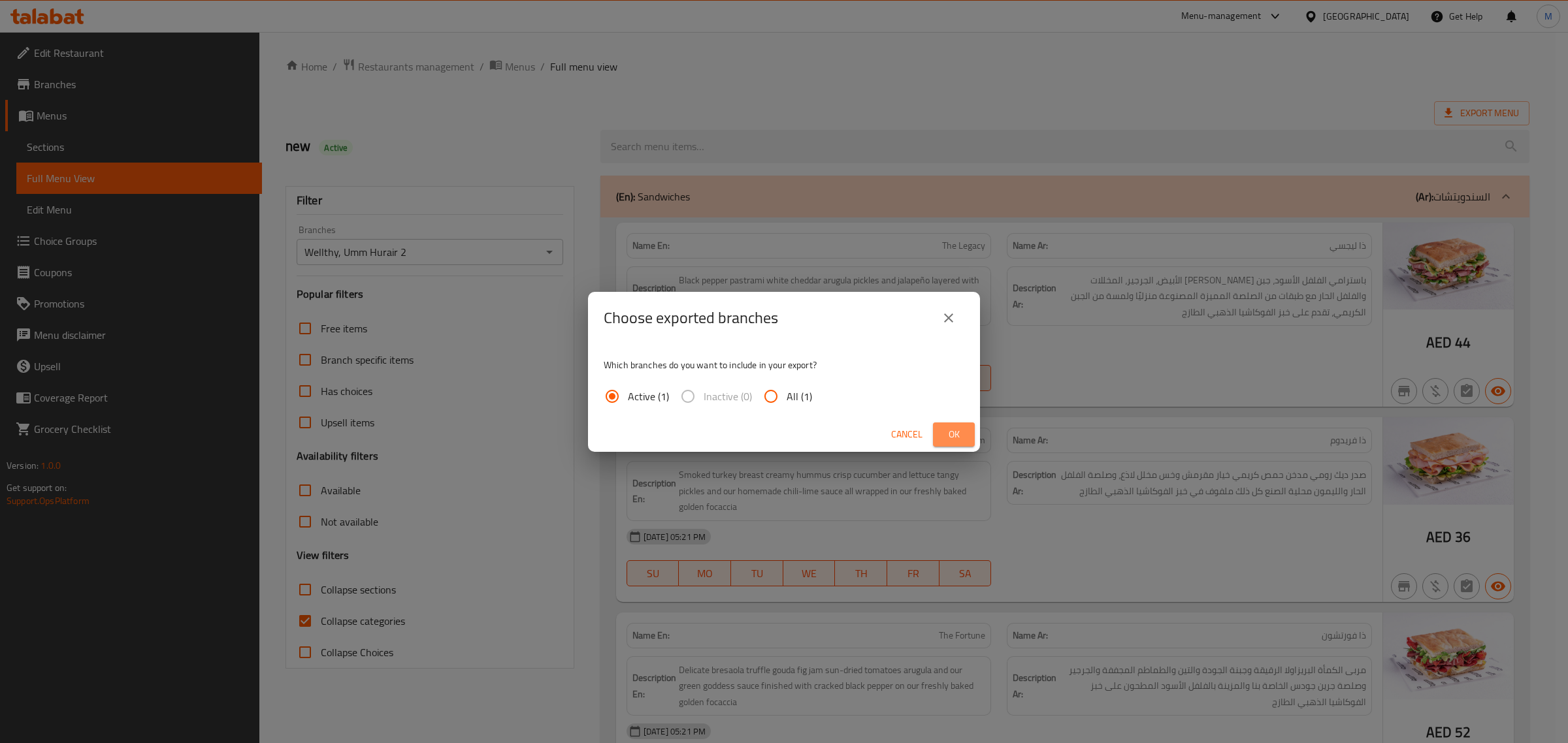
click at [959, 432] on span "Ok" at bounding box center [953, 435] width 20 height 16
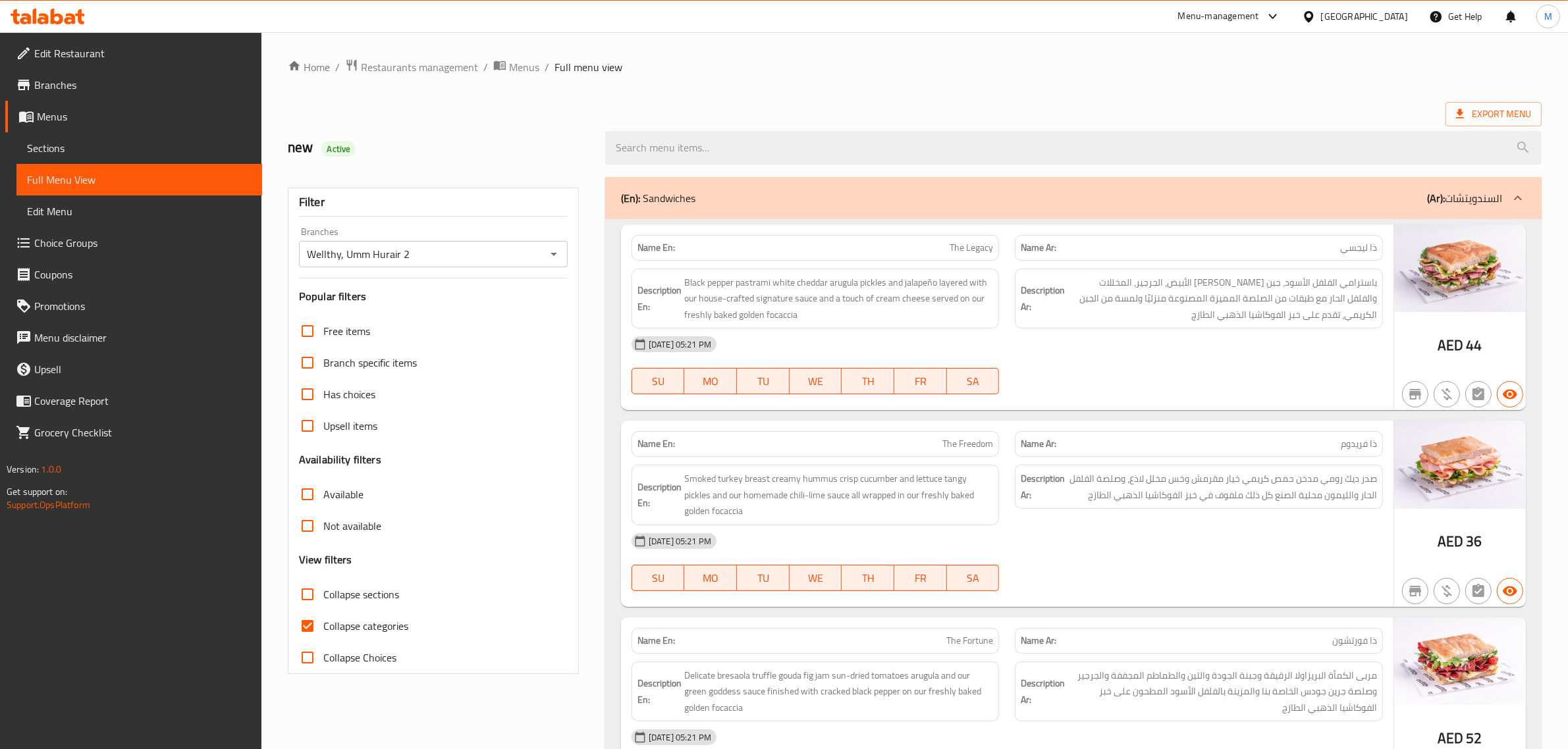
click at [795, 66] on ol "Home / Restaurants management / Menus / Full menu view" at bounding box center [914, 66] width 1254 height 17
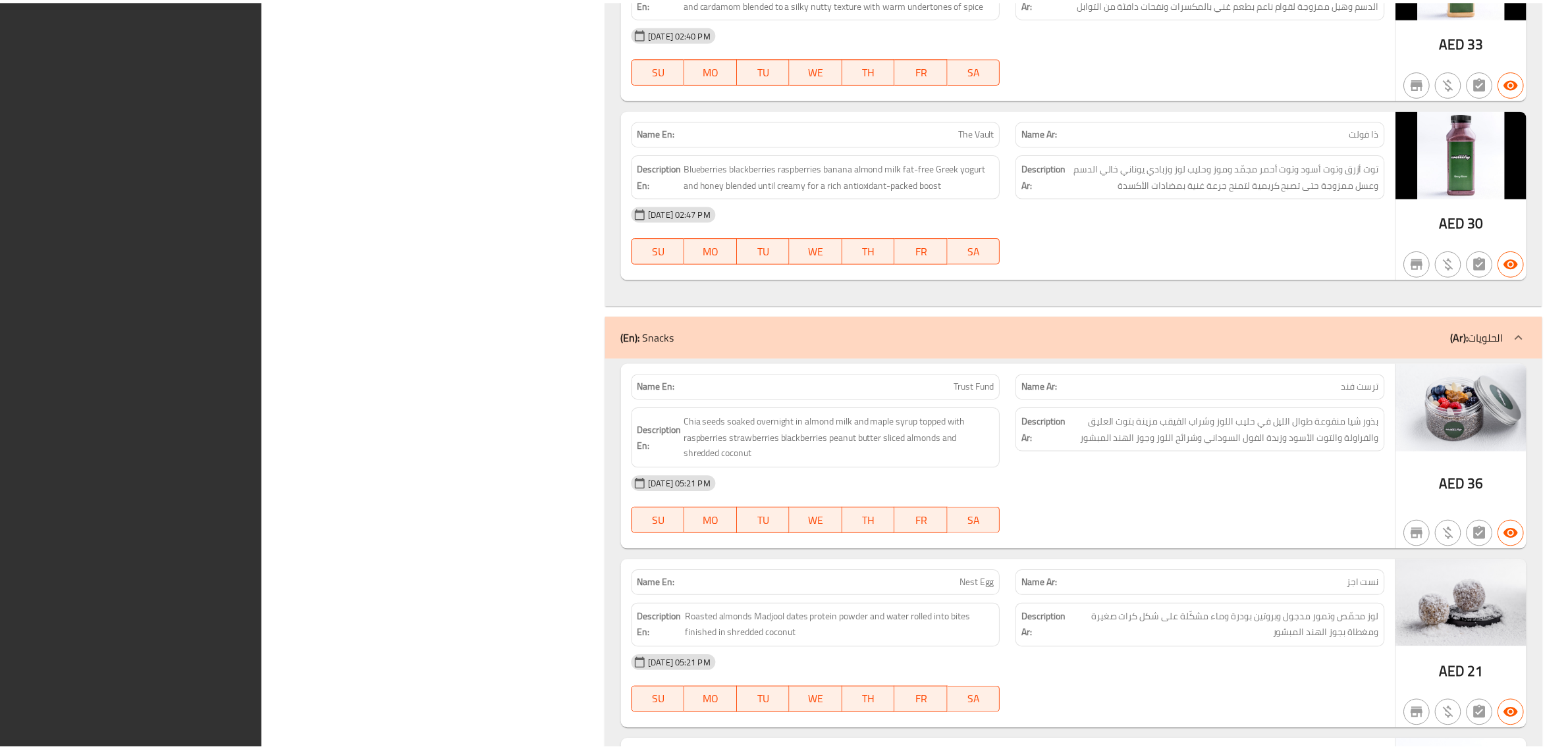
scroll to position [3652, 0]
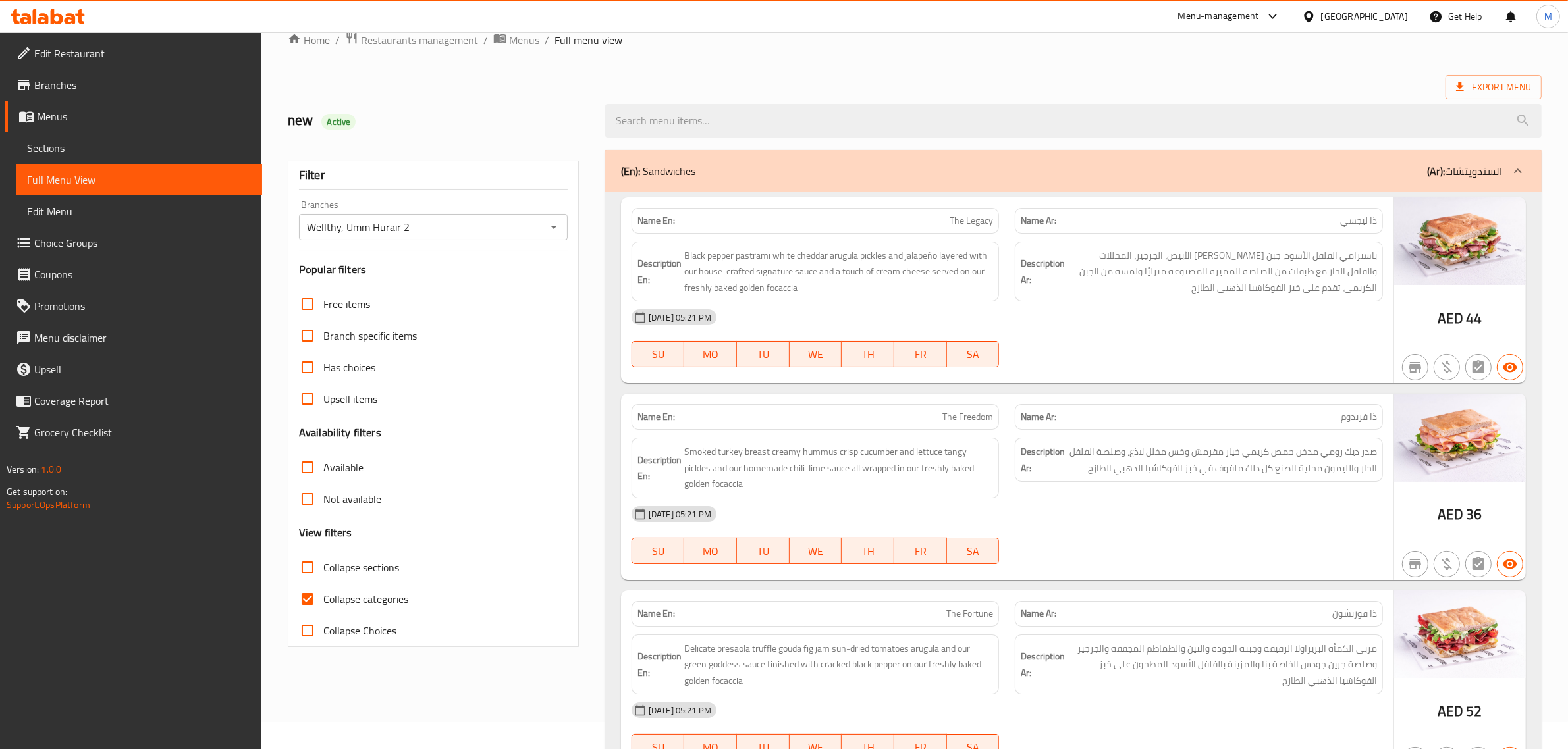
scroll to position [0, 0]
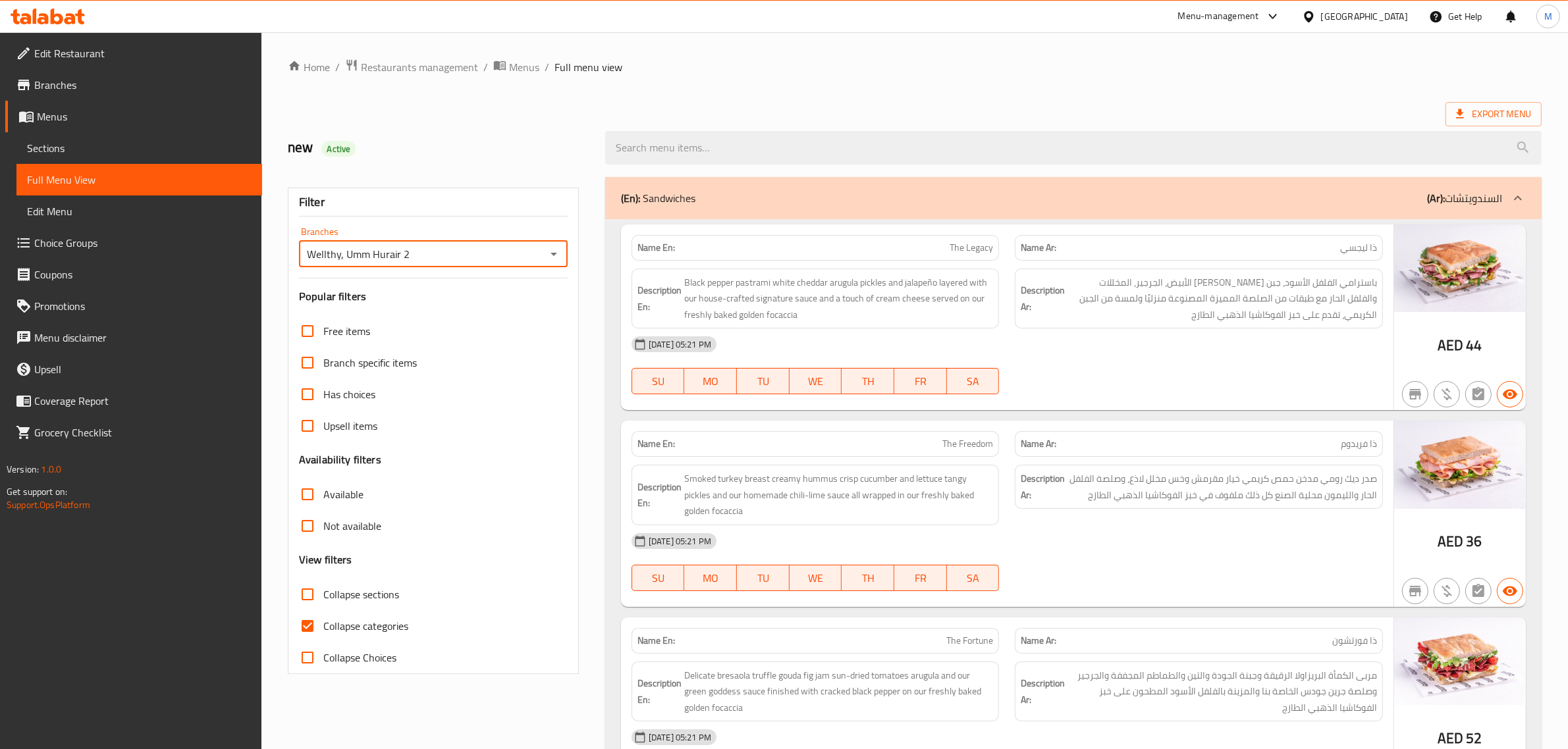
drag, startPoint x: 438, startPoint y: 258, endPoint x: 295, endPoint y: 265, distance: 143.2
click at [295, 265] on div "Filter Branches Wellthy, Umm Hurair 2 Branches Popular filters Free items Branc…" at bounding box center [433, 431] width 291 height 487
click at [1371, 21] on div "United Arab Emirates" at bounding box center [1364, 16] width 87 height 14
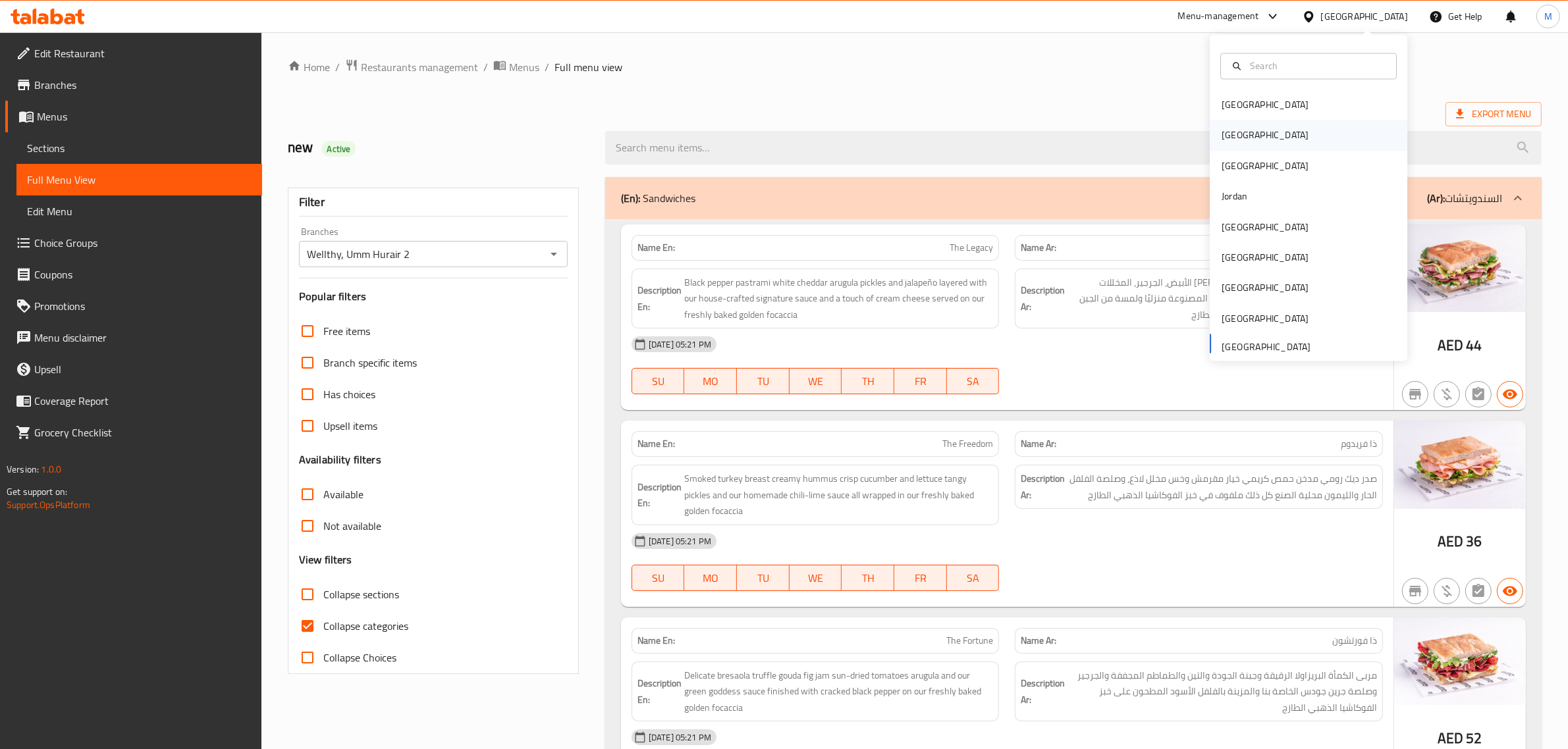
click at [1243, 134] on div "[GEOGRAPHIC_DATA]" at bounding box center [1308, 136] width 198 height 31
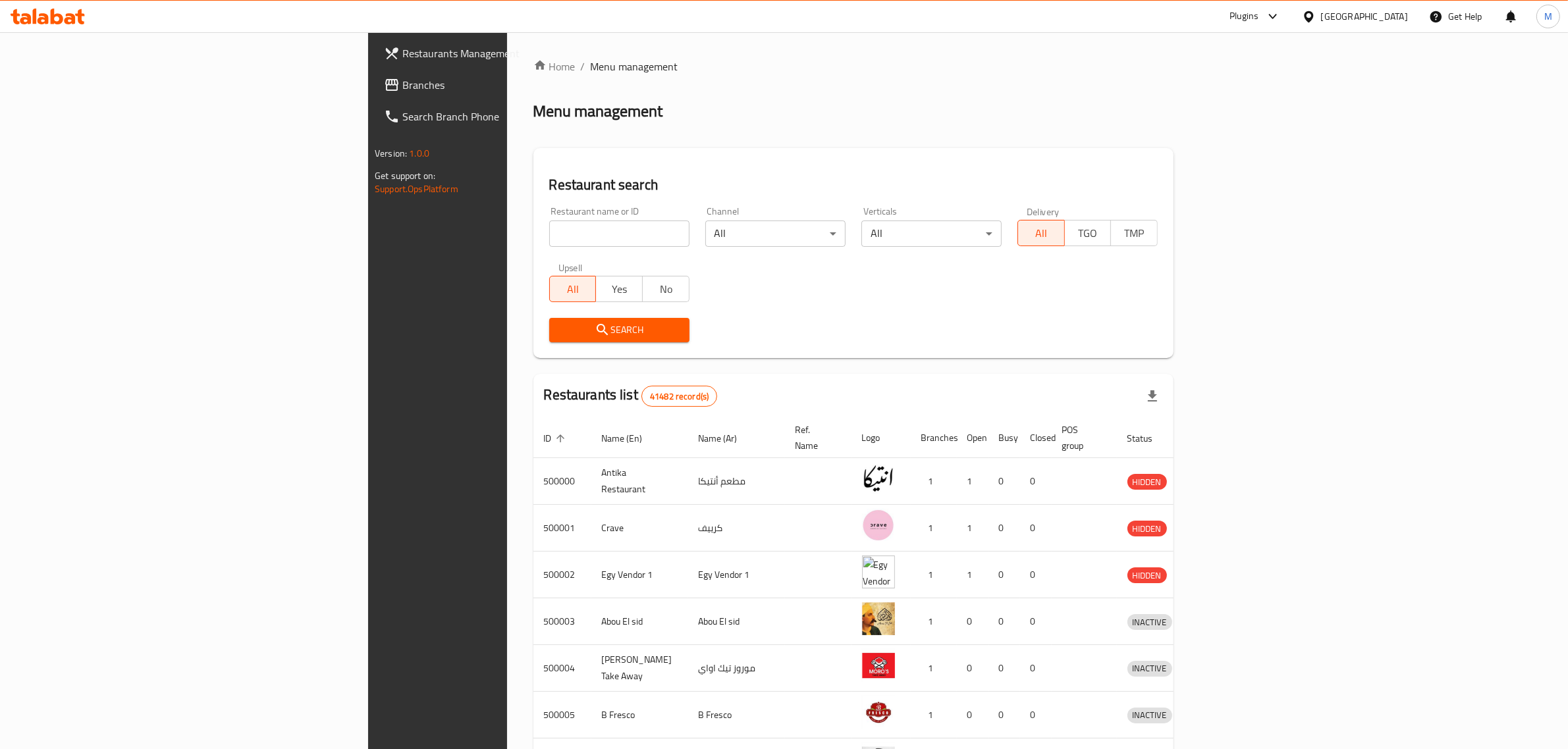
drag, startPoint x: 1316, startPoint y: 18, endPoint x: 1309, endPoint y: 33, distance: 16.6
click at [1258, 17] on div "Plugins" at bounding box center [1244, 17] width 29 height 16
click at [1223, 211] on div "Restaurant-Management" at bounding box center [1210, 211] width 103 height 14
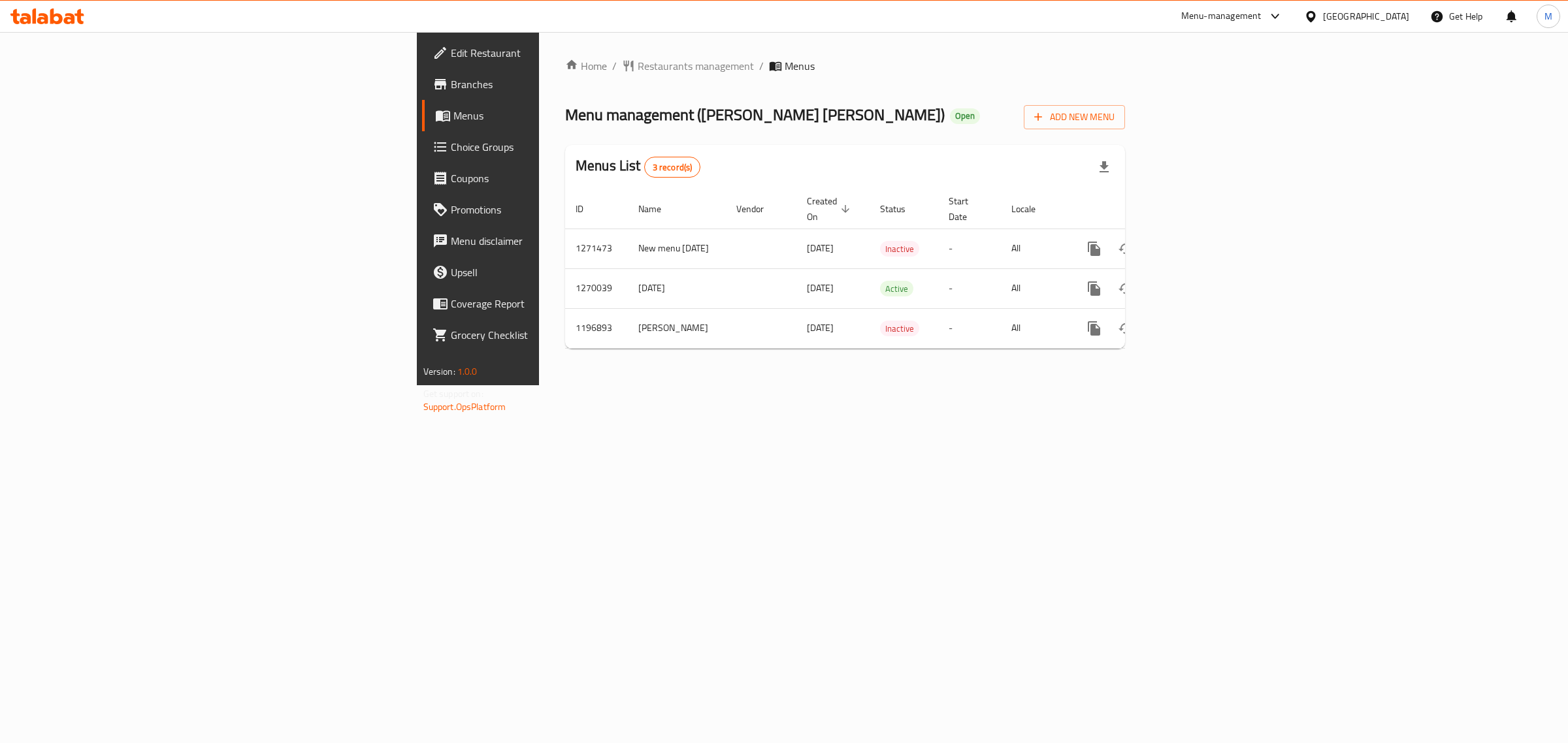
click at [861, 386] on div "Home / Restaurants management / Menus Menu management ( Sara El Batta ) Open Ad…" at bounding box center [845, 208] width 612 height 354
click at [1196, 281] on icon "enhanced table" at bounding box center [1188, 289] width 16 height 16
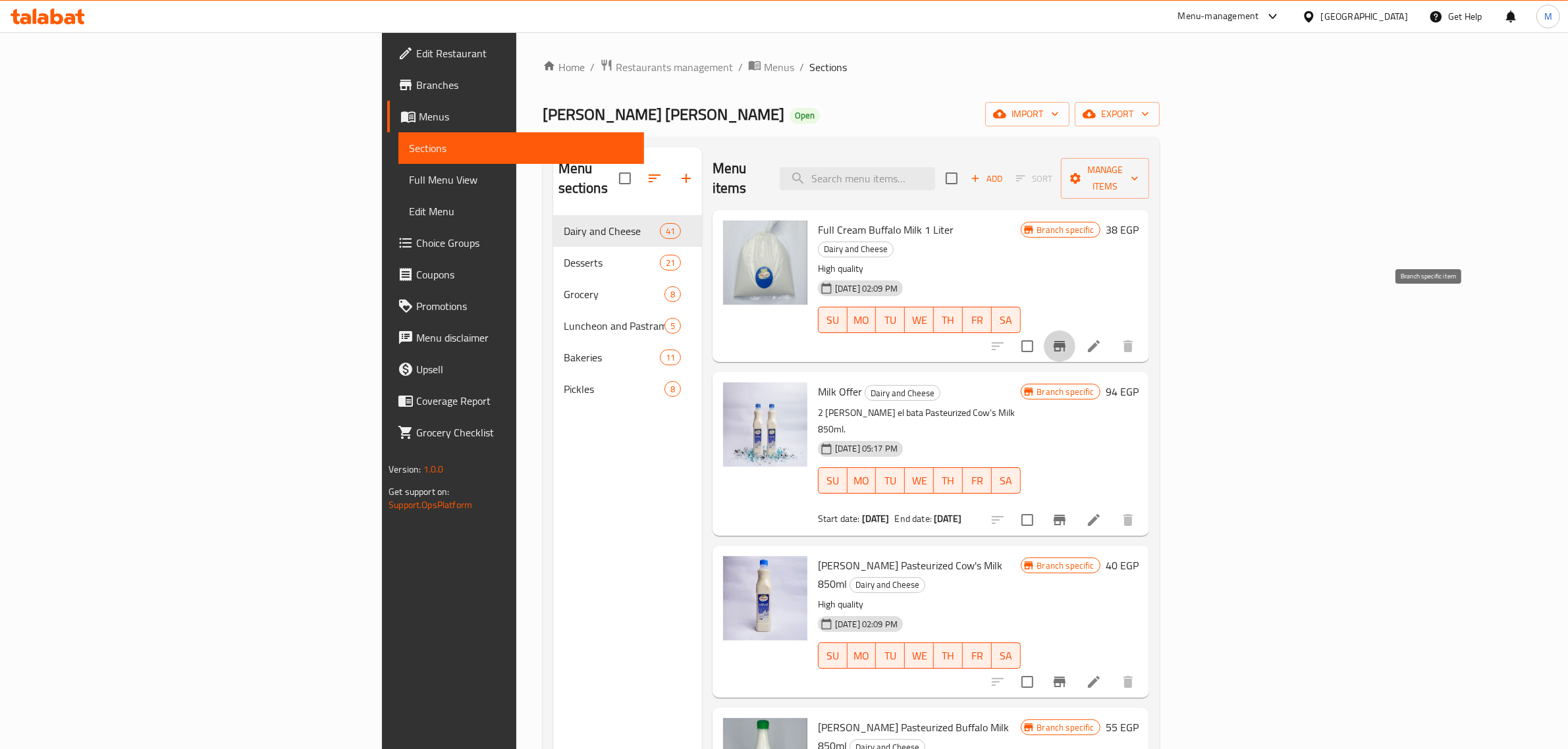
click at [1065, 341] on icon "Branch-specific-item" at bounding box center [1059, 347] width 12 height 11
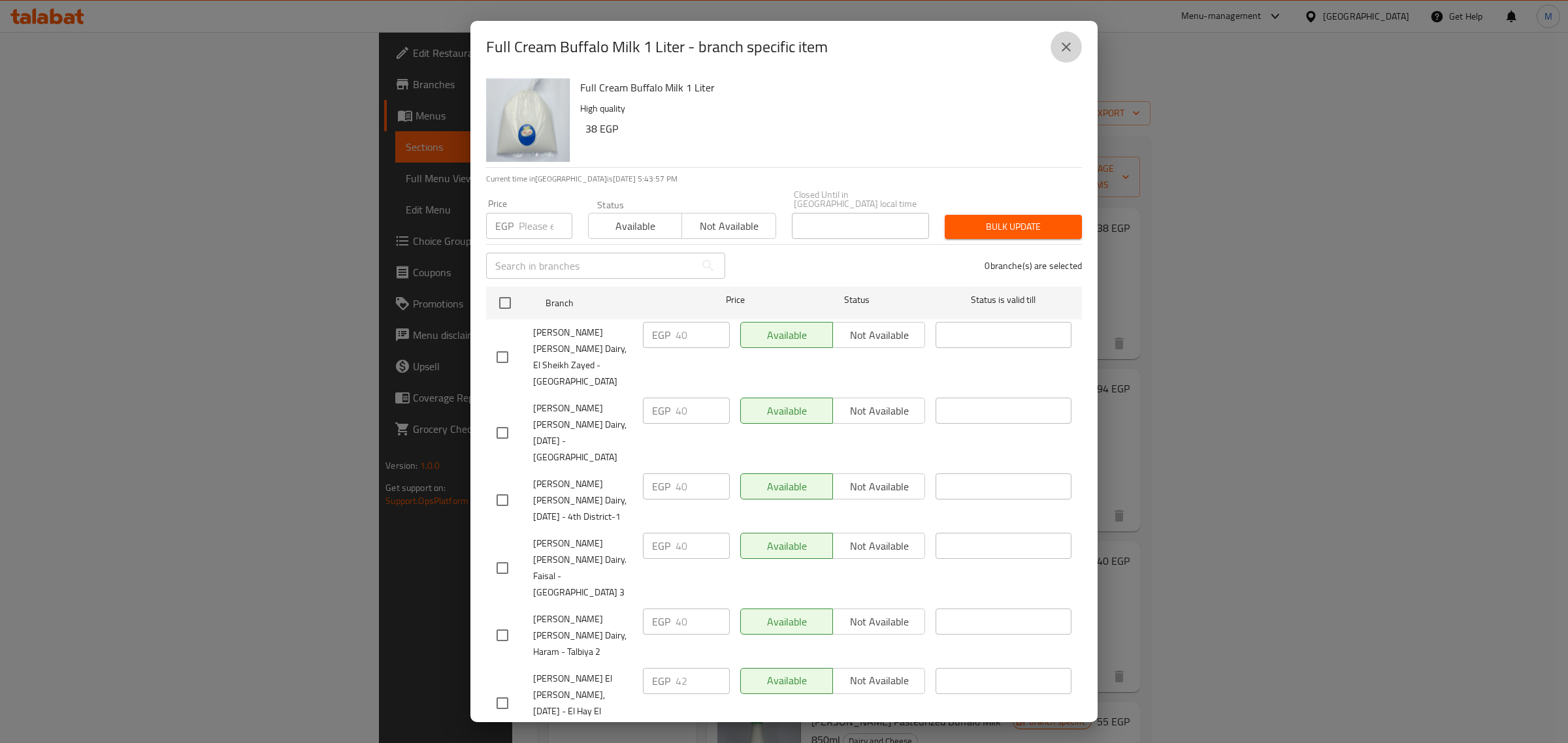
click at [1058, 50] on icon "close" at bounding box center [1066, 47] width 16 height 16
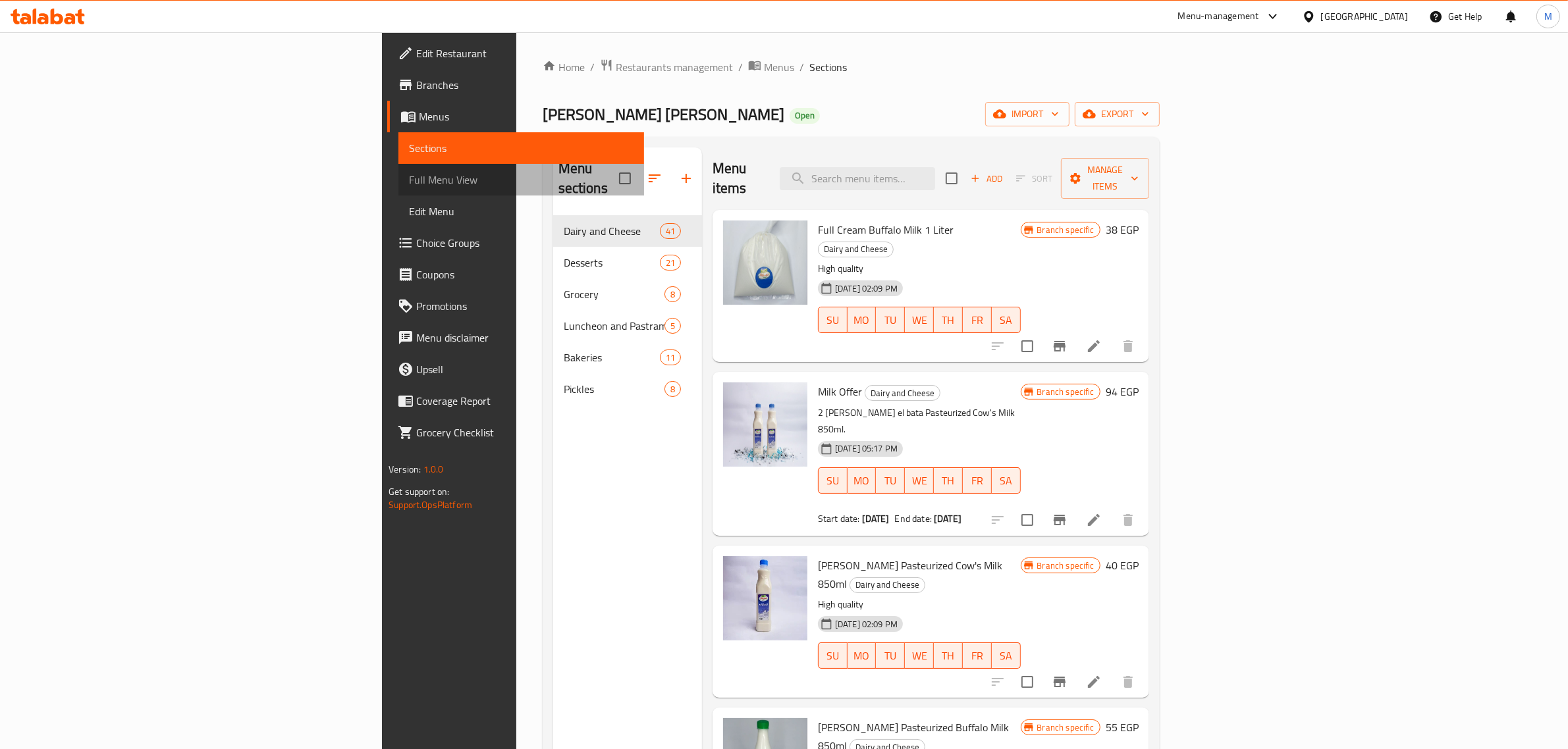
click at [409, 180] on span "Full Menu View" at bounding box center [521, 180] width 225 height 16
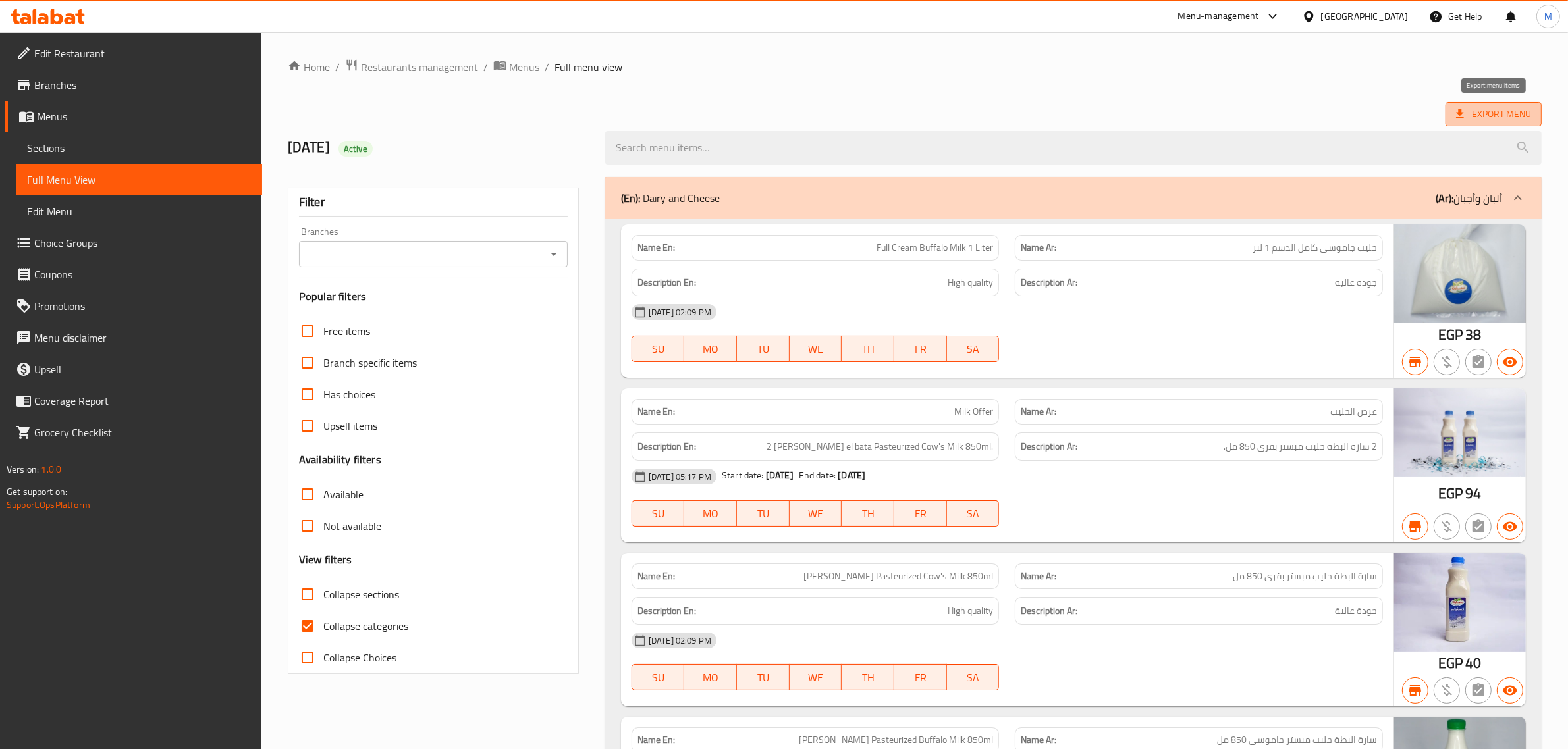
click at [1473, 110] on span "Export Menu" at bounding box center [1493, 114] width 75 height 16
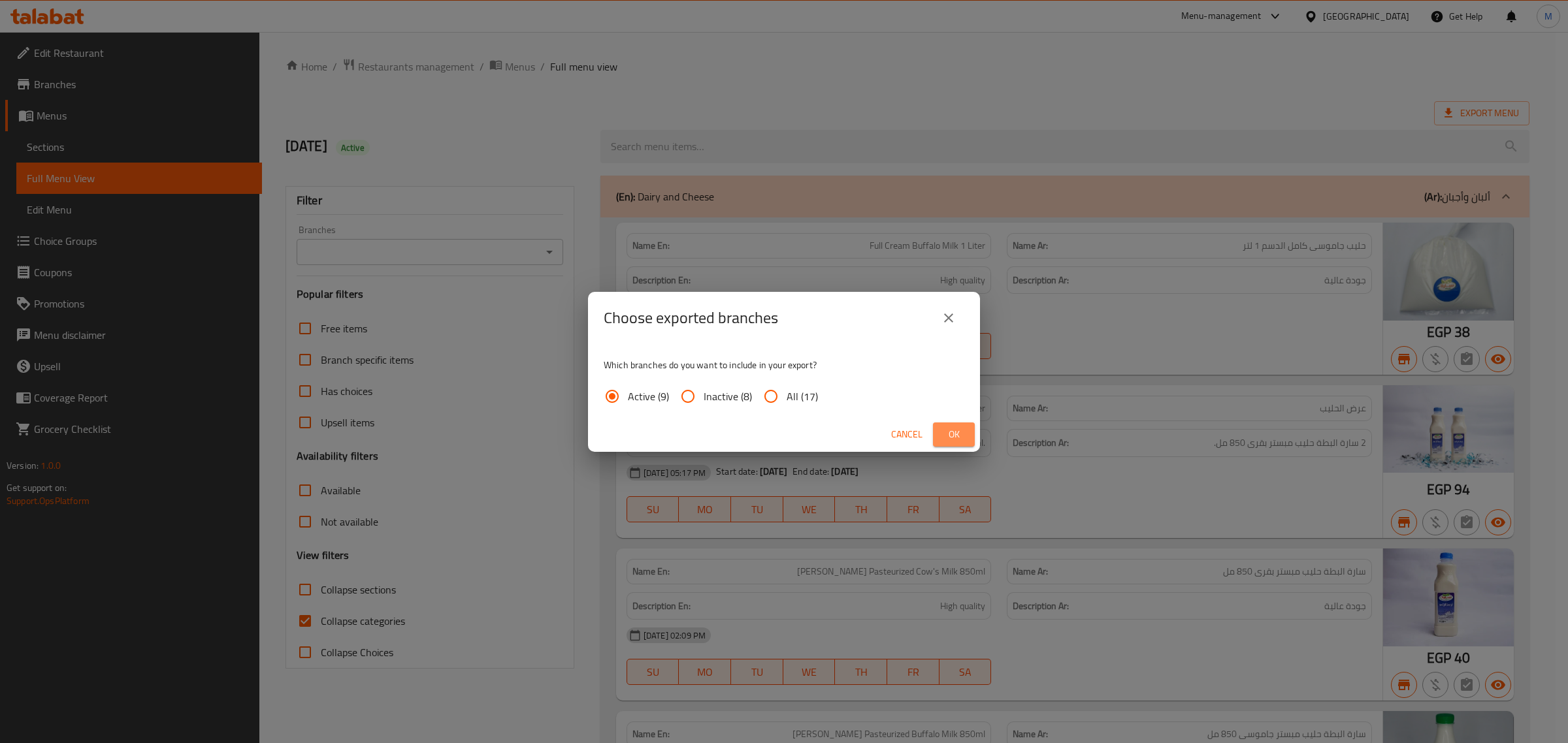
click at [954, 437] on span "Ok" at bounding box center [953, 435] width 20 height 16
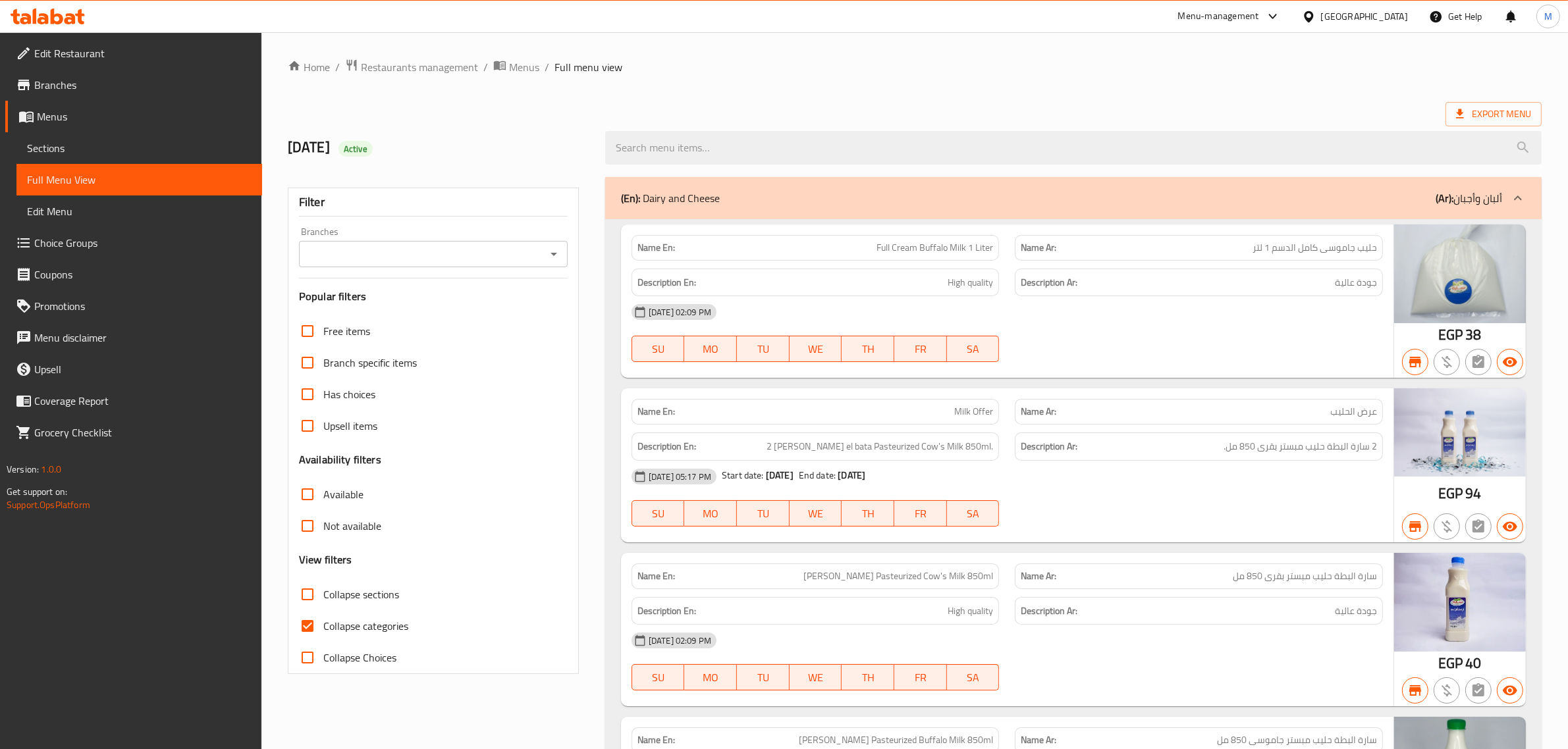
click at [581, 157] on h2 "12/26/2024 Active" at bounding box center [438, 147] width 302 height 20
click at [534, 257] on input "Branches" at bounding box center [422, 254] width 239 height 19
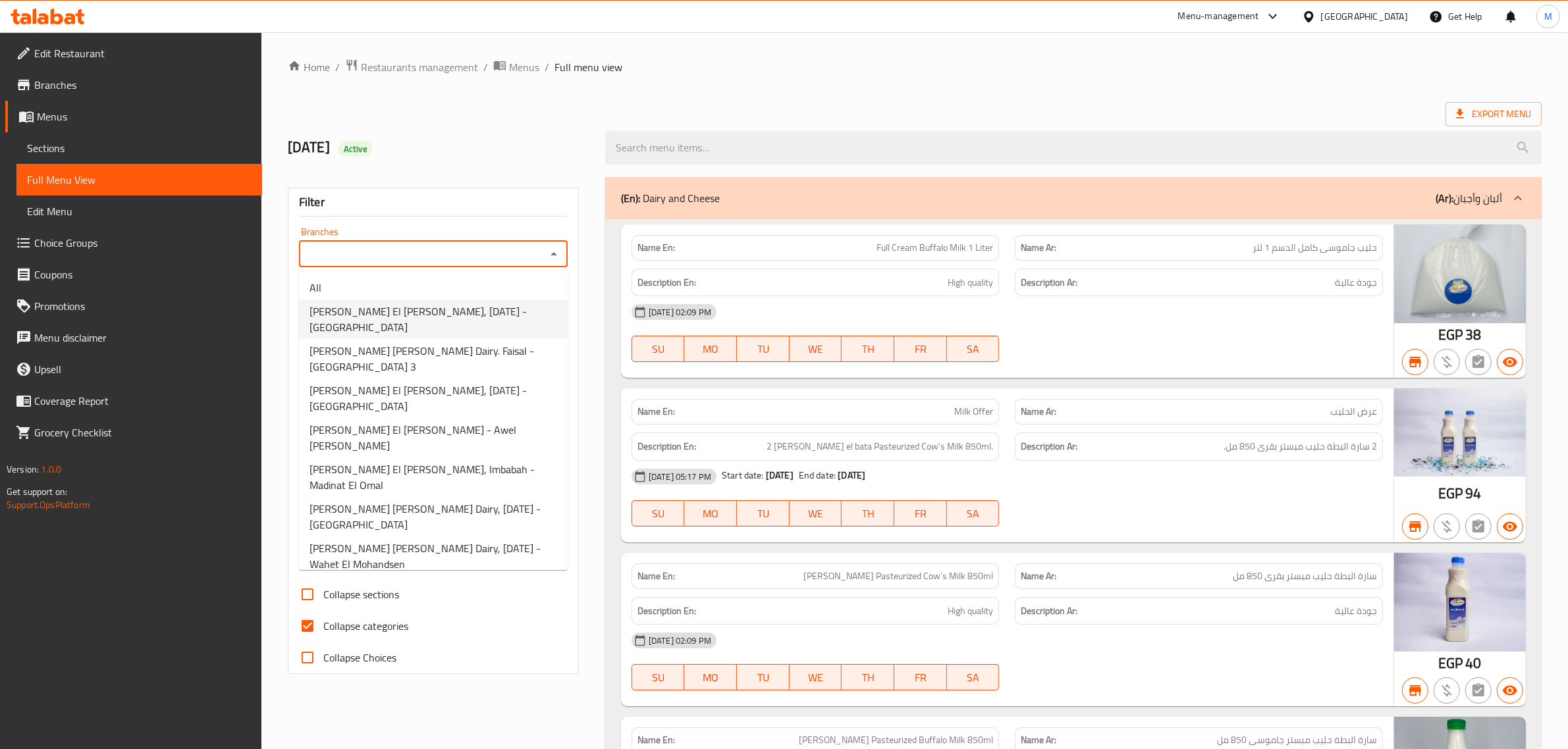
click at [421, 311] on span "Sara El Batta, 6th of October - Beta Gardens" at bounding box center [434, 319] width 248 height 31
type input "Sara El Batta, 6th of October - Beta Gardens"
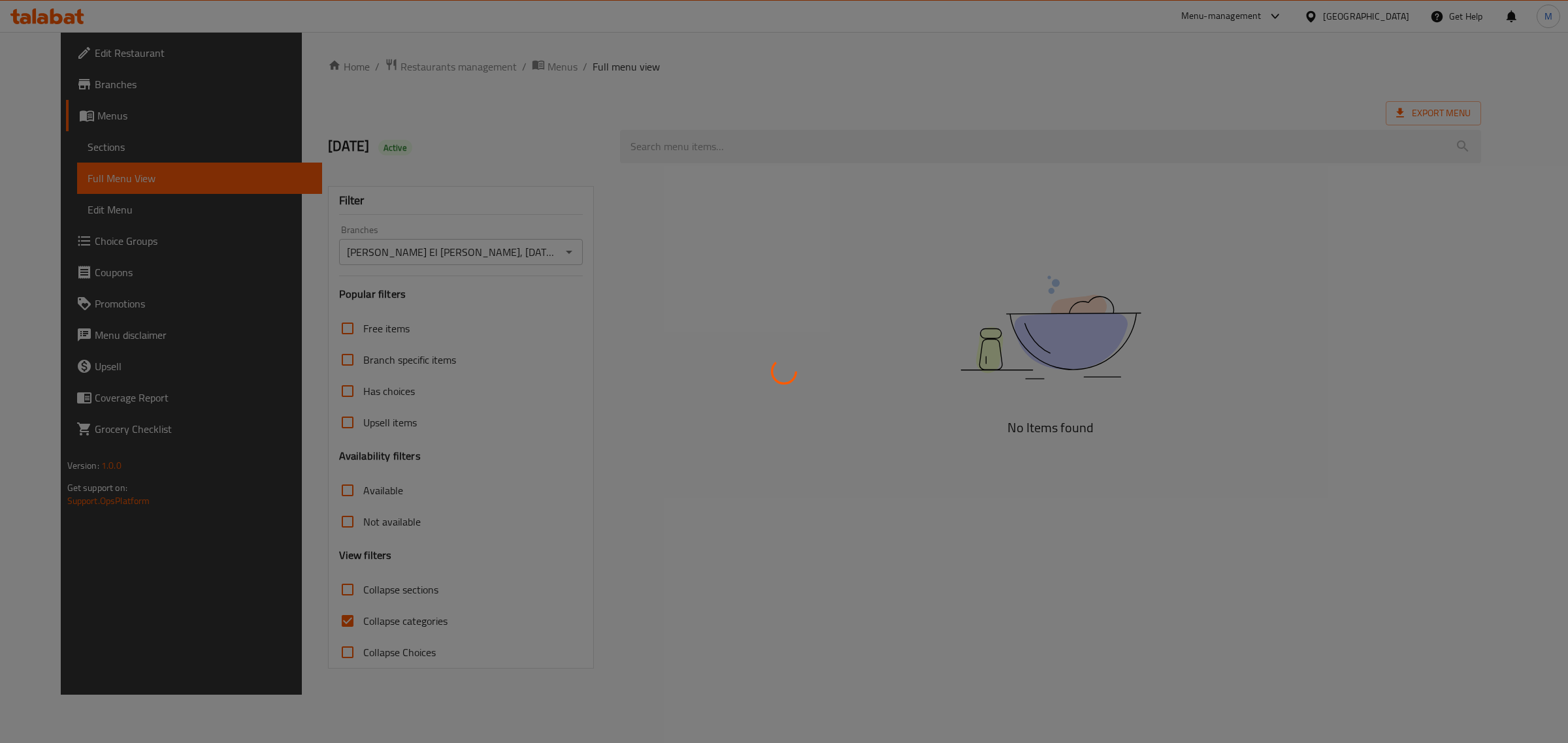
click at [307, 243] on div at bounding box center [784, 372] width 1568 height 743
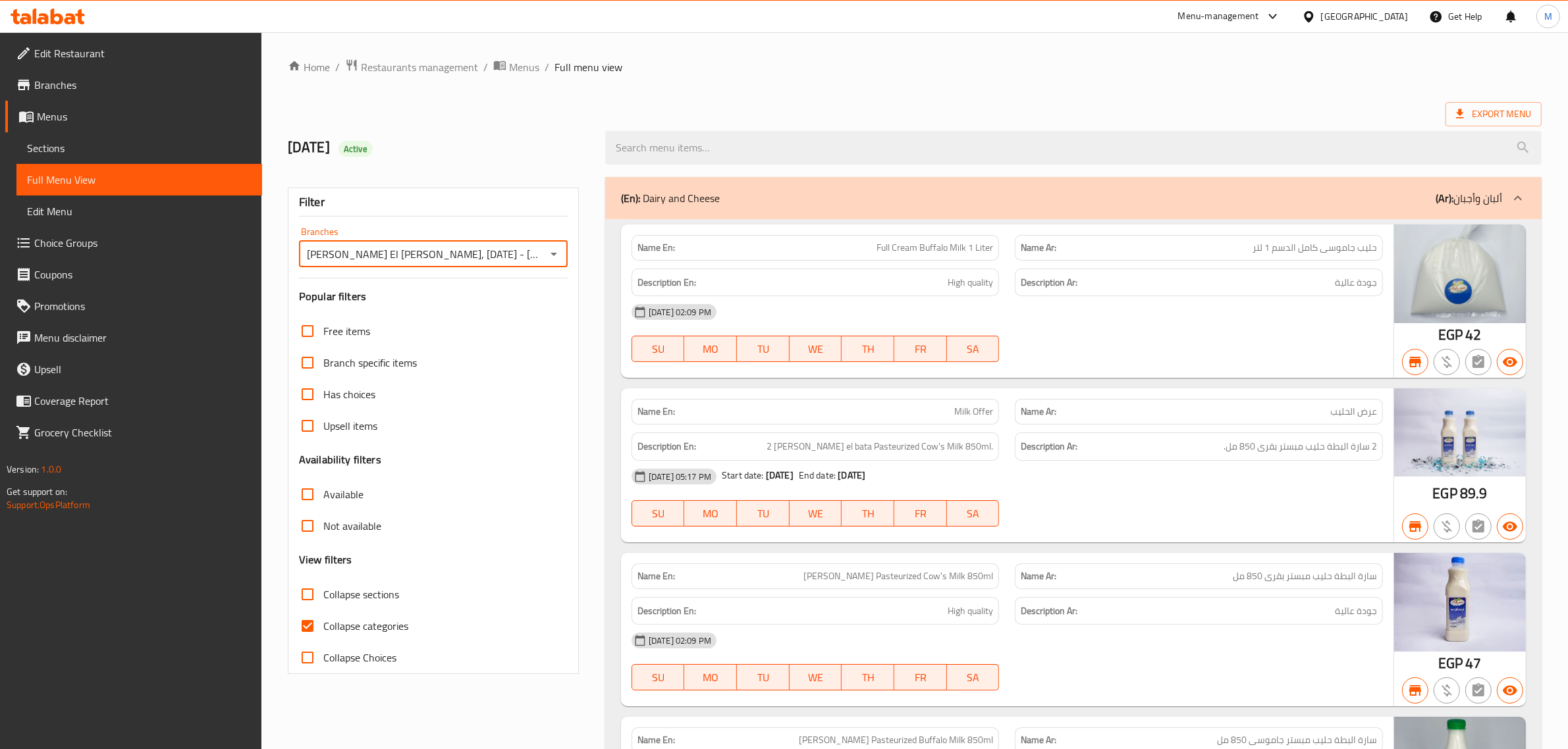
drag, startPoint x: 307, startPoint y: 253, endPoint x: 364, endPoint y: 255, distance: 57.0
click at [364, 255] on input "Sara El Batta, 6th of October - Beta Gardens" at bounding box center [422, 254] width 239 height 19
click at [797, 63] on ol "Home / Restaurants management / Menus / Full menu view" at bounding box center [914, 66] width 1254 height 17
drag, startPoint x: 307, startPoint y: 258, endPoint x: 366, endPoint y: 255, distance: 59.1
click at [366, 255] on input "Sara El Batta, 6th of October - Beta Gardens" at bounding box center [422, 254] width 239 height 19
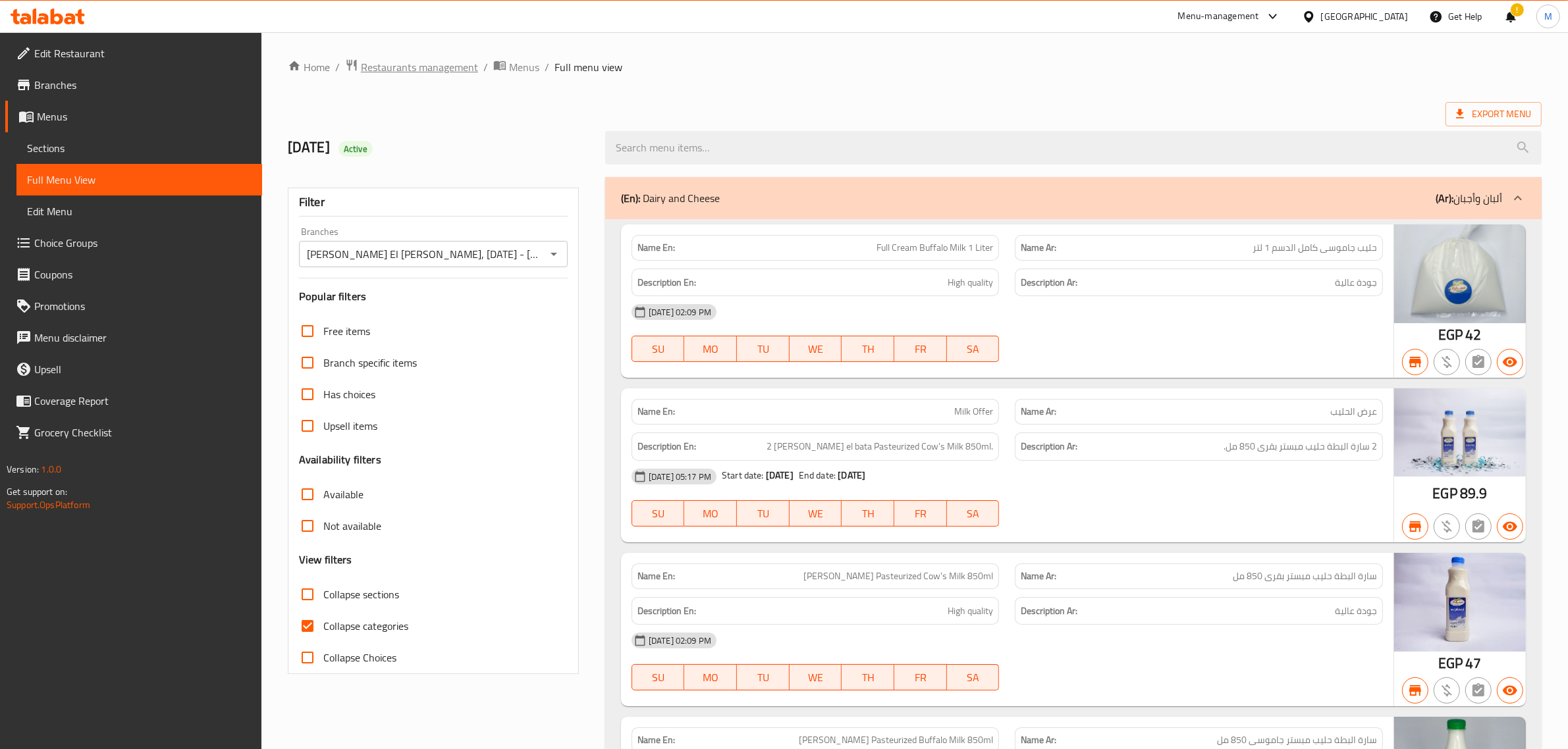
click at [436, 70] on span "Restaurants management" at bounding box center [419, 67] width 118 height 16
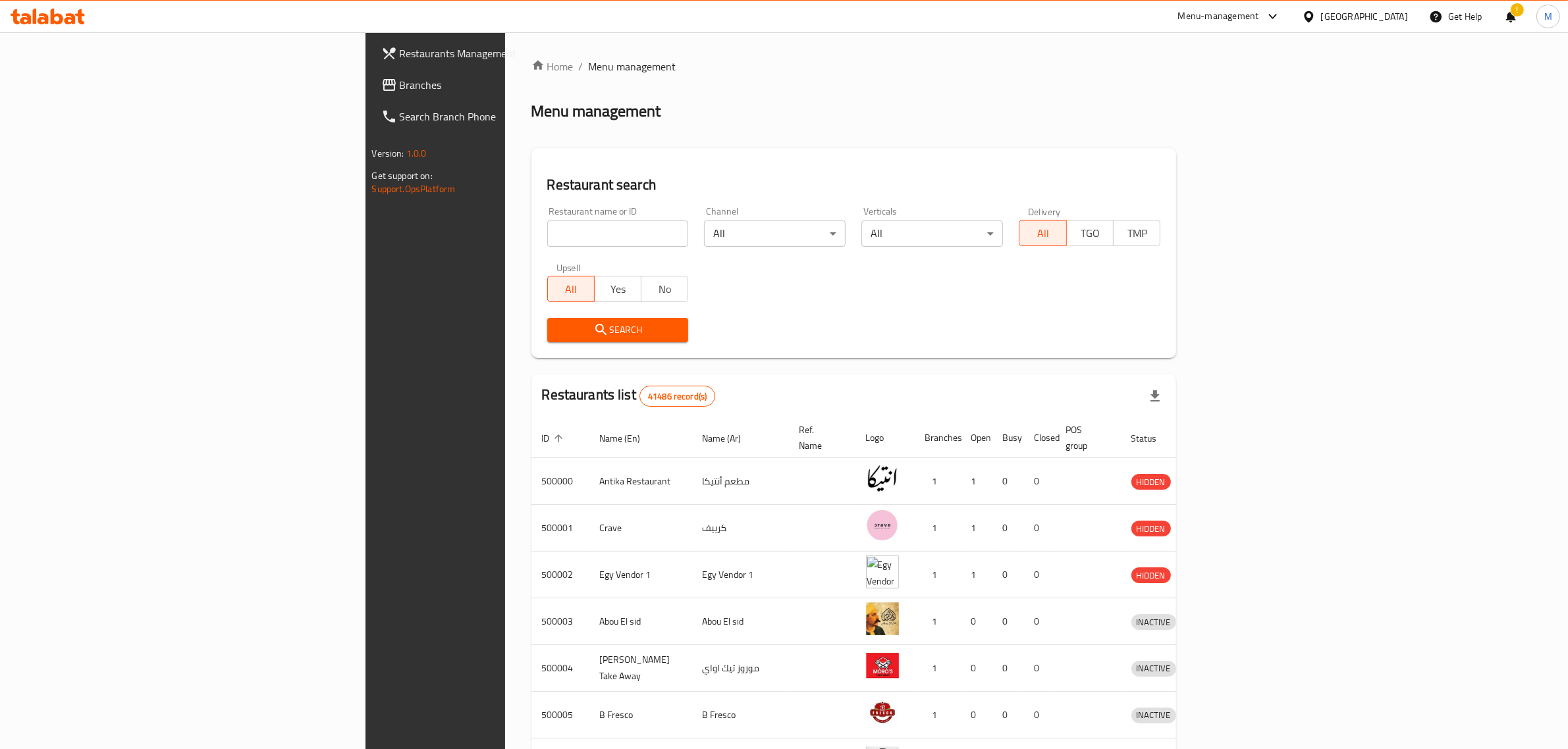
click at [400, 89] on span "Branches" at bounding box center [508, 85] width 217 height 16
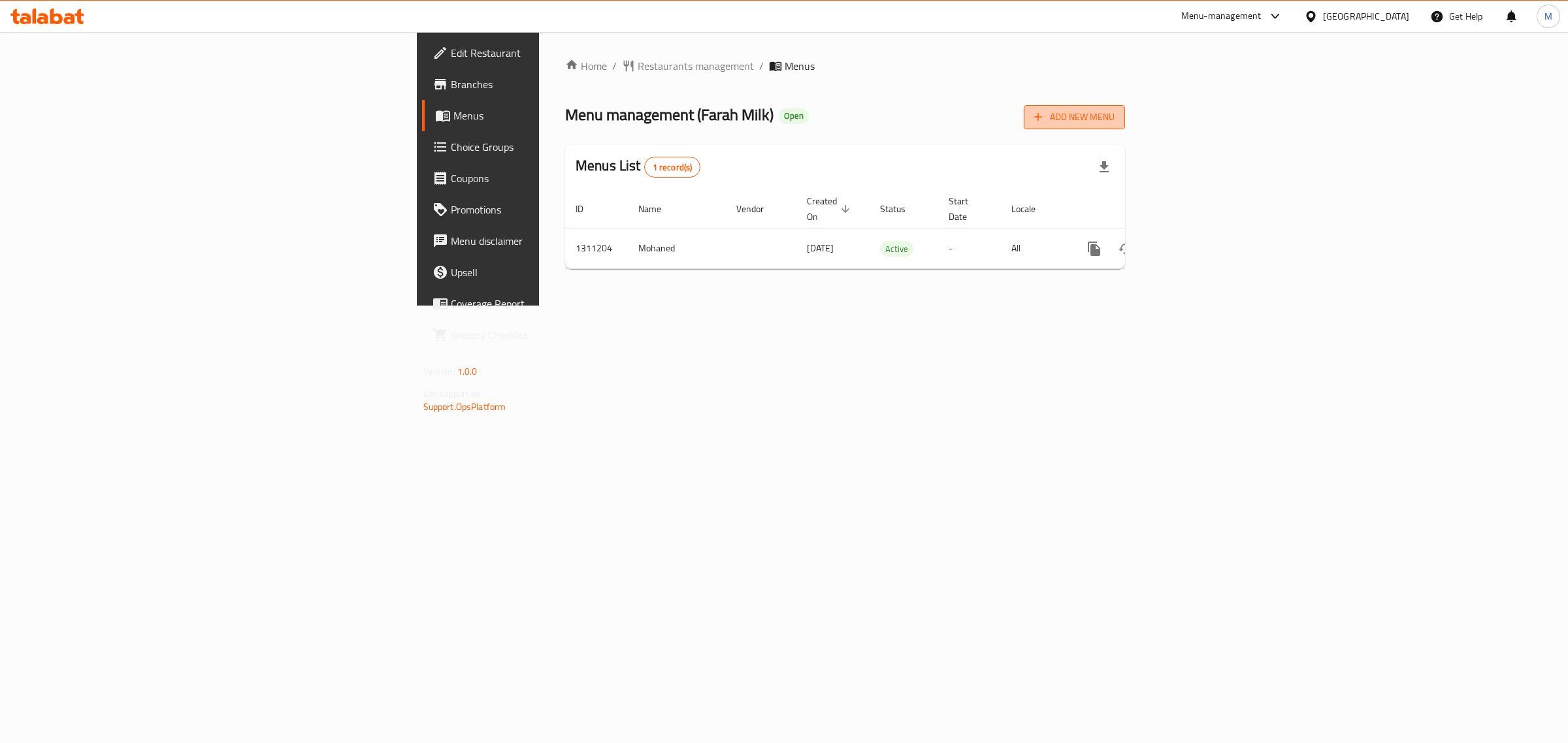
click at [1115, 119] on span "Add New Menu" at bounding box center [1074, 117] width 80 height 16
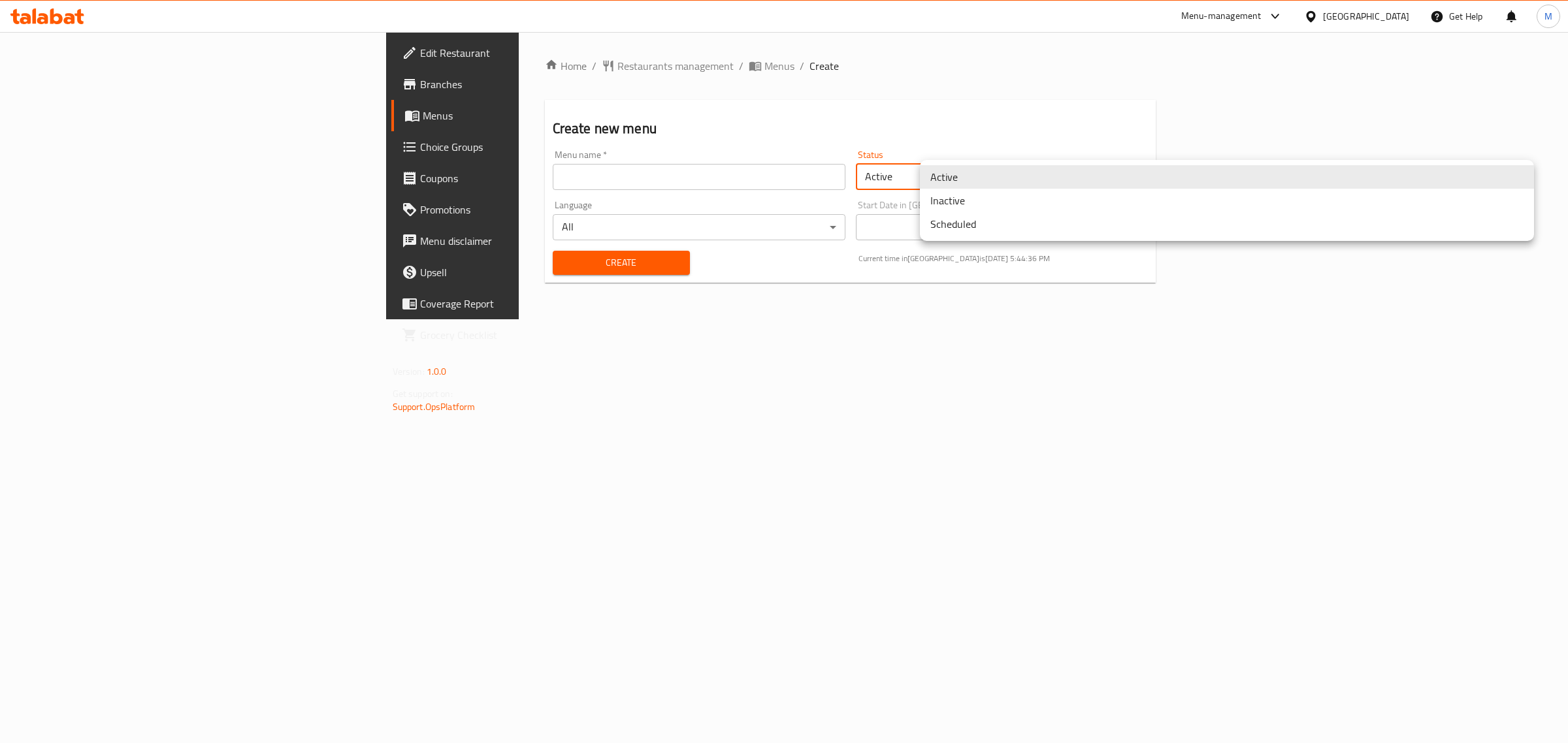
click at [968, 187] on body "​ Menu-management [GEOGRAPHIC_DATA] Get Help M Edit Restaurant Branches Menus C…" at bounding box center [784, 388] width 1568 height 711
click at [966, 200] on li "Inactive" at bounding box center [1226, 200] width 614 height 23
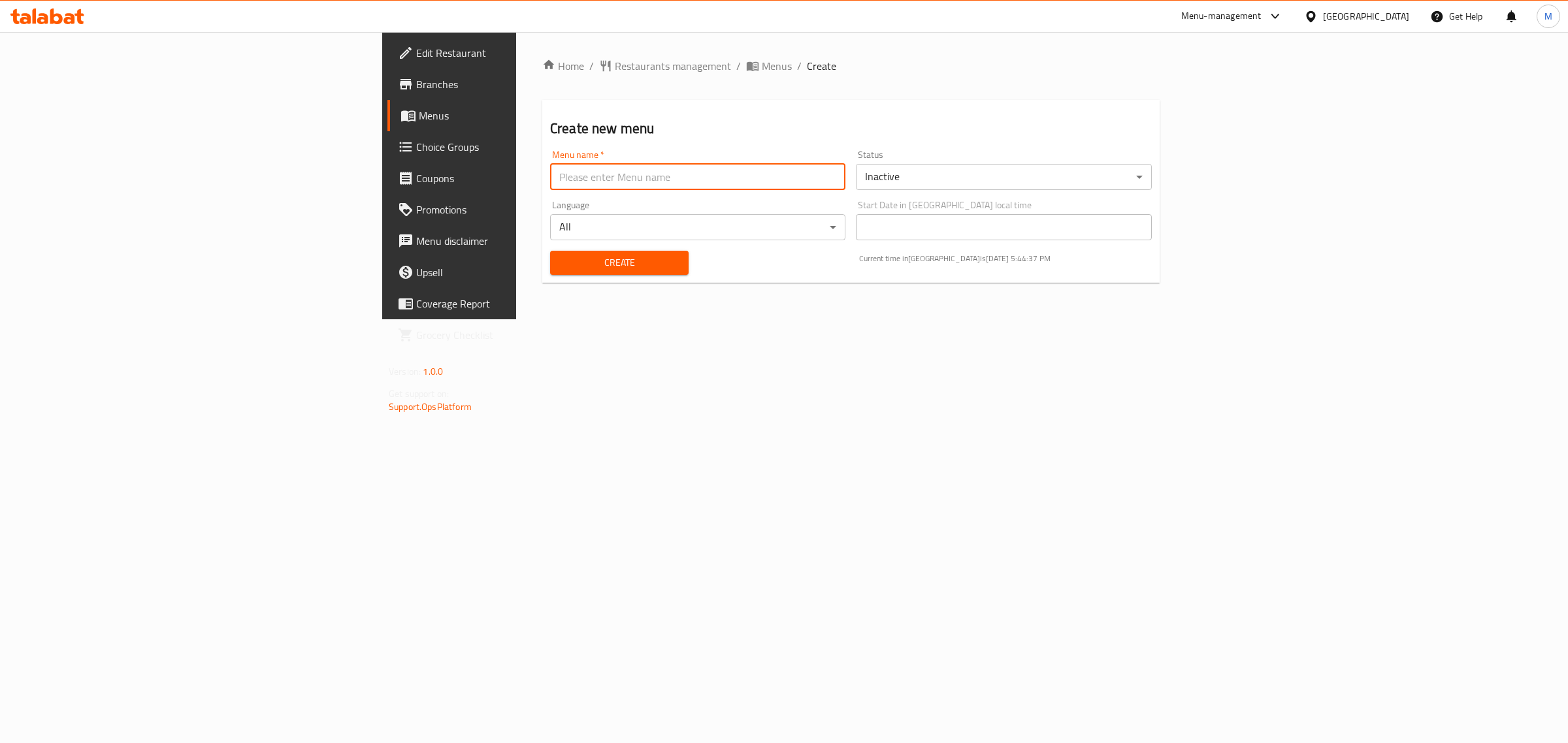
click at [821, 172] on input "text" at bounding box center [697, 176] width 295 height 26
paste input "343012893"
type input "Alban Fara7 CN. 343012893"
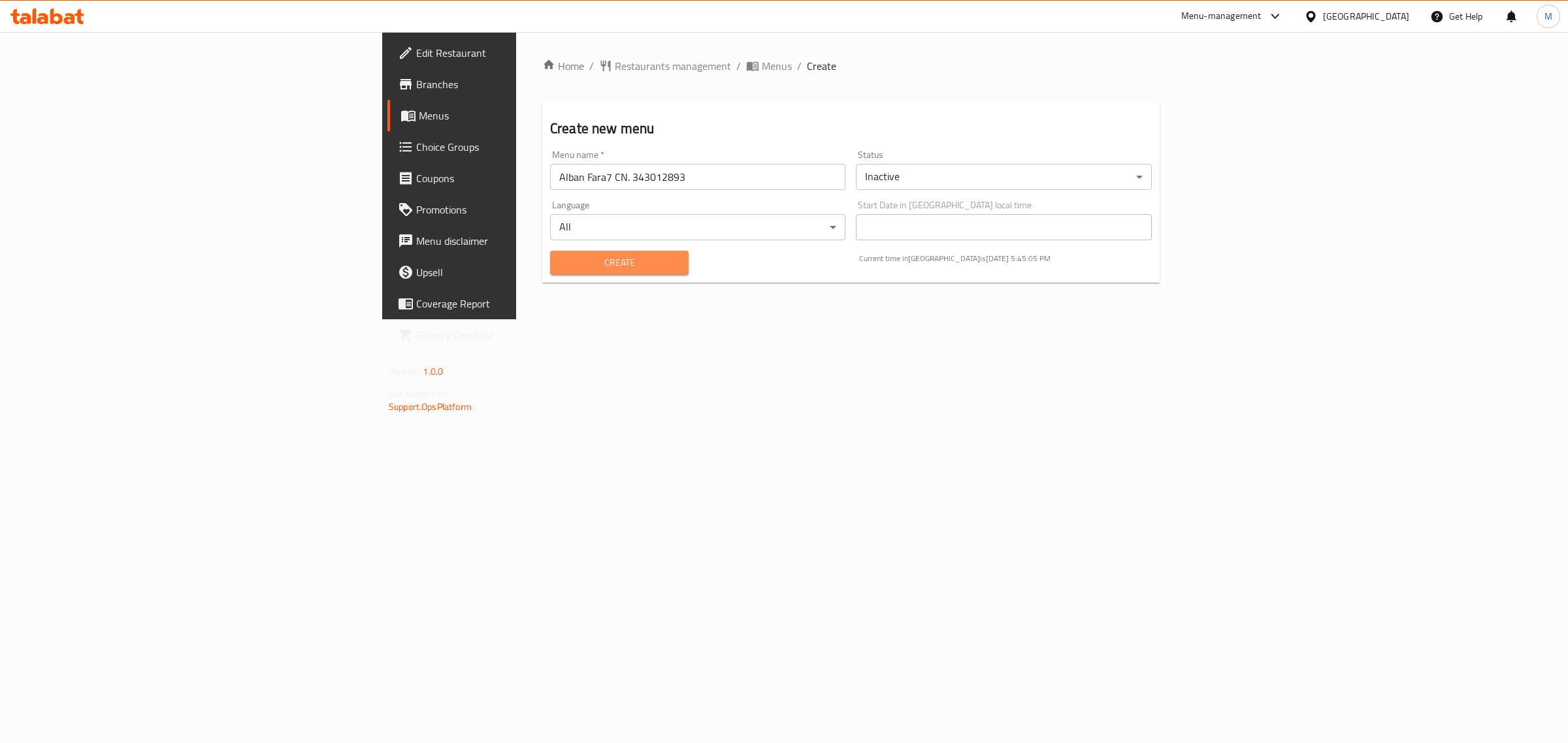
click at [560, 261] on span "Create" at bounding box center [619, 263] width 118 height 16
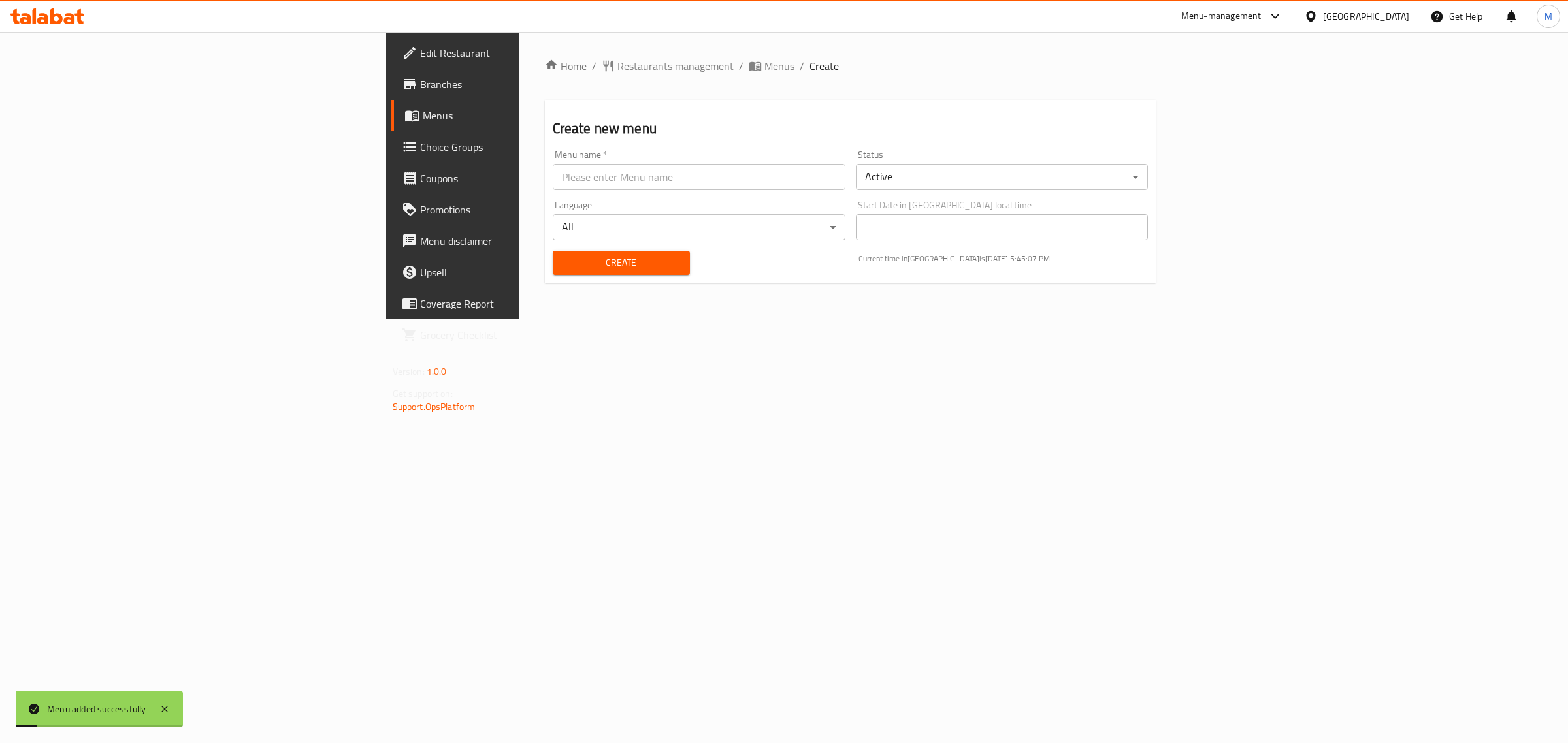
click at [764, 67] on span "Menus" at bounding box center [780, 66] width 30 height 16
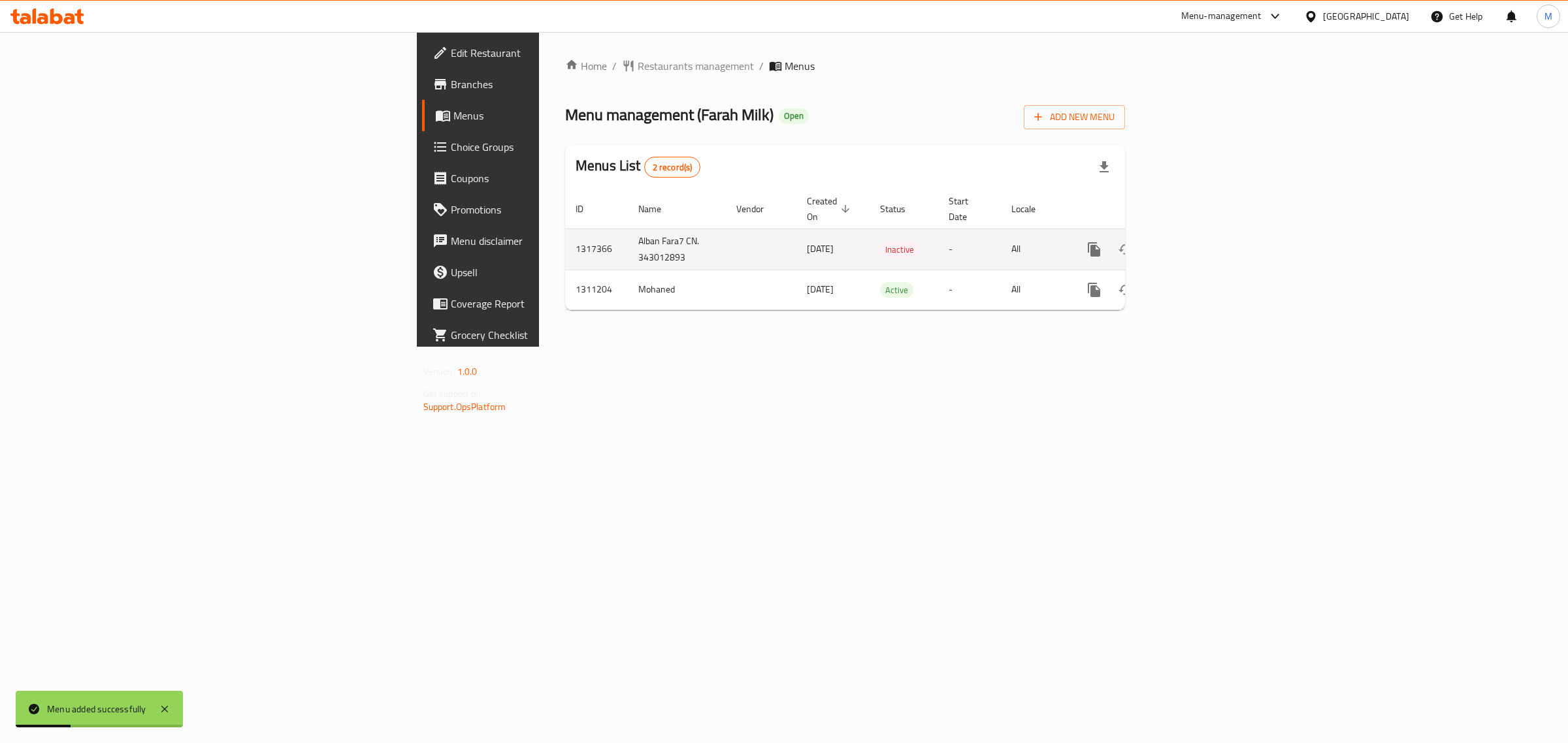
click at [628, 229] on td "Alban Fara7 CN. 343012893" at bounding box center [677, 249] width 98 height 41
copy td "Alban Fara7 CN. 343012893"
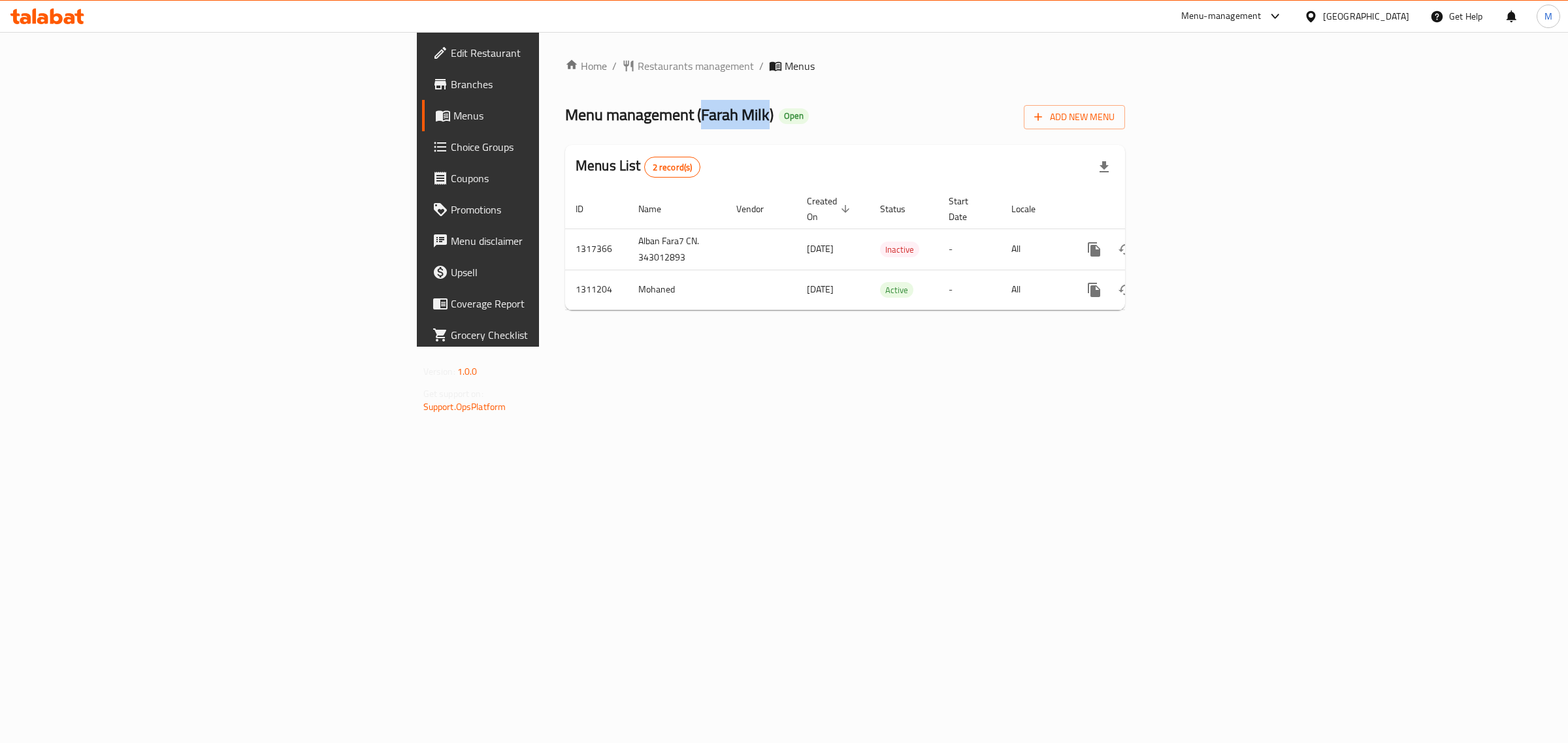
drag, startPoint x: 423, startPoint y: 117, endPoint x: 491, endPoint y: 117, distance: 68.0
click at [565, 117] on span "Menu management ( Farah Milk )" at bounding box center [669, 114] width 208 height 29
copy span "Farah Milk"
click at [565, 233] on td "1317366" at bounding box center [596, 249] width 62 height 41
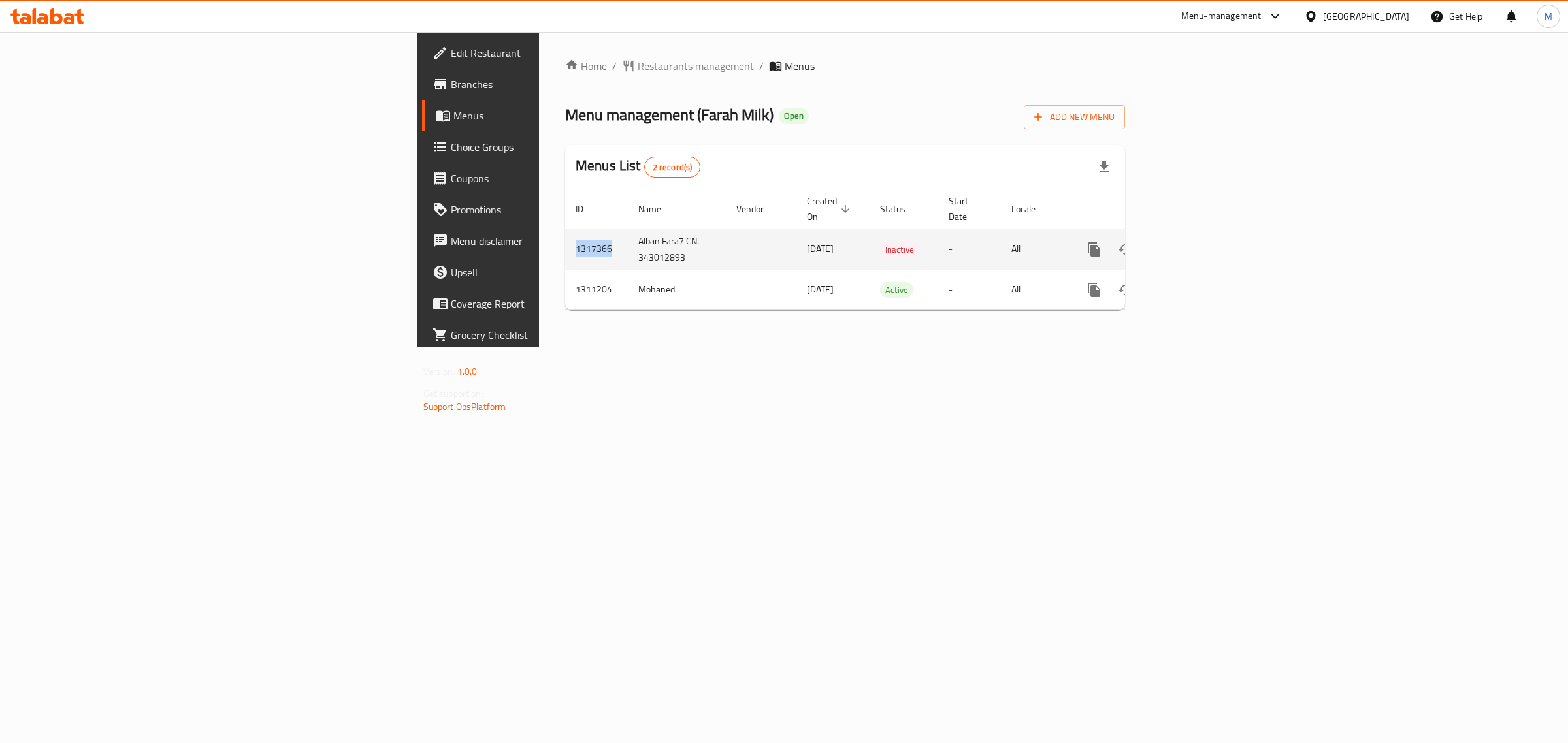
copy td "1317366"
click at [814, 327] on div "Home / Restaurants management / Menus Menu management ( Farah Milk ) Open Add N…" at bounding box center [845, 189] width 612 height 314
click at [1196, 241] on icon "enhanced table" at bounding box center [1188, 249] width 16 height 16
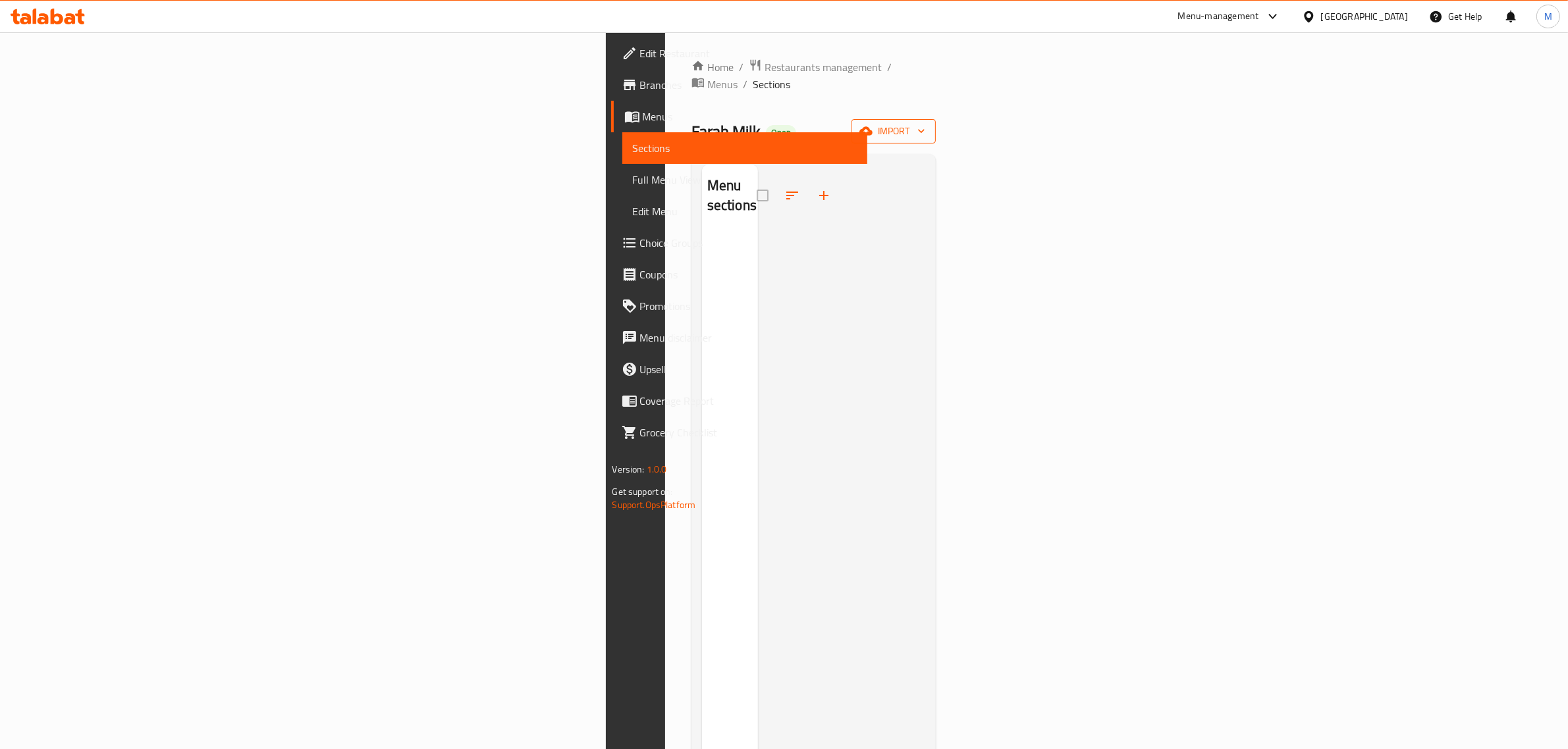
click at [925, 123] on span "import" at bounding box center [894, 131] width 63 height 16
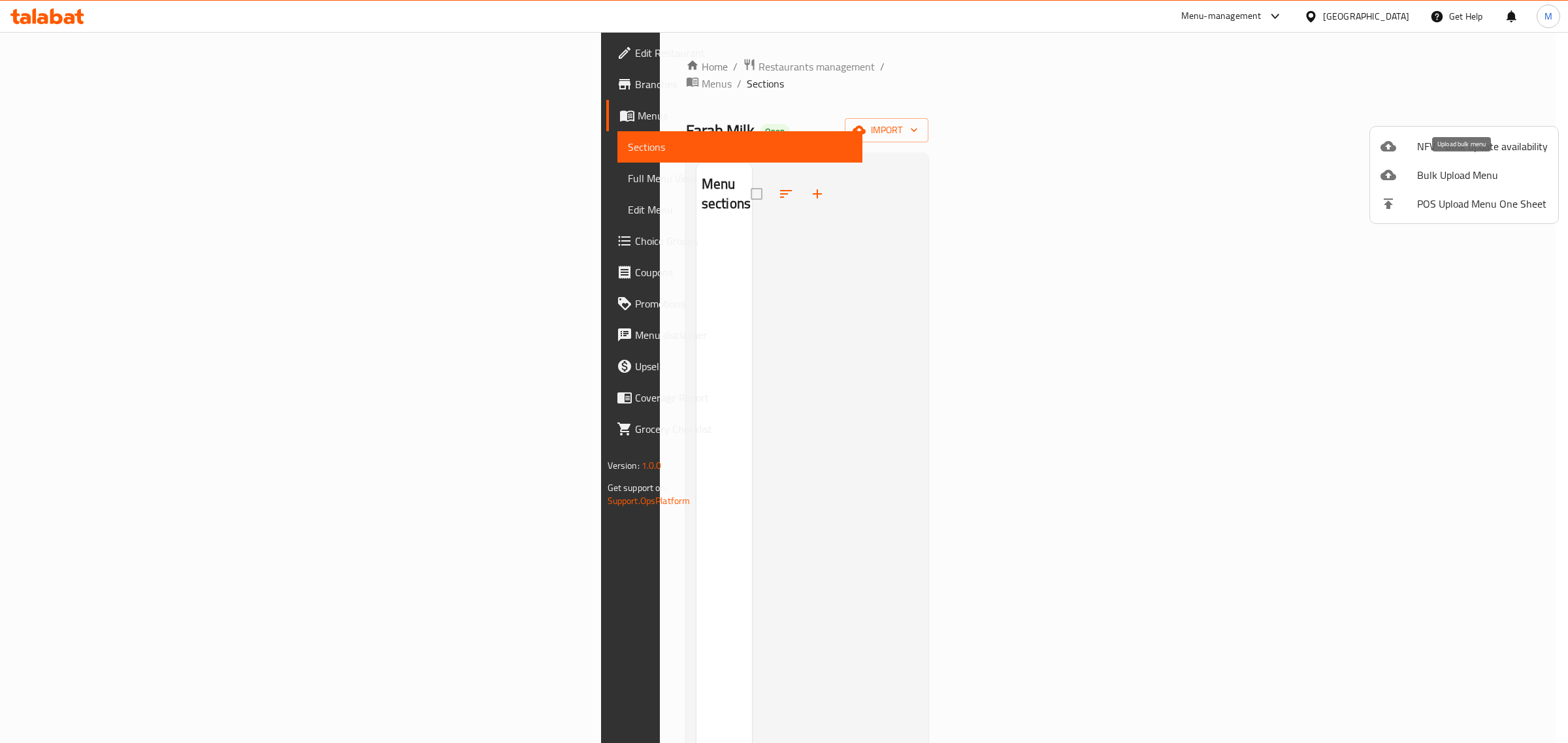
click at [1416, 175] on div at bounding box center [1398, 176] width 37 height 16
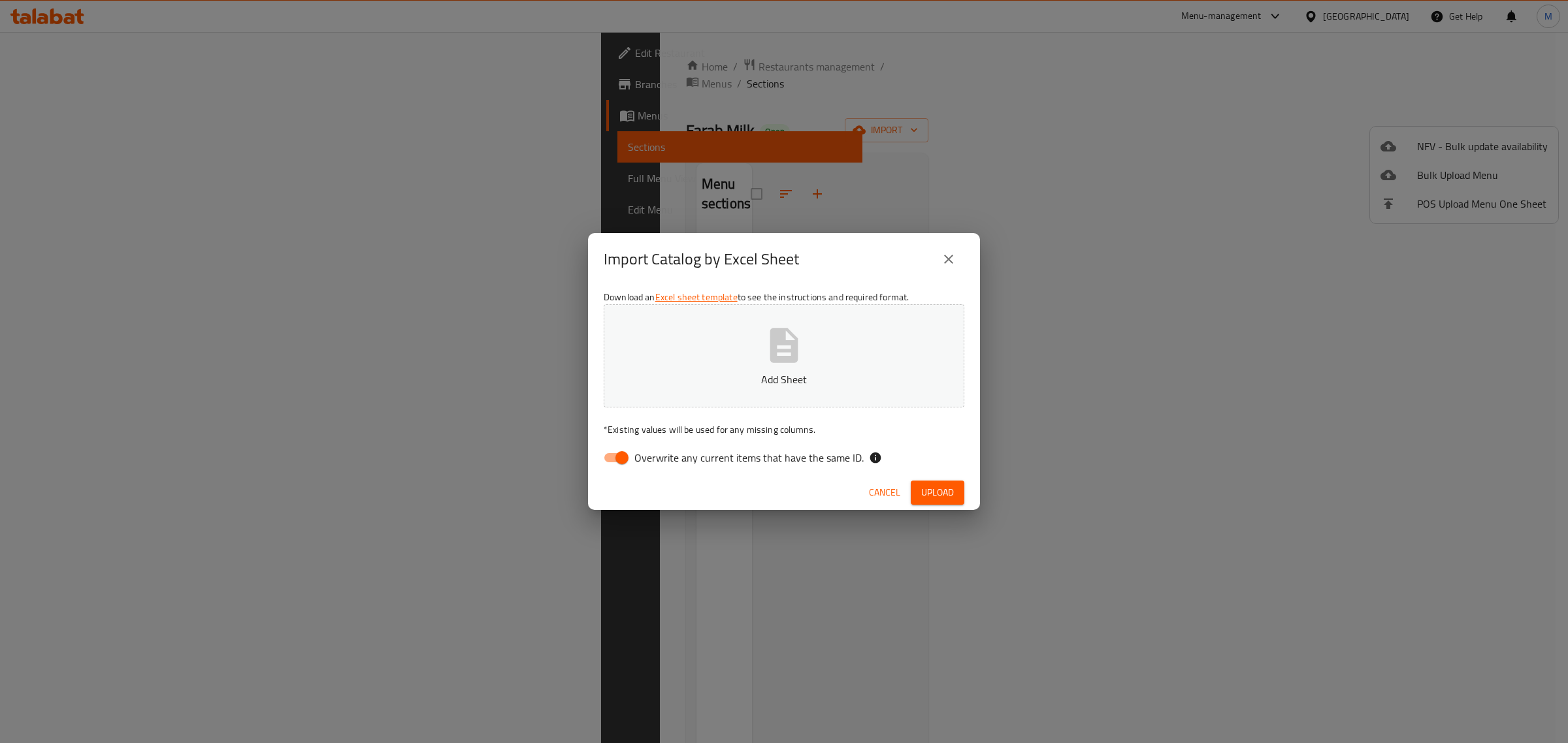
click at [785, 351] on icon "button" at bounding box center [784, 345] width 29 height 35
click at [625, 461] on input "Overwrite any current items that have the same ID." at bounding box center [622, 458] width 75 height 25
checkbox input "false"
click at [928, 490] on span "Upload" at bounding box center [937, 493] width 33 height 16
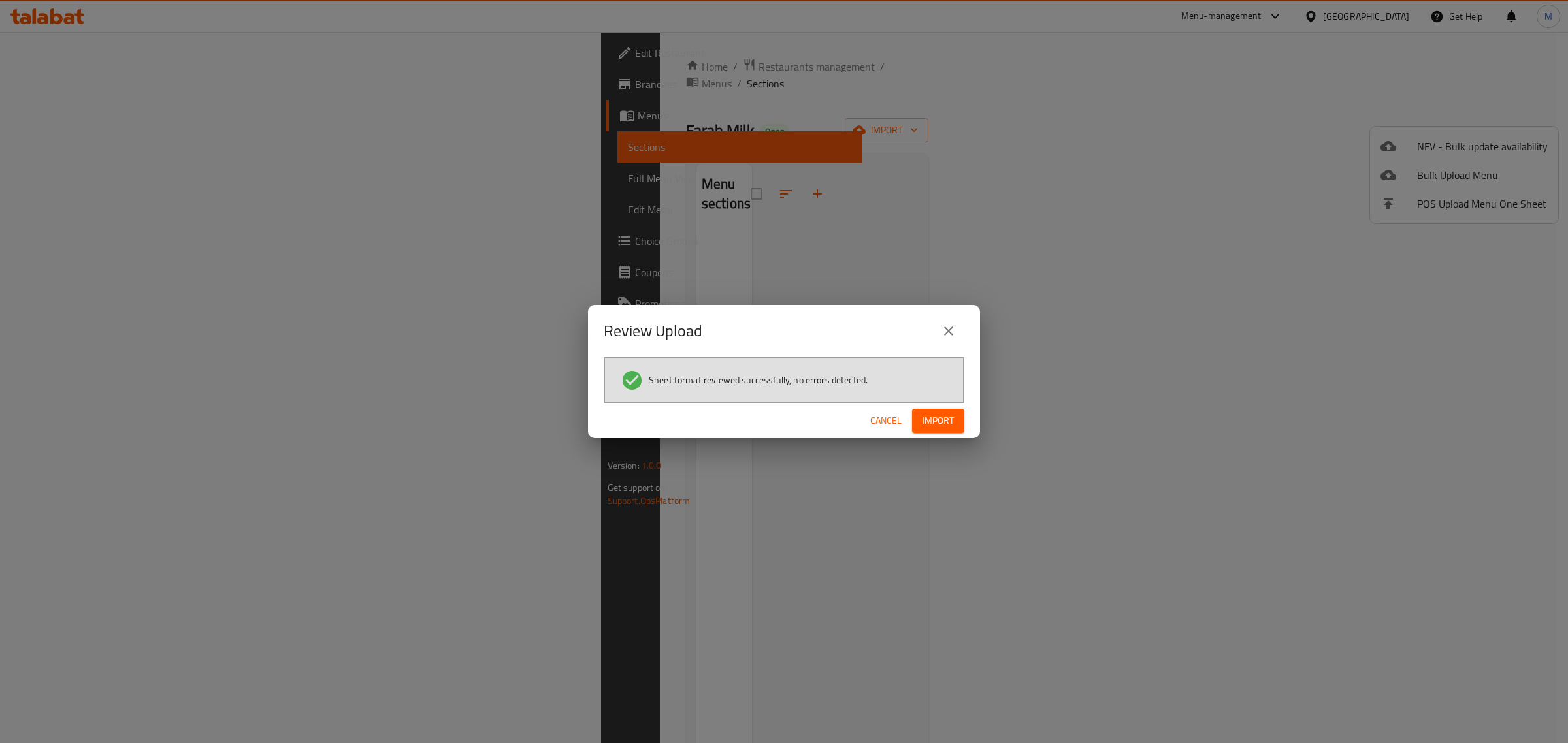
click at [929, 413] on span "Import" at bounding box center [937, 420] width 31 height 16
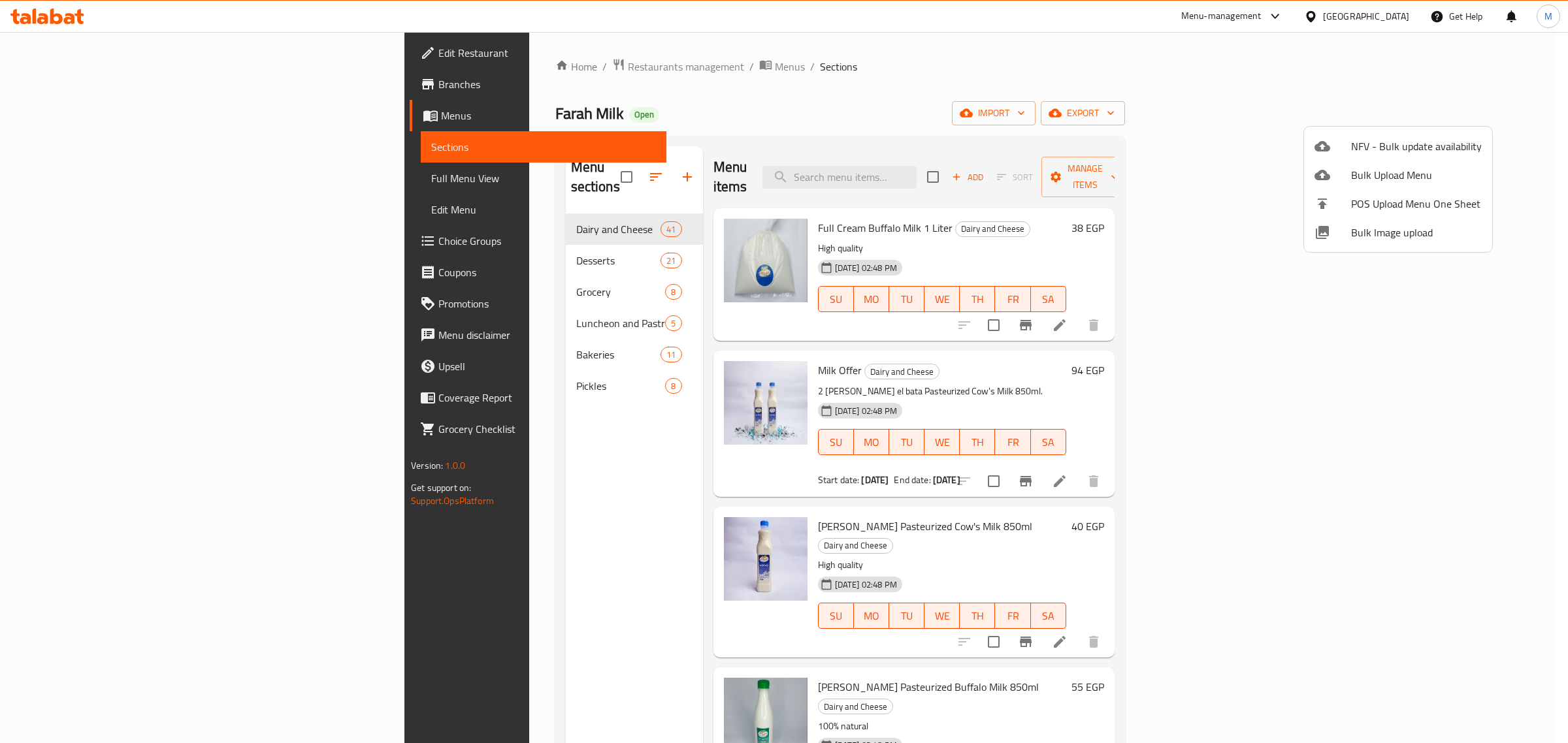
click at [1188, 194] on div at bounding box center [784, 372] width 1568 height 743
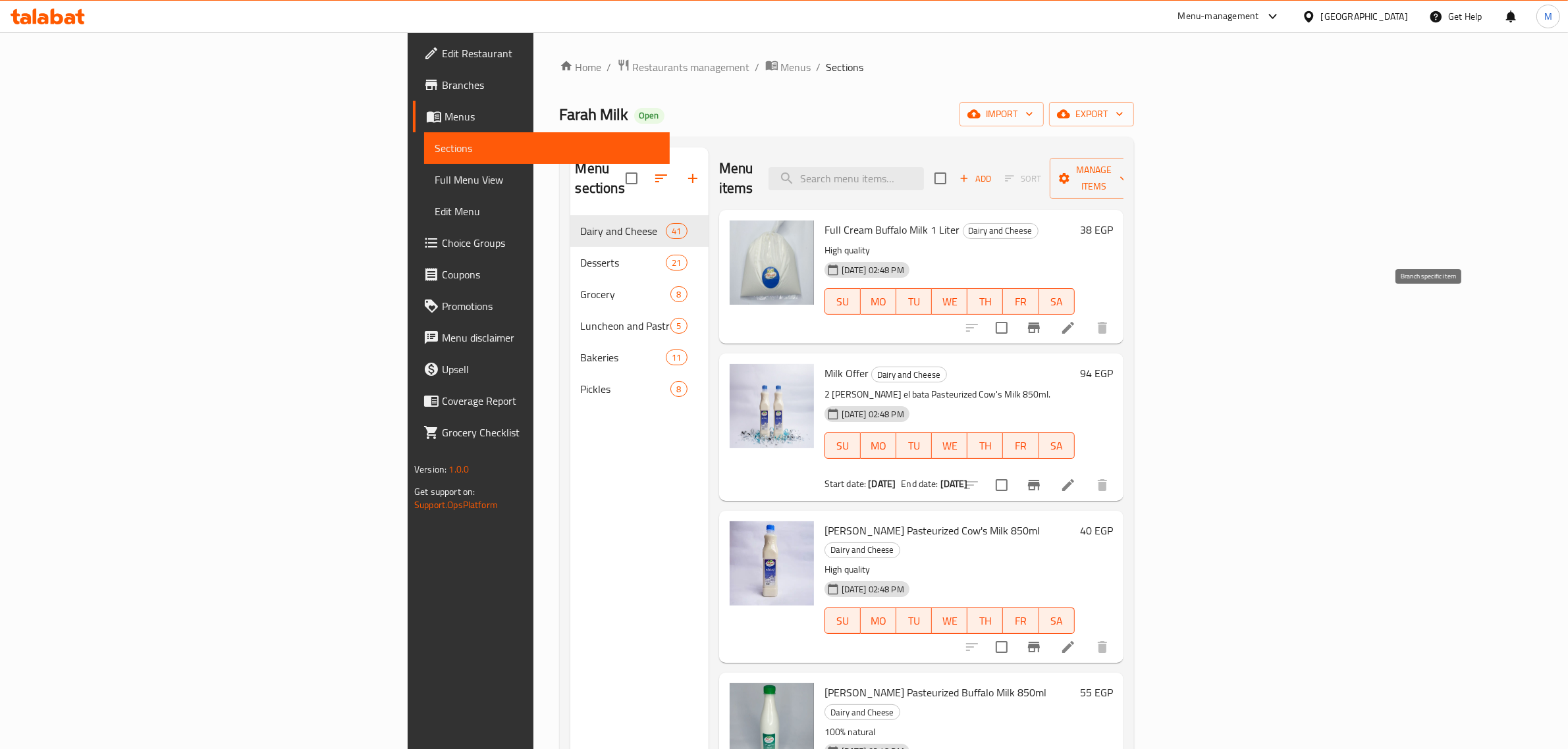
click at [1042, 320] on icon "Branch-specific-item" at bounding box center [1034, 328] width 16 height 16
click at [630, 102] on div "Farah Milk Open import export" at bounding box center [846, 114] width 574 height 24
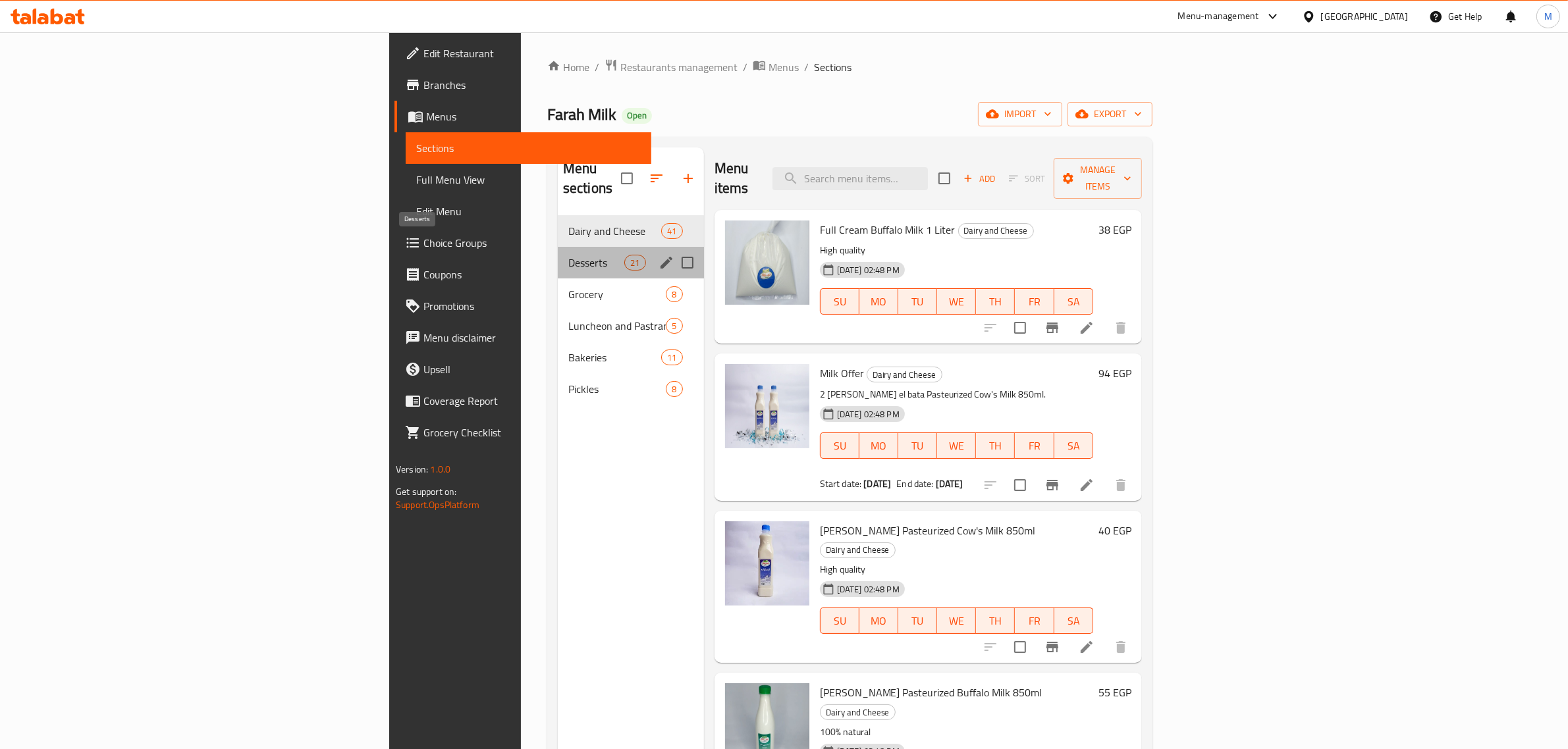
click at [568, 255] on span "Desserts" at bounding box center [596, 263] width 56 height 16
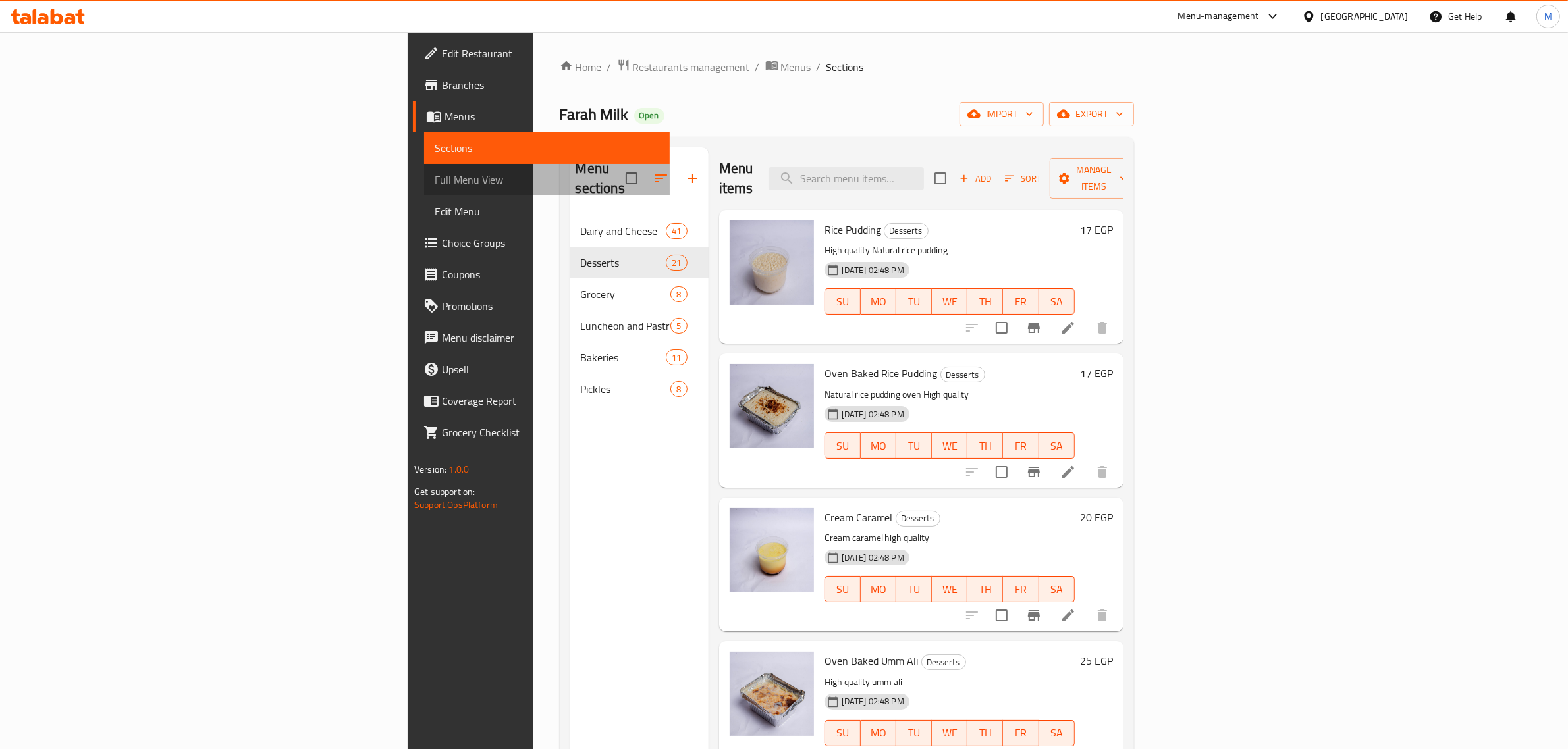
click at [435, 179] on span "Full Menu View" at bounding box center [547, 180] width 225 height 16
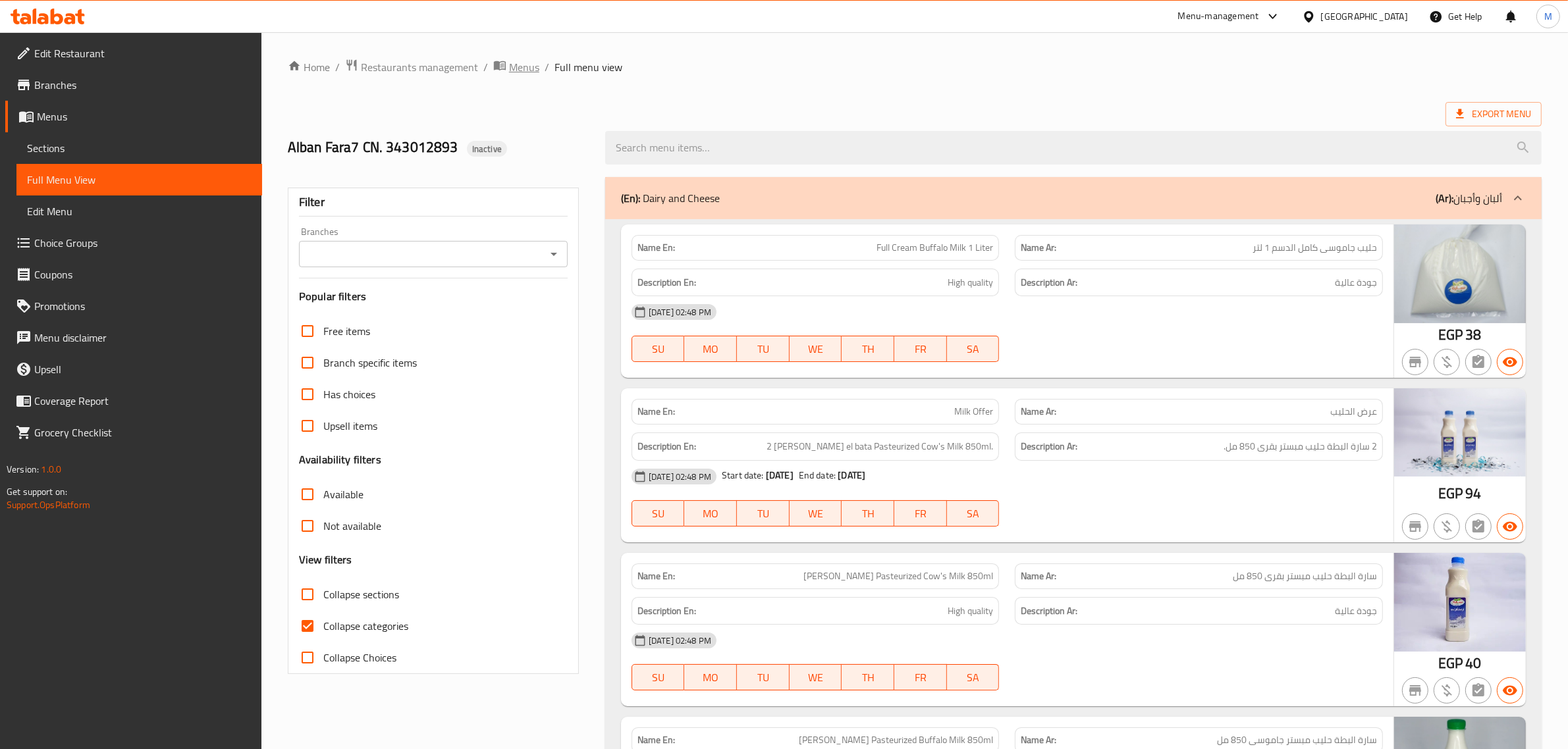
click at [528, 73] on span "Menus" at bounding box center [524, 67] width 31 height 16
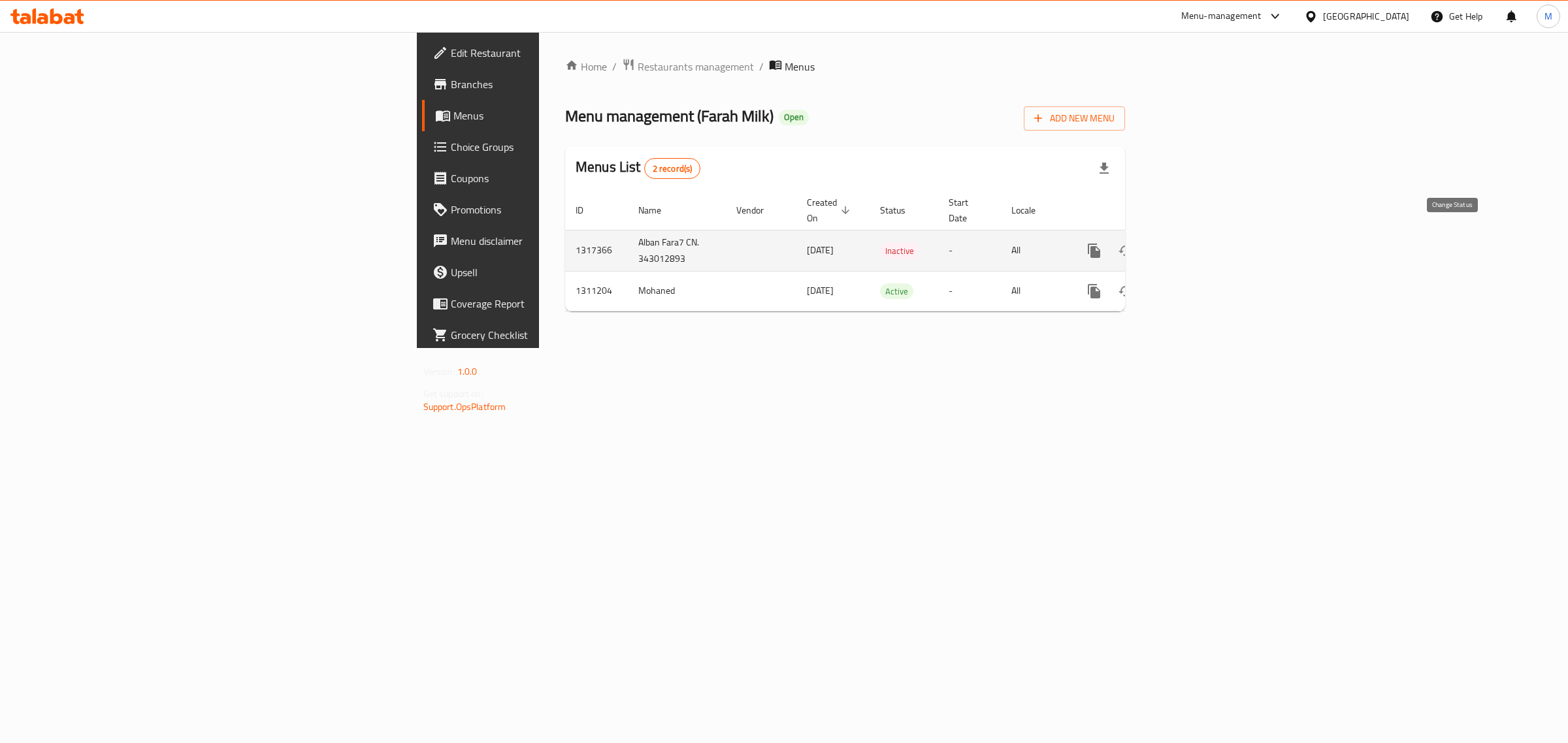
click at [1133, 243] on icon "enhanced table" at bounding box center [1125, 251] width 16 height 16
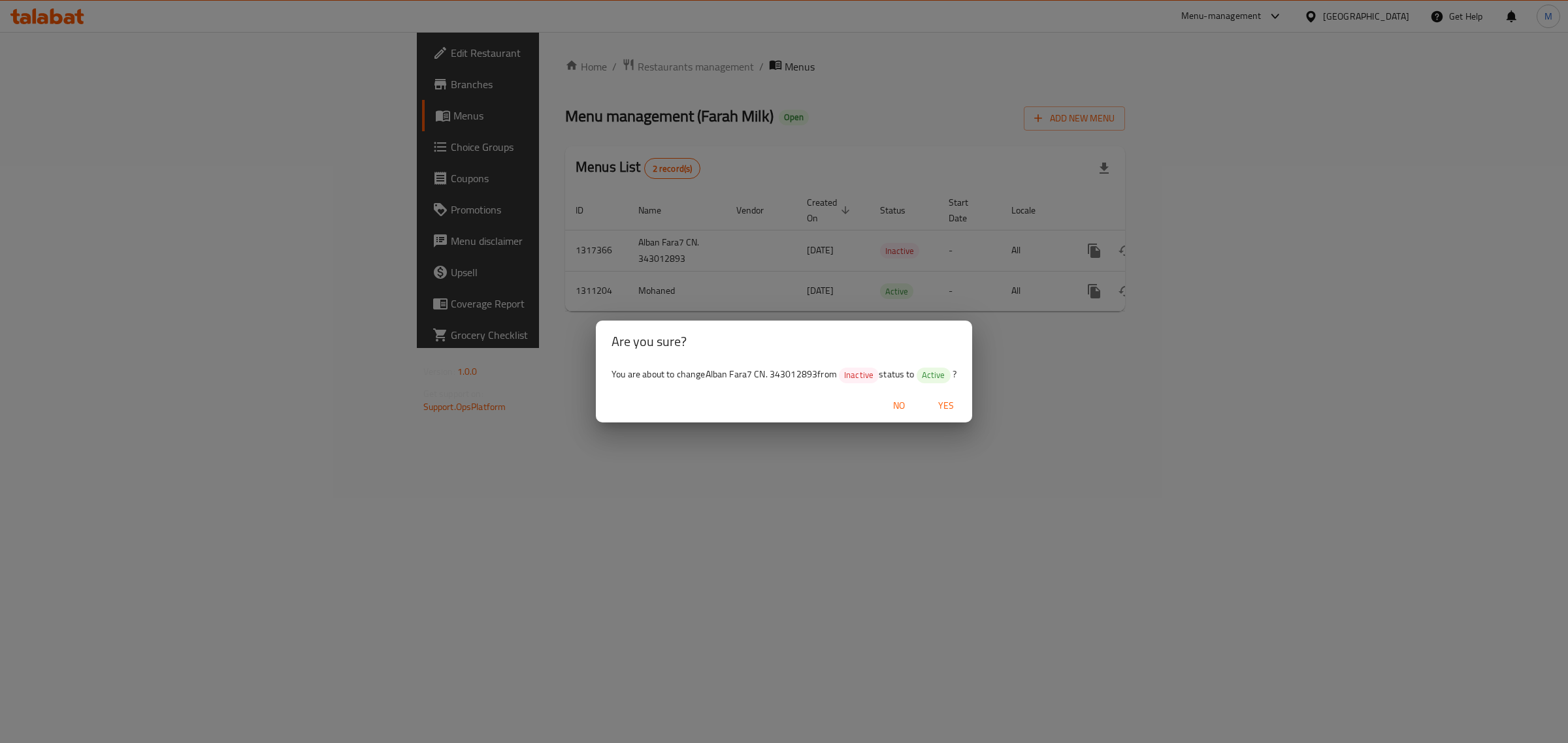
click at [960, 403] on span "Yes" at bounding box center [945, 406] width 31 height 16
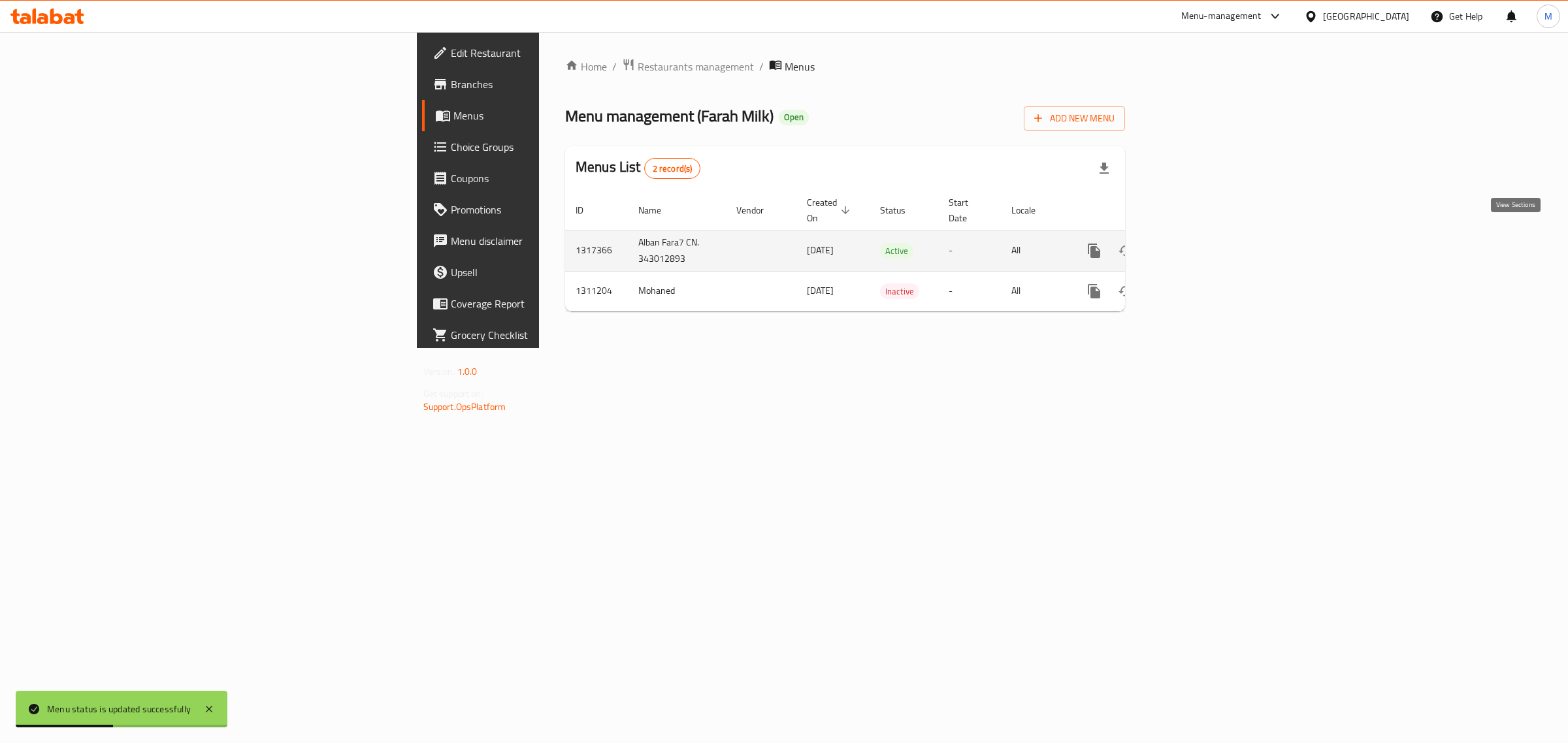
click at [1196, 243] on icon "enhanced table" at bounding box center [1188, 251] width 16 height 16
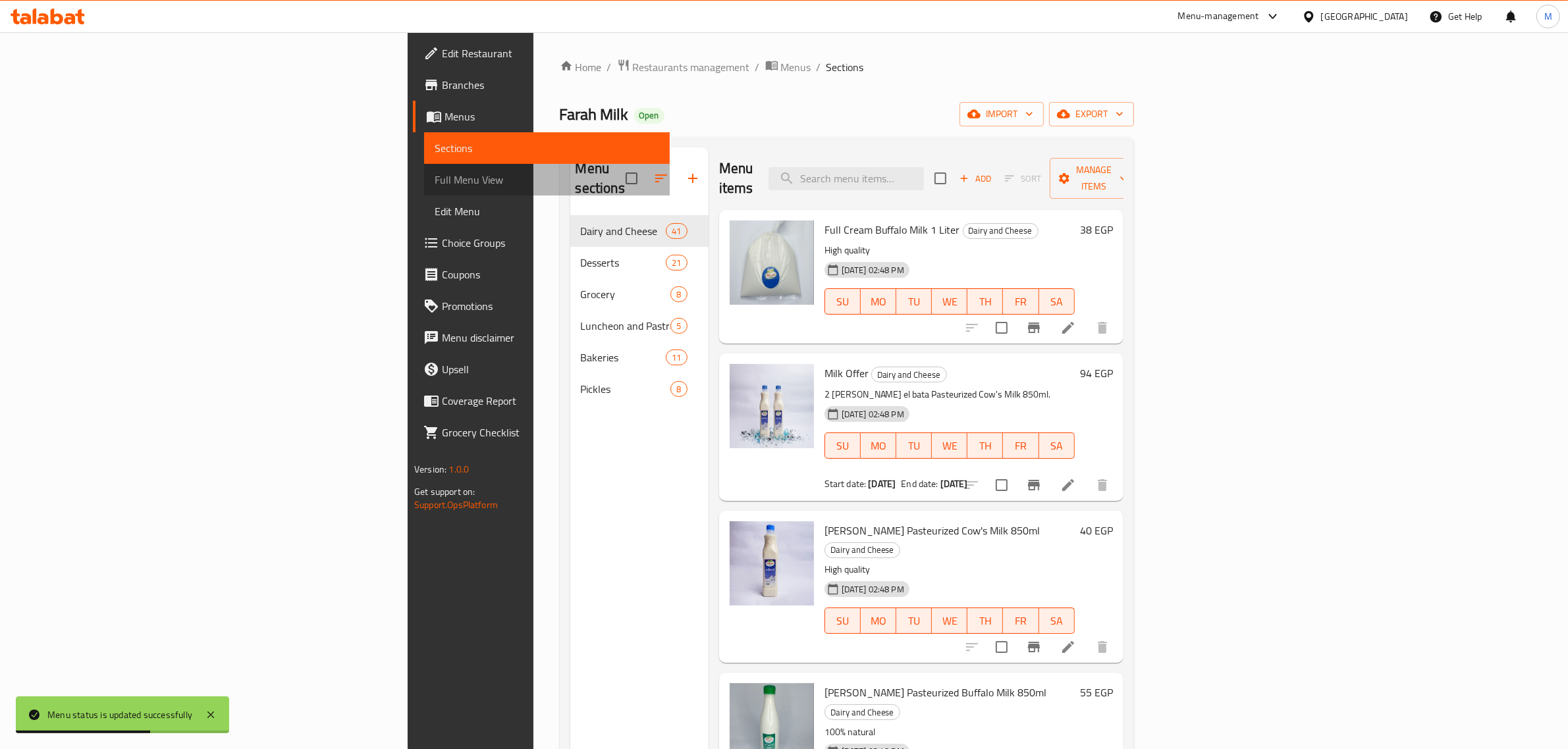
click at [435, 174] on span "Full Menu View" at bounding box center [547, 180] width 225 height 16
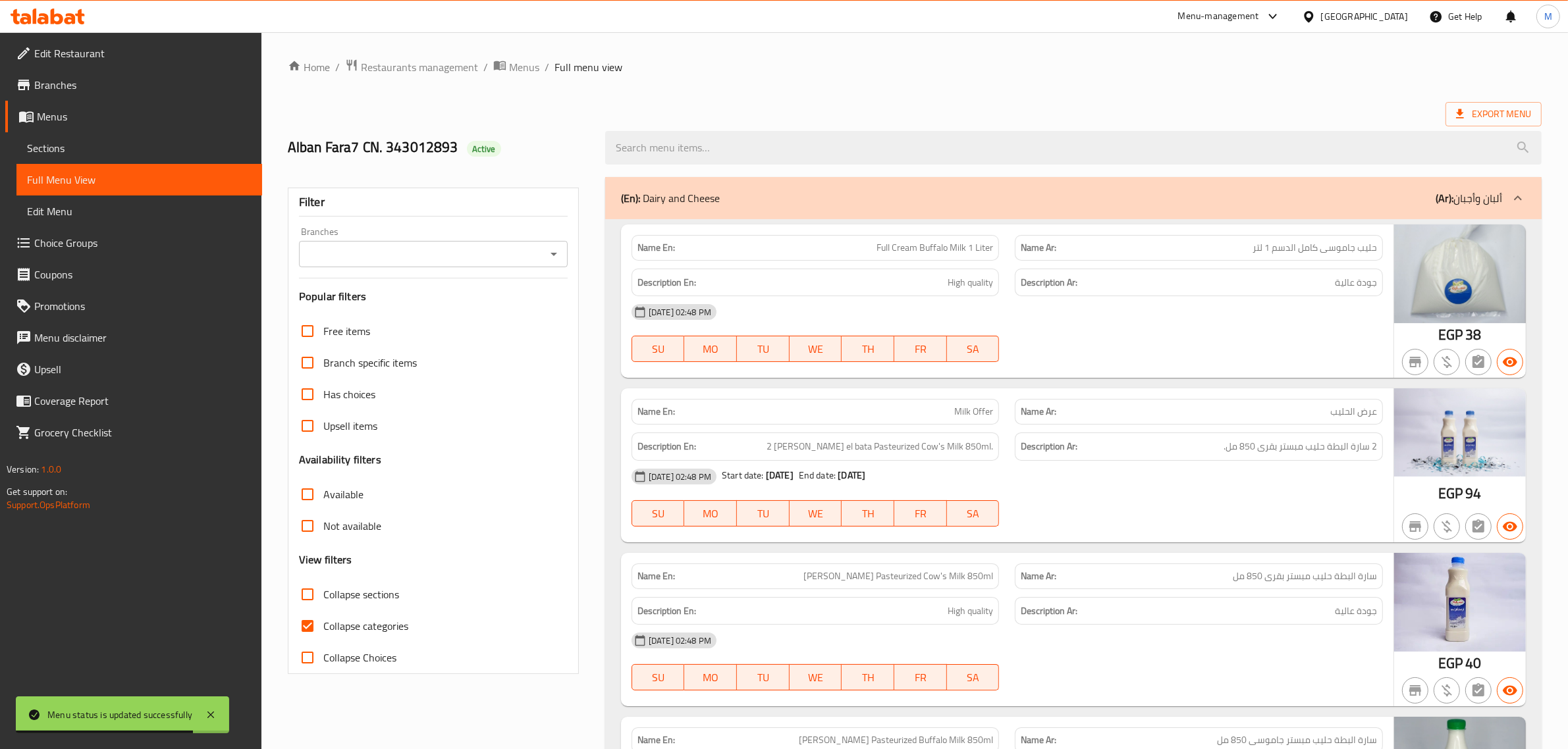
click at [555, 260] on icon "Open" at bounding box center [554, 254] width 16 height 16
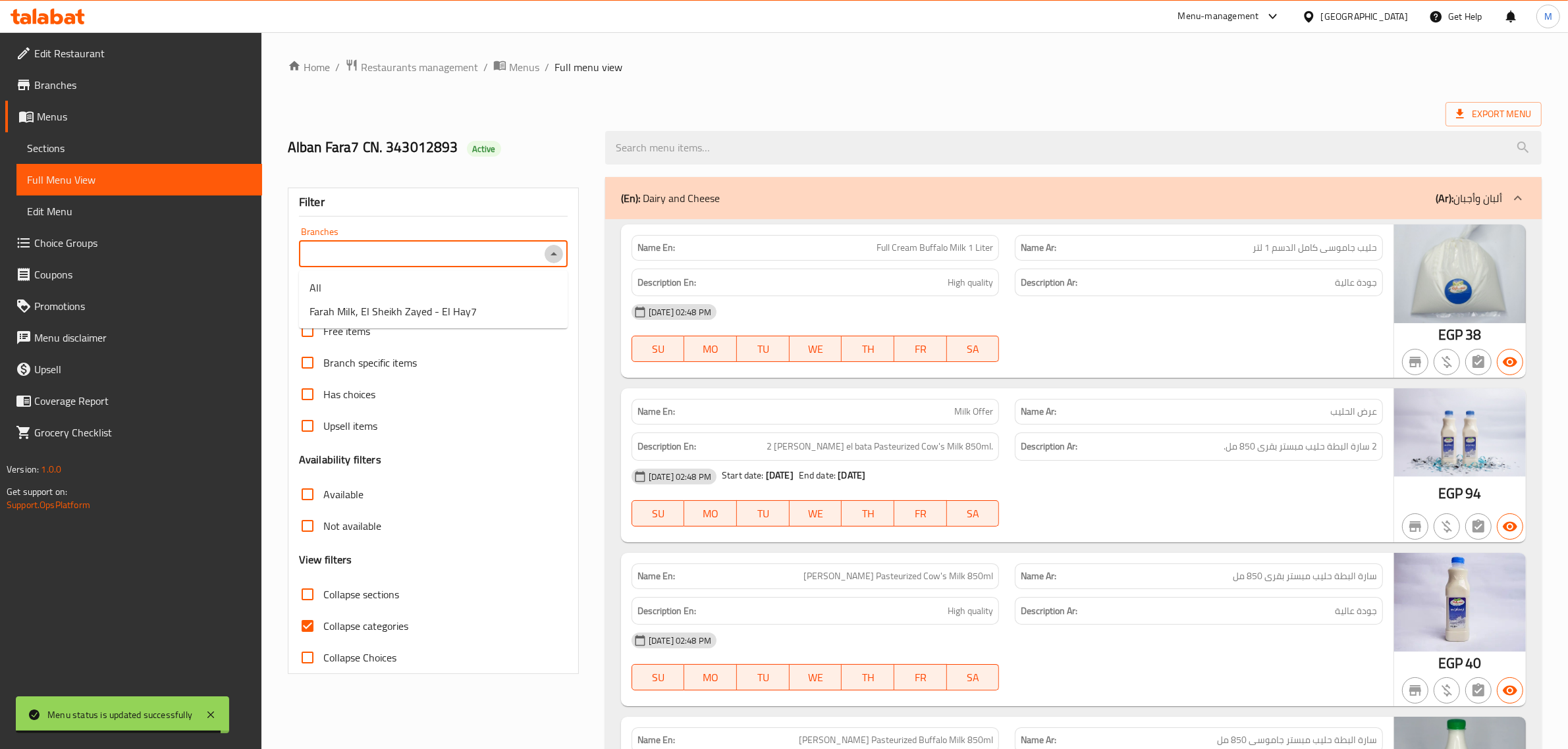
click at [557, 259] on icon "Close" at bounding box center [554, 254] width 16 height 16
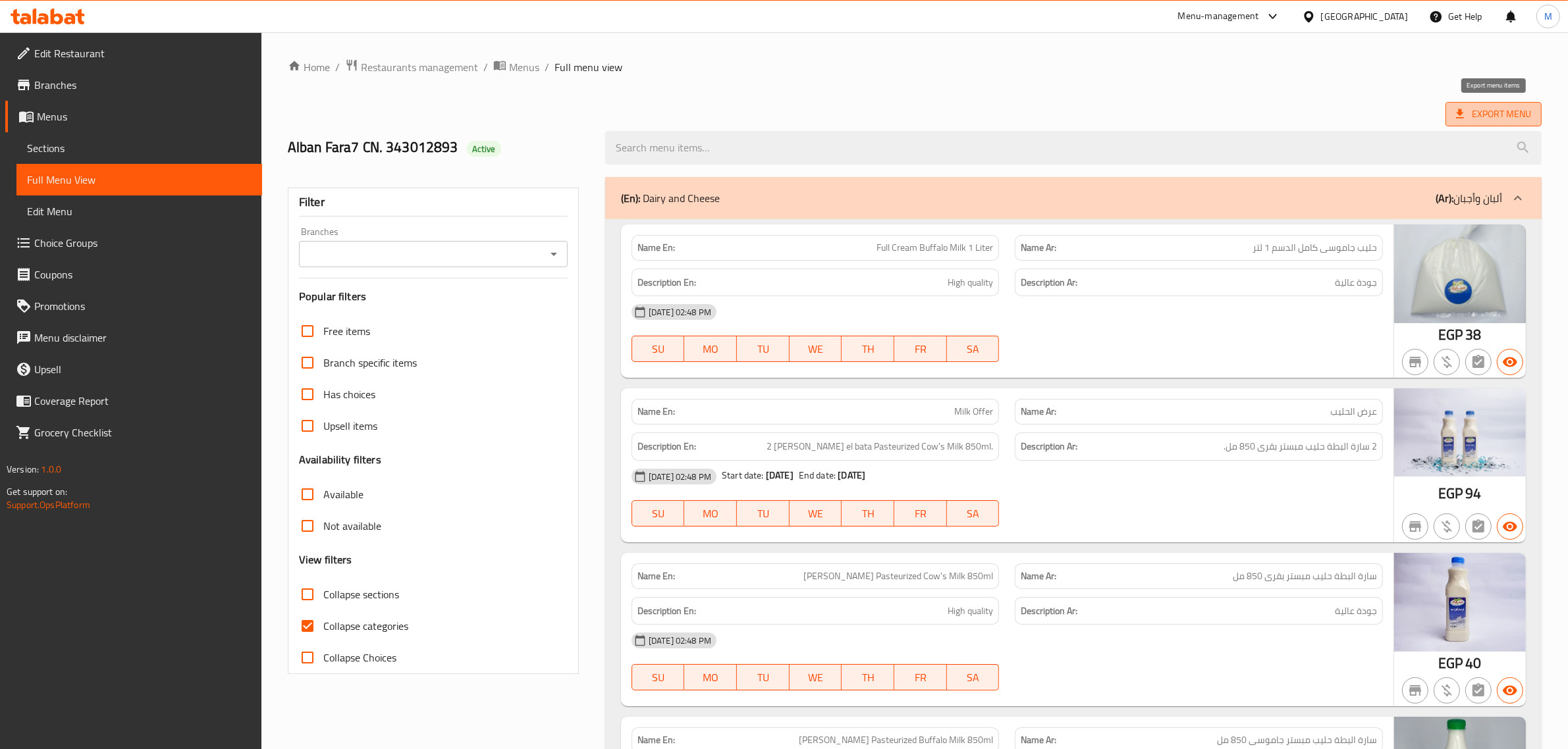
click at [1508, 107] on span "Export Menu" at bounding box center [1493, 114] width 75 height 16
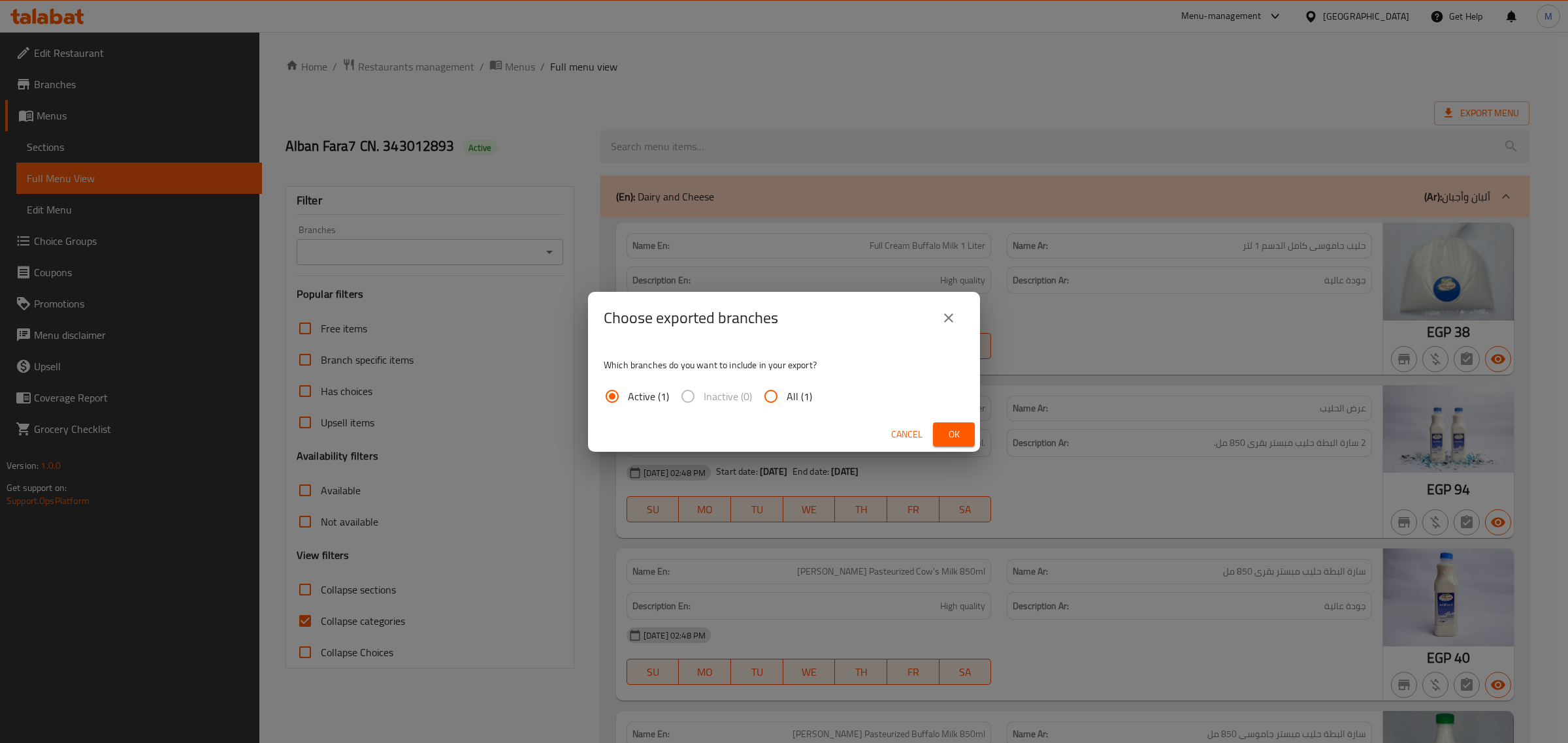
click at [951, 428] on span "Ok" at bounding box center [953, 435] width 20 height 16
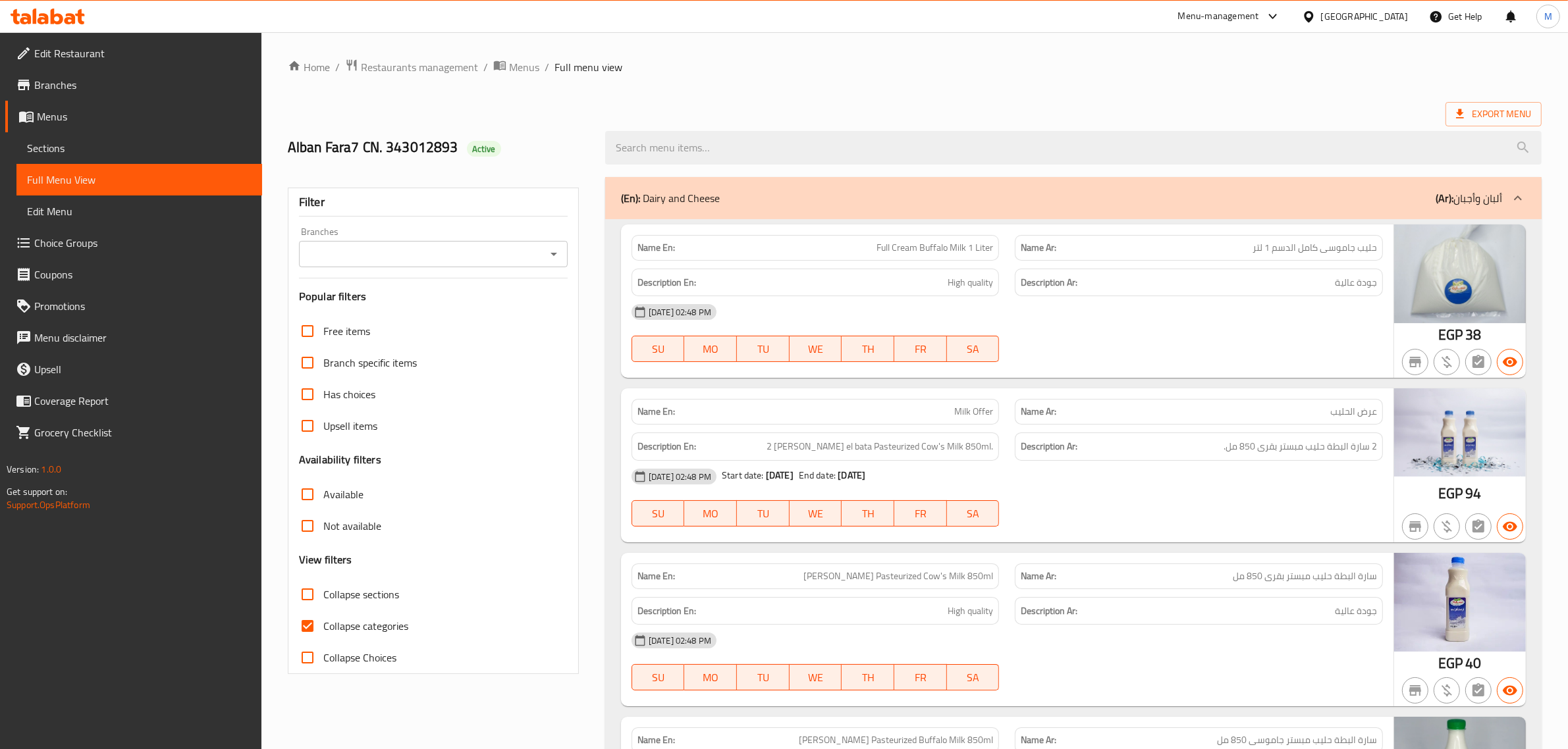
click at [321, 142] on h2 "Alban Fara7 CN. 343012893 Active" at bounding box center [438, 147] width 302 height 20
copy h2 "Alban Fara7 CN. 343012893"
click at [510, 120] on div "Alban Fara7 CN. 343012893 Active" at bounding box center [438, 147] width 317 height 58
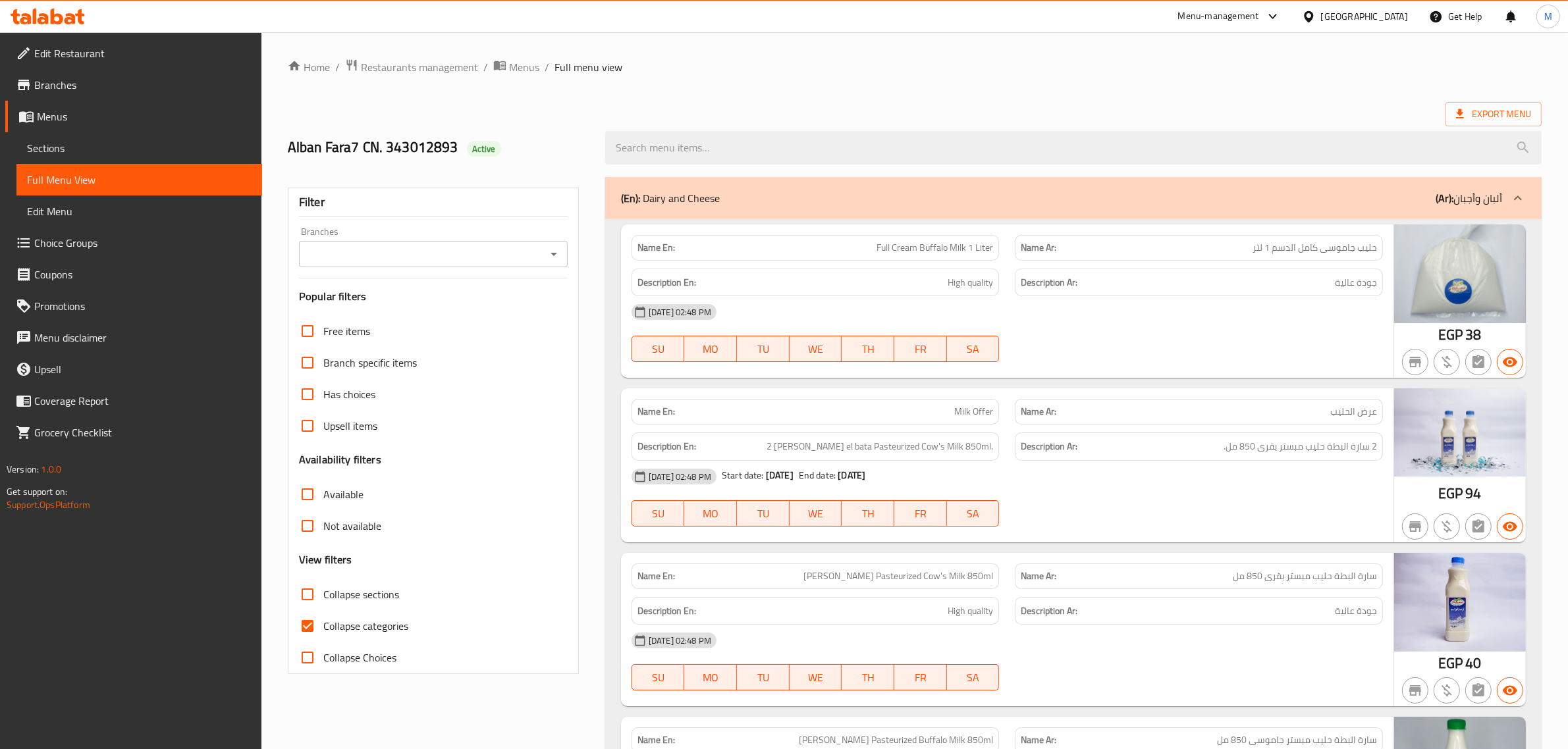
click at [452, 251] on input "Branches" at bounding box center [422, 254] width 239 height 19
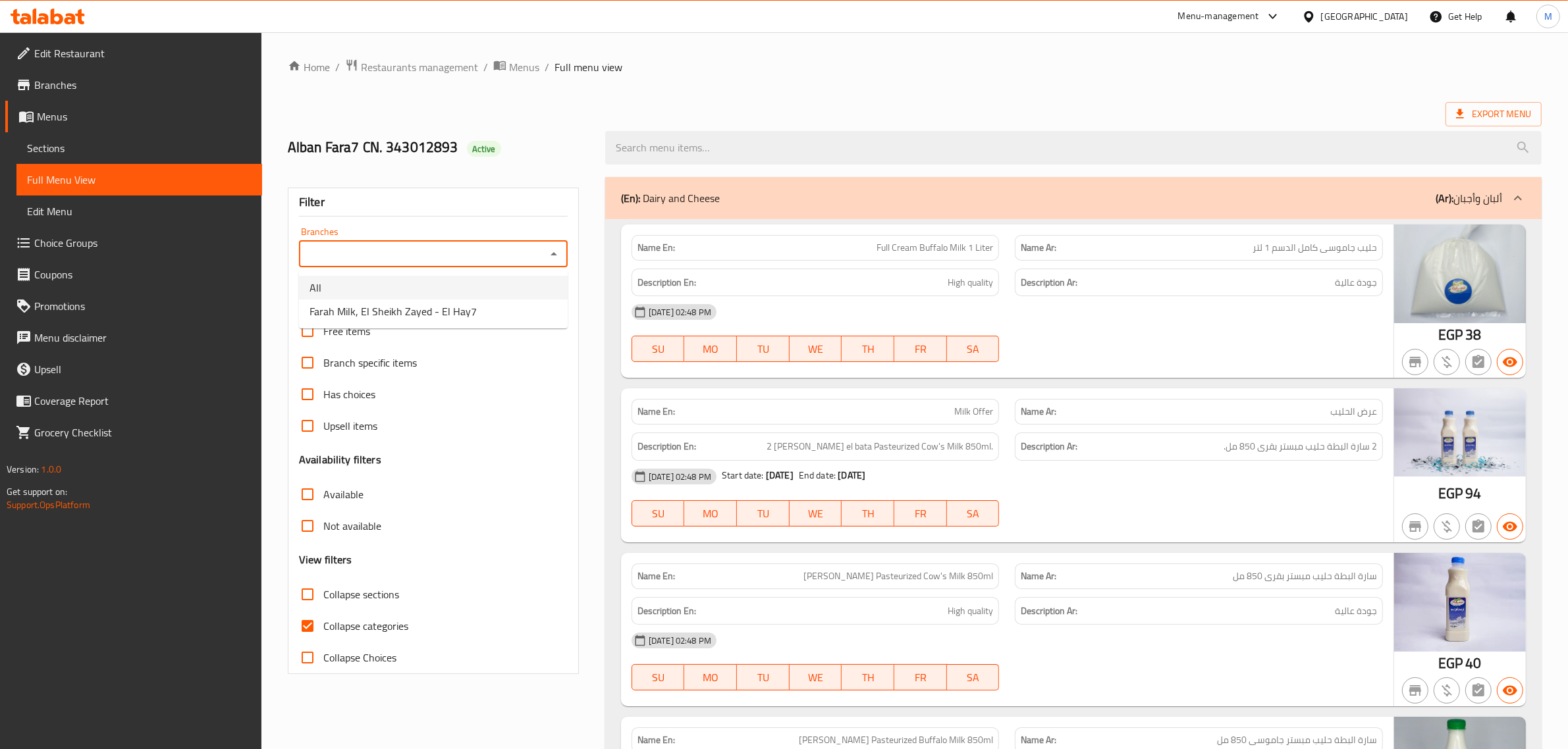
click at [459, 297] on li "All" at bounding box center [433, 287] width 269 height 23
click at [517, 261] on input "All" at bounding box center [422, 254] width 239 height 19
click at [554, 255] on icon "Open" at bounding box center [554, 254] width 16 height 16
click at [481, 307] on li "Farah Milk, El Sheikh Zayed - El Hay7" at bounding box center [433, 312] width 269 height 23
type input "Farah Milk, El Sheikh Zayed - El Hay7"
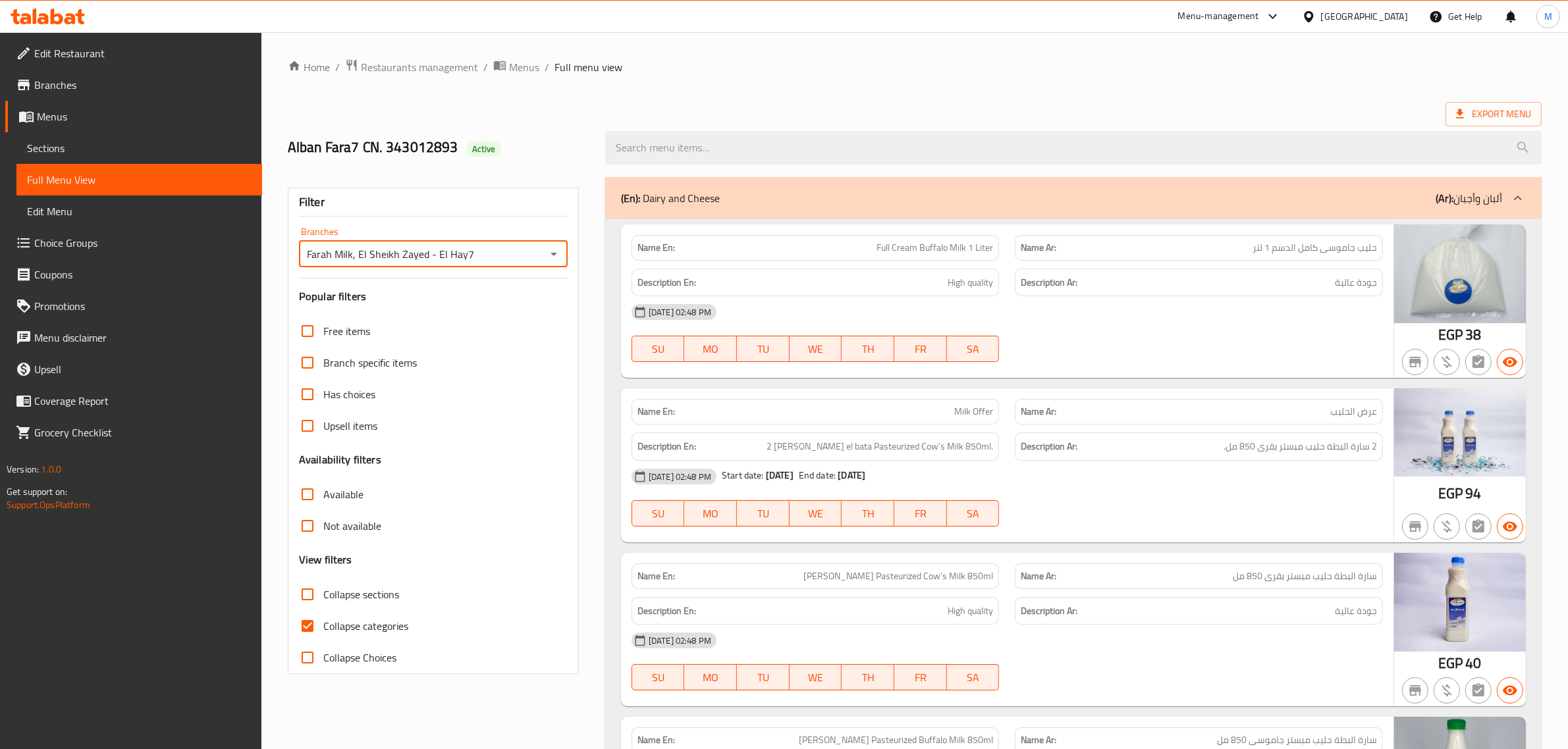
drag, startPoint x: 307, startPoint y: 251, endPoint x: 478, endPoint y: 259, distance: 171.2
click at [478, 259] on input "Farah Milk, El Sheikh Zayed - El Hay7" at bounding box center [422, 254] width 239 height 19
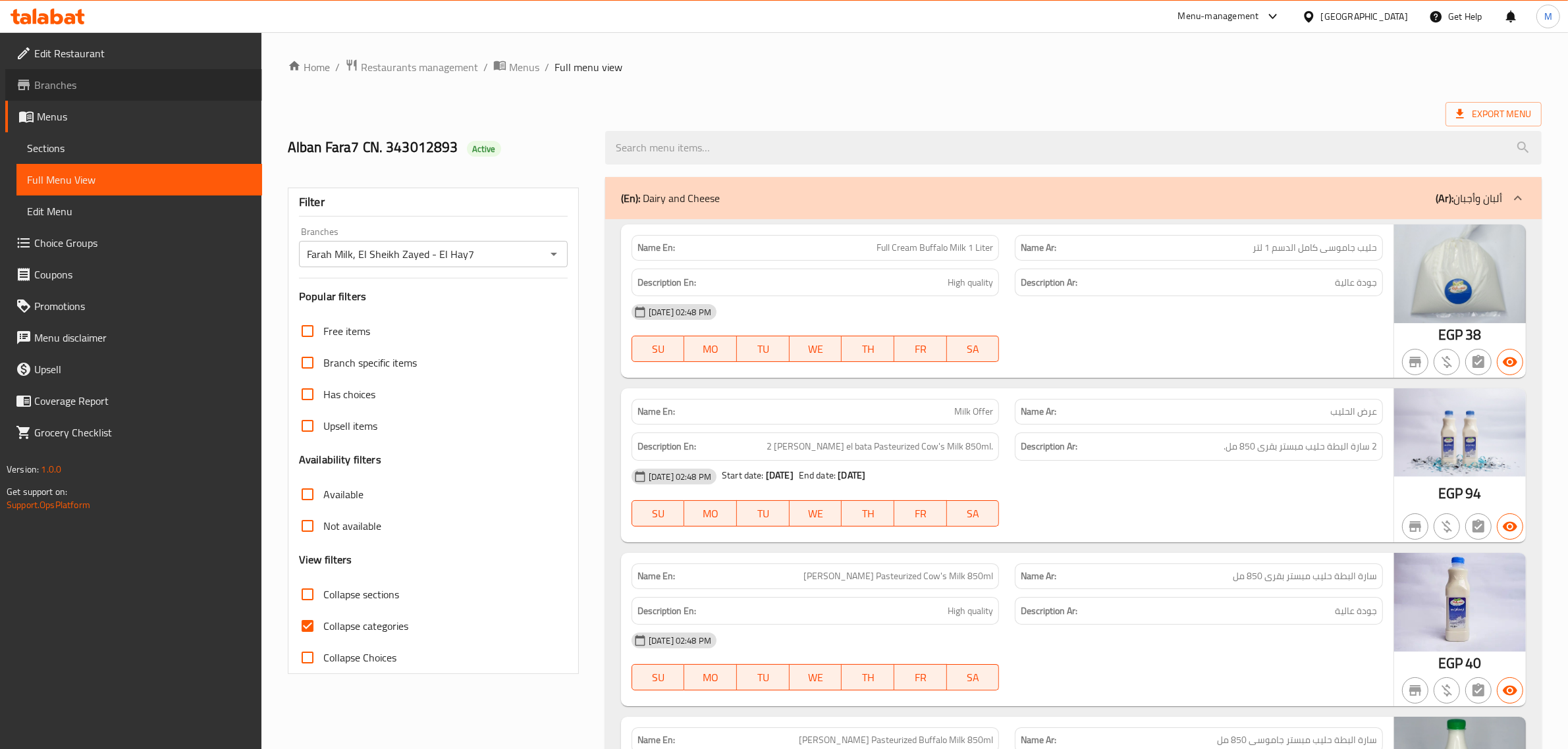
click at [75, 80] on span "Branches" at bounding box center [143, 85] width 217 height 16
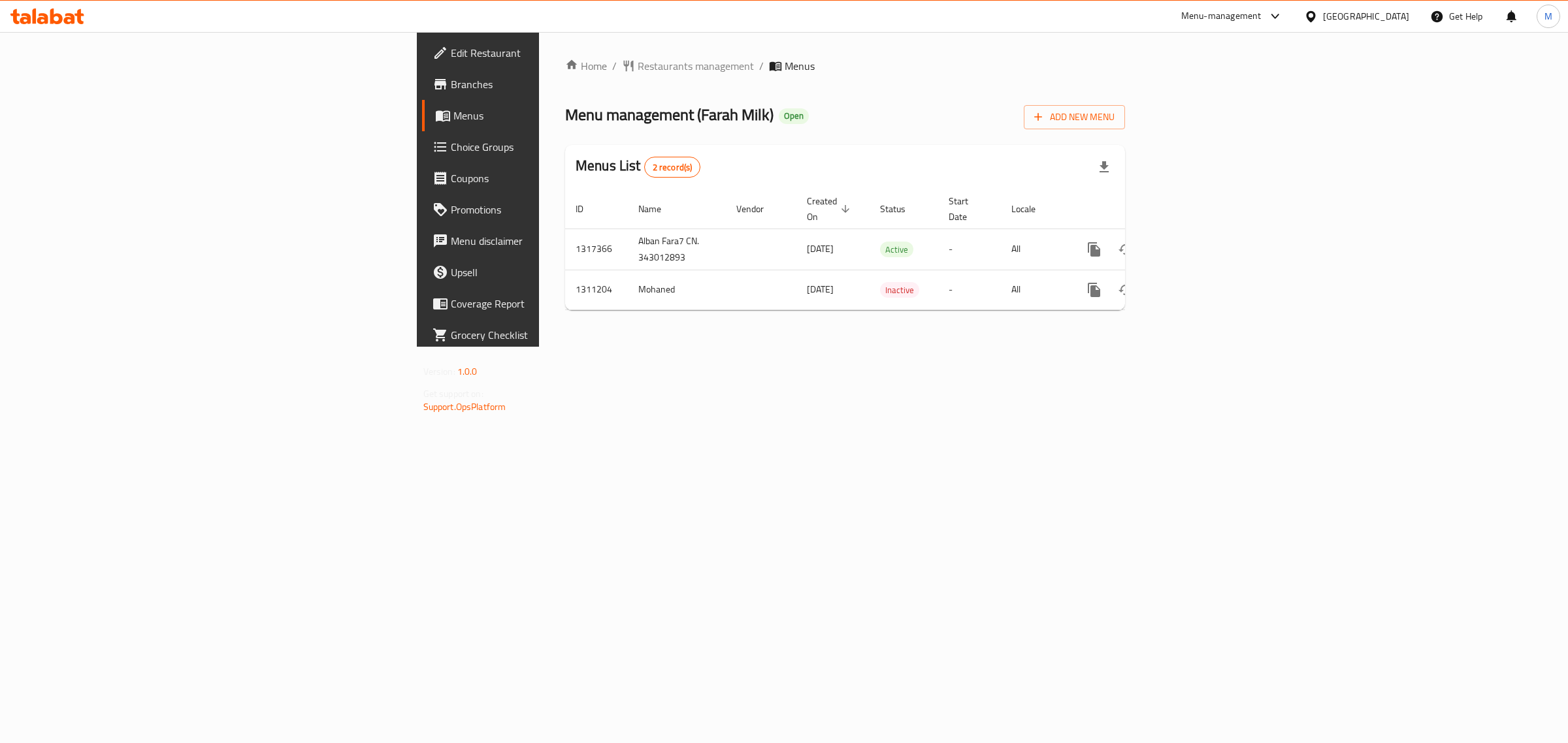
click at [1053, 347] on div "Home / Restaurants management / Menus Menu management ( Farah Milk ) Open Add N…" at bounding box center [845, 189] width 612 height 314
